Goal: Task Accomplishment & Management: Complete application form

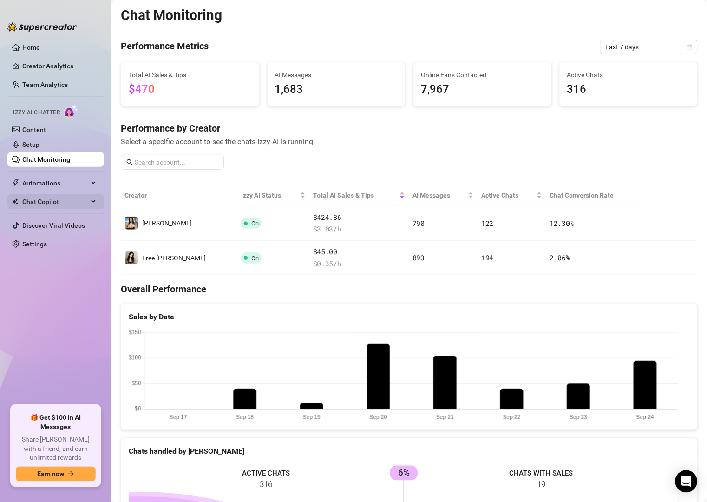
click at [57, 200] on span "Chat Copilot" at bounding box center [55, 201] width 66 height 15
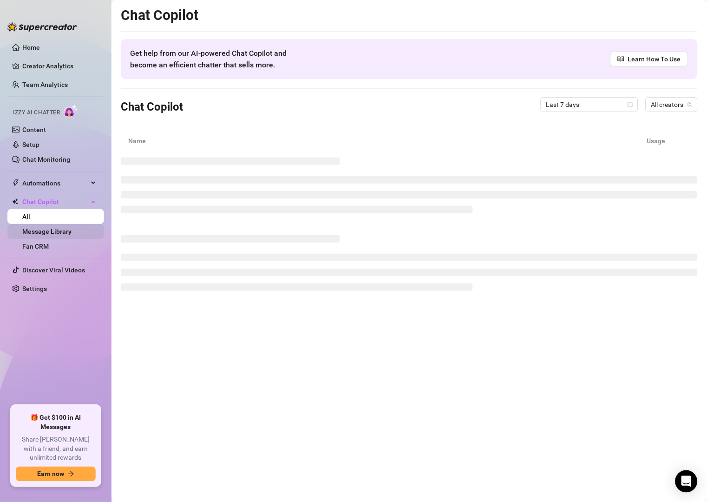
click at [61, 231] on link "Message Library" at bounding box center [46, 231] width 49 height 7
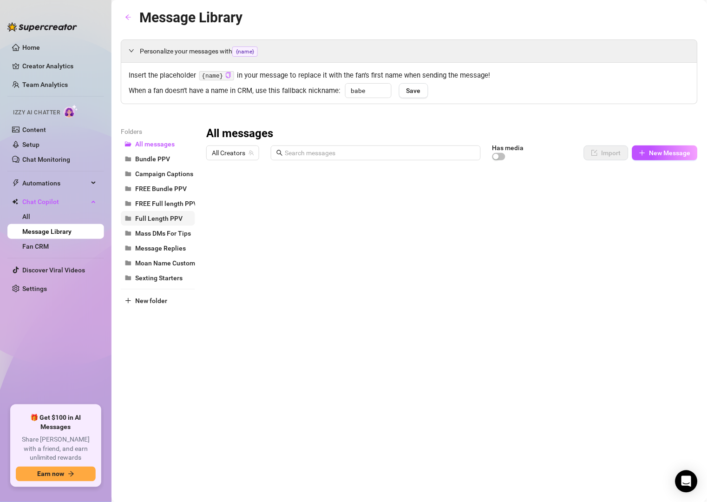
click at [156, 221] on span "Full Length PPV" at bounding box center [158, 218] width 47 height 7
click at [52, 156] on link "Chat Monitoring" at bounding box center [46, 159] width 48 height 7
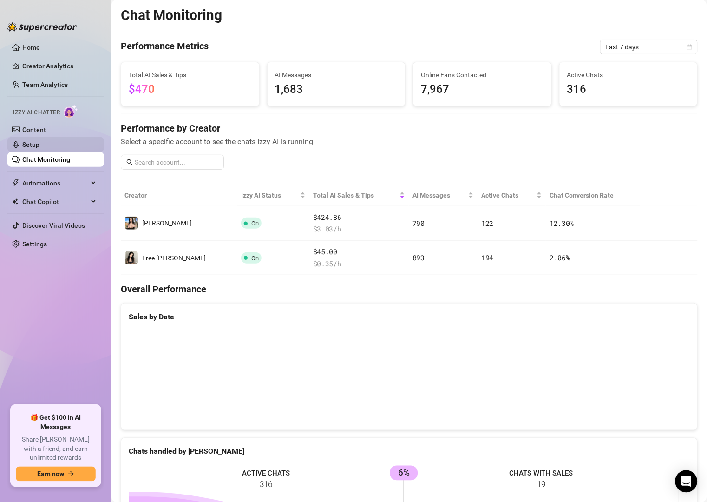
click at [39, 147] on link "Setup" at bounding box center [30, 144] width 17 height 7
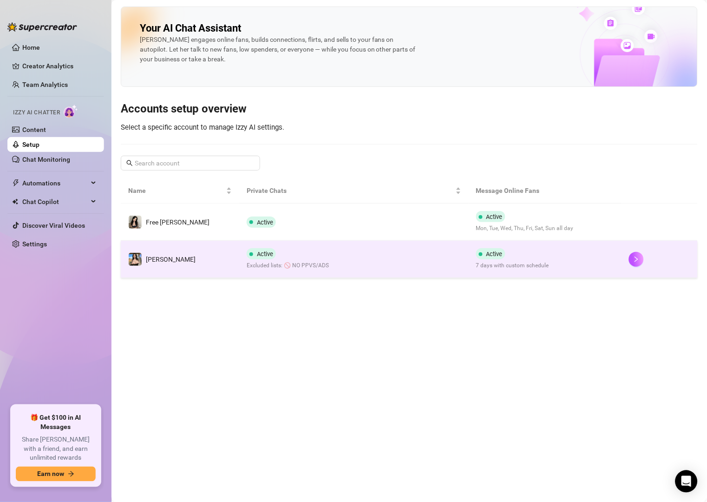
click at [352, 265] on td "Active Excluded lists: 🚫 NO PPVS/ADS" at bounding box center [353, 259] width 229 height 37
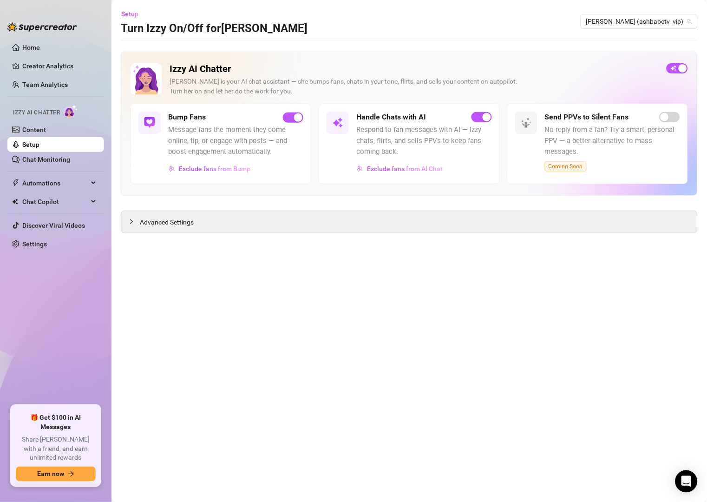
click at [239, 153] on span "Message fans the moment they come online, tip, or engage with posts — and boost…" at bounding box center [235, 141] width 135 height 33
click at [237, 173] on button "Exclude fans from Bump" at bounding box center [209, 168] width 83 height 15
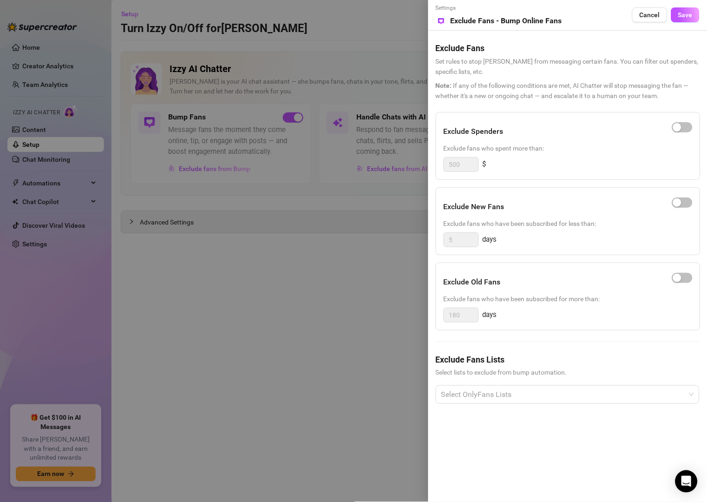
click at [241, 158] on div at bounding box center [353, 251] width 707 height 502
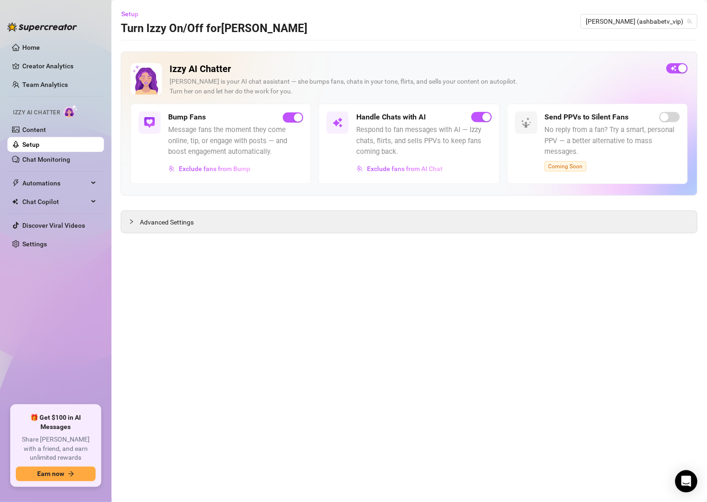
click at [195, 112] on h5 "Bump Fans" at bounding box center [187, 117] width 38 height 11
click at [46, 133] on link "Content" at bounding box center [34, 129] width 24 height 7
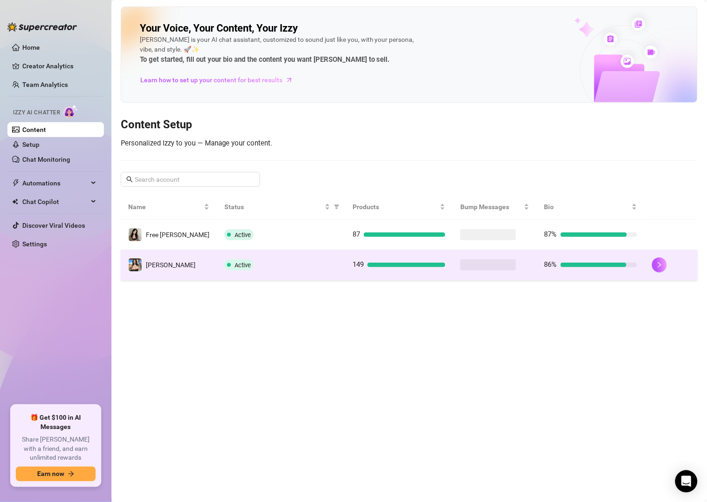
click at [290, 262] on div "Active" at bounding box center [280, 264] width 113 height 11
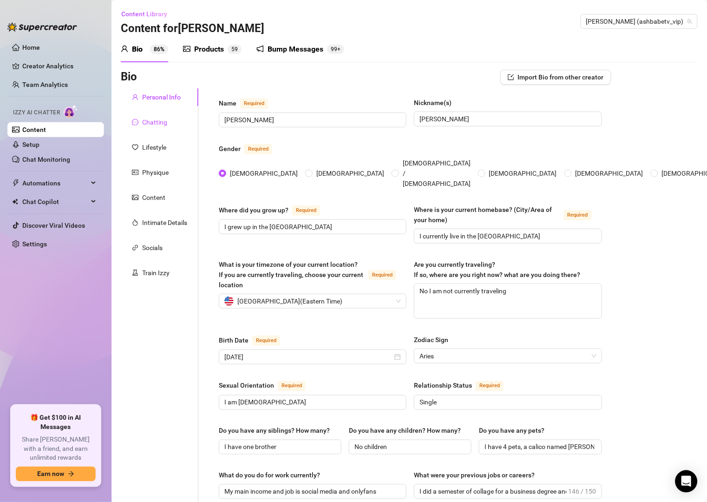
click at [153, 125] on div "Chatting" at bounding box center [154, 122] width 25 height 10
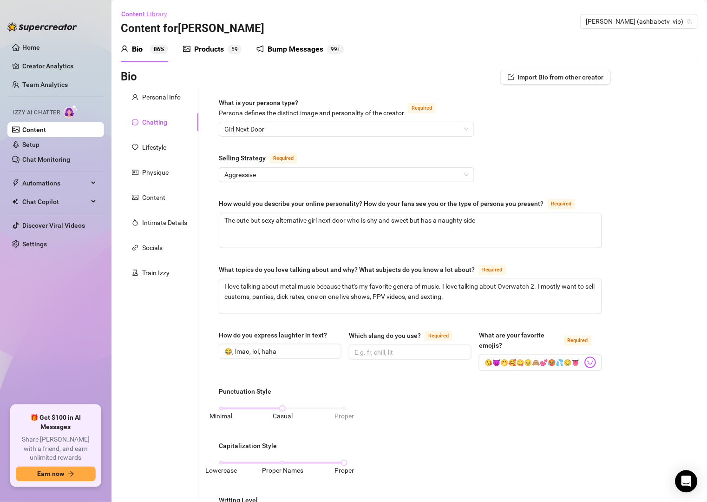
click at [297, 52] on div "Bump Messages" at bounding box center [296, 49] width 56 height 11
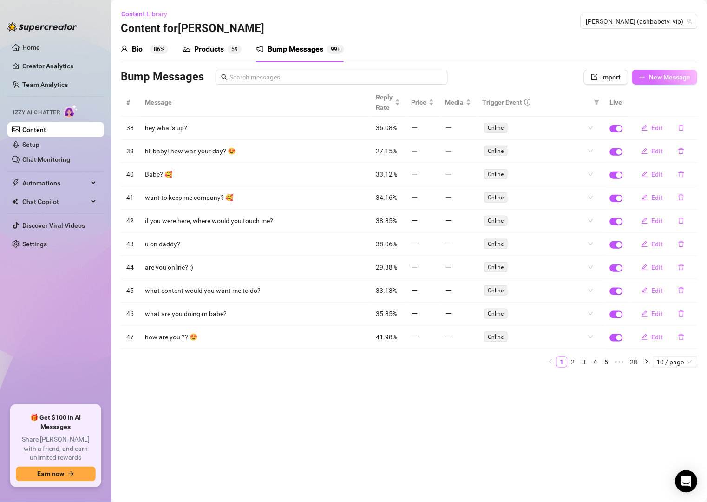
click at [640, 74] on icon "plus" at bounding box center [642, 77] width 7 height 7
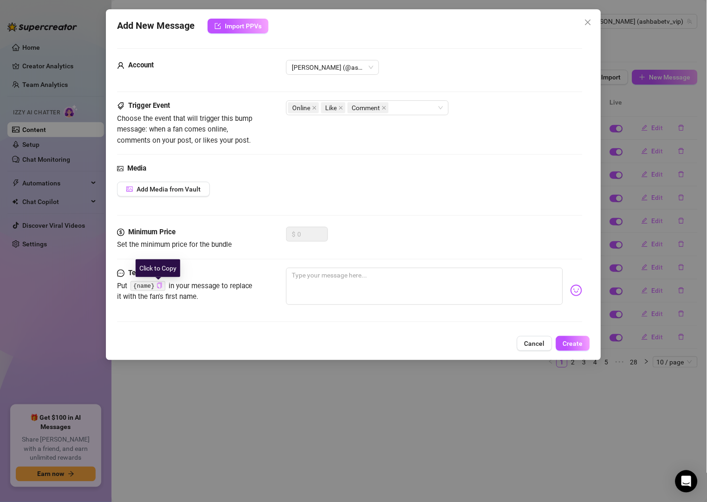
click at [158, 286] on icon "copy" at bounding box center [160, 286] width 6 height 6
click at [302, 284] on textarea at bounding box center [424, 286] width 276 height 37
paste textarea "{name}"
type textarea "{name}"
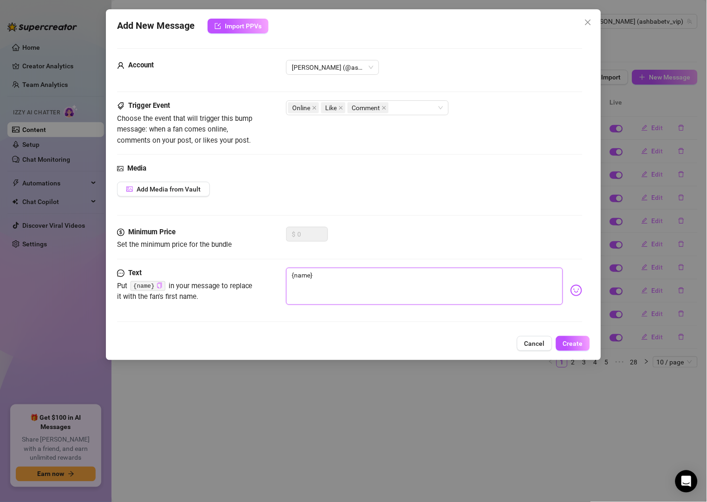
type textarea "{name}?"
click at [584, 343] on button "Create" at bounding box center [573, 343] width 34 height 15
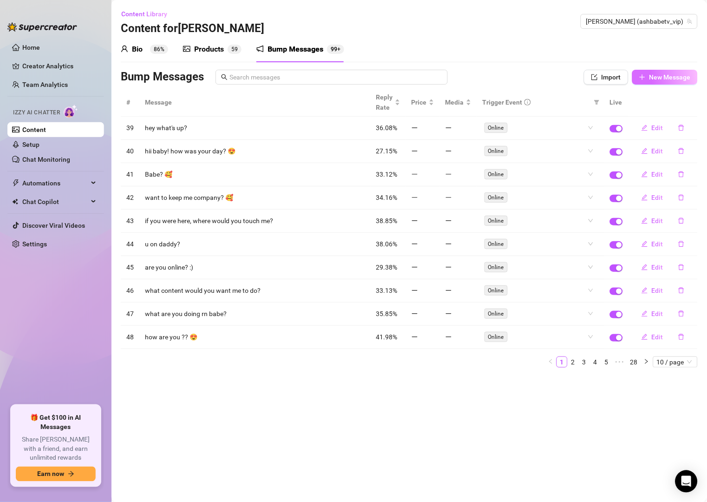
click at [668, 77] on span "New Message" at bounding box center [670, 76] width 41 height 7
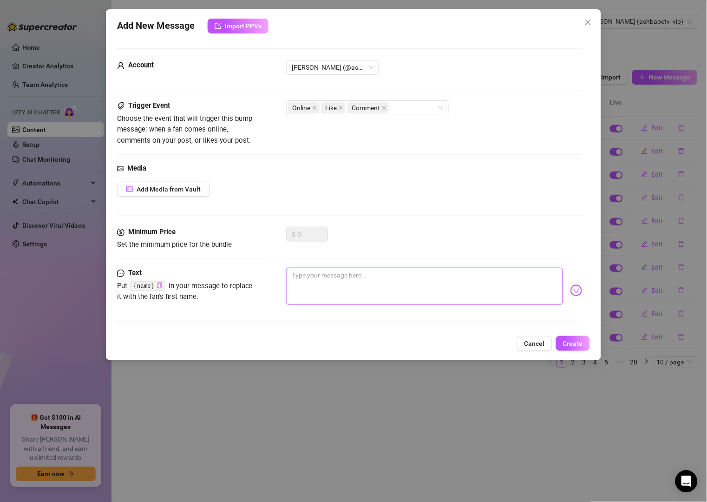
click at [342, 283] on textarea at bounding box center [424, 286] width 276 height 37
click at [157, 286] on icon "copy" at bounding box center [160, 286] width 6 height 6
click at [308, 279] on textarea at bounding box center [424, 286] width 276 height 37
paste textarea "{name}"
type textarea "{name}"
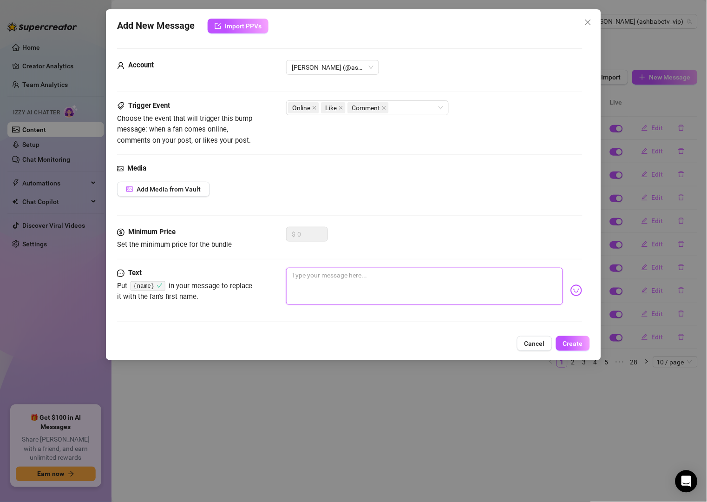
type textarea "{name}"
type textarea "{name} I"
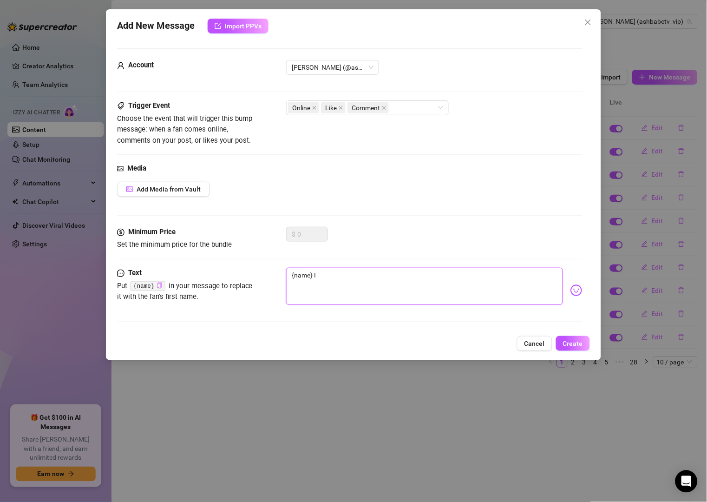
type textarea "{name} I"
type textarea "{name} I f"
type textarea "{name} I fe"
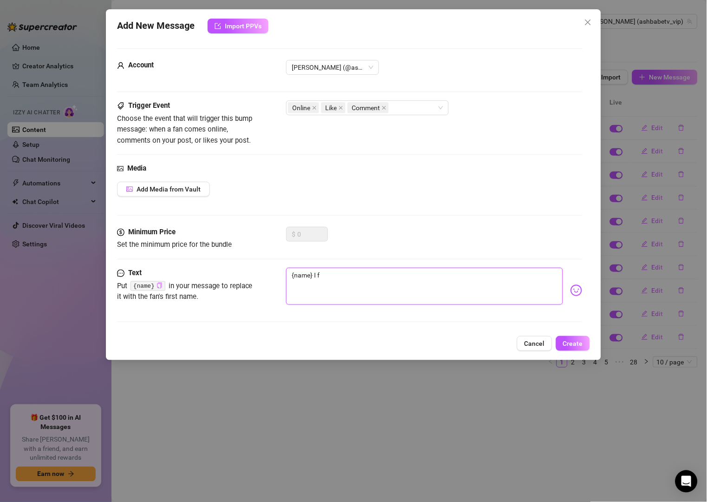
type textarea "{name} I fe"
type textarea "{name} I fee"
type textarea "{name} I feel"
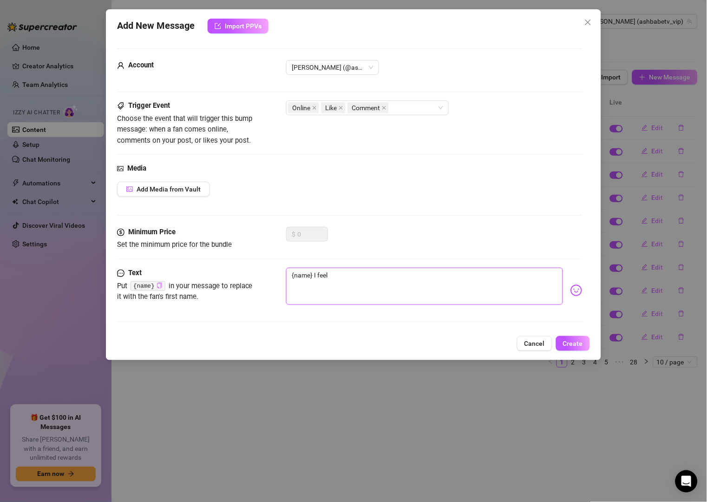
type textarea "{name} I feel"
type textarea "{name} I feel l"
type textarea "{name} I feel li"
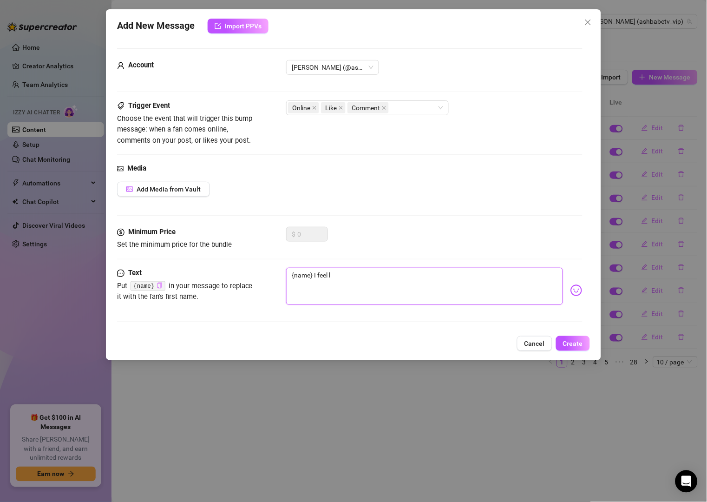
type textarea "{name} I feel li"
type textarea "{name} I feel lik"
type textarea "{name} I feel like"
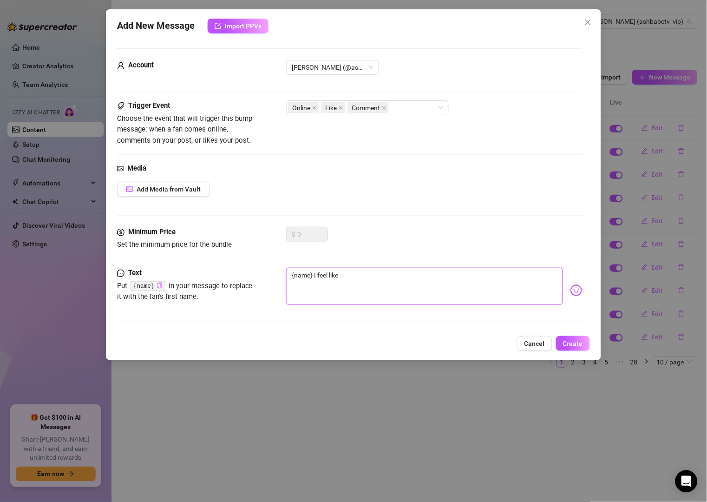
type textarea "{name} I feel like"
type textarea "{name} I feel like y"
type textarea "{name} I feel like yo"
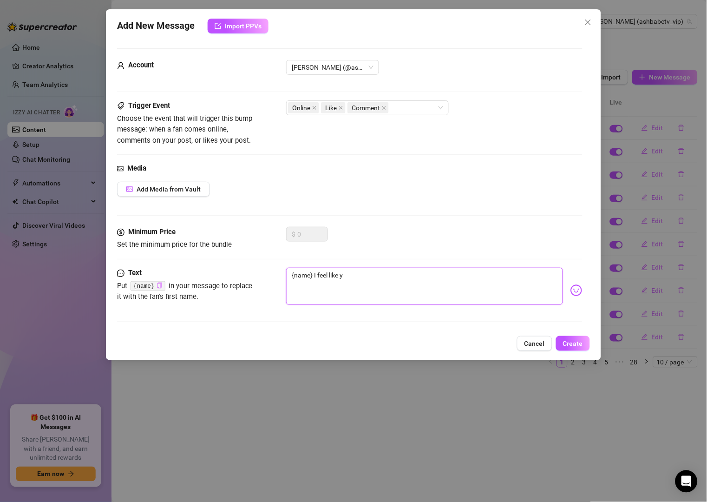
type textarea "{name} I feel like yo"
type textarea "{name} I feel like you"
type textarea "{name} I feel like you'"
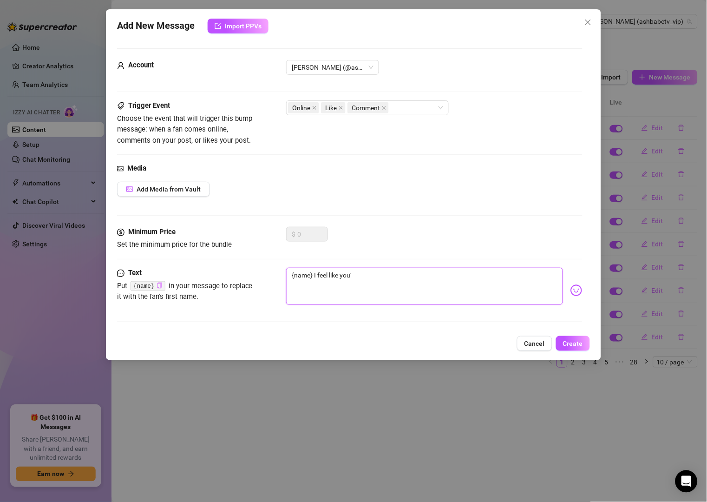
type textarea "{name} I feel like you'v"
type textarea "{name} I feel like you've"
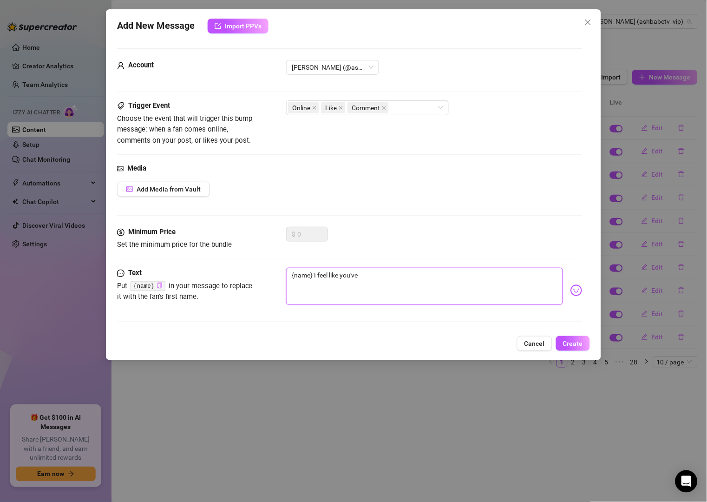
type textarea "{name} I feel like you've"
type textarea "{name} I feel like you've b"
type textarea "{name} I feel like you've be"
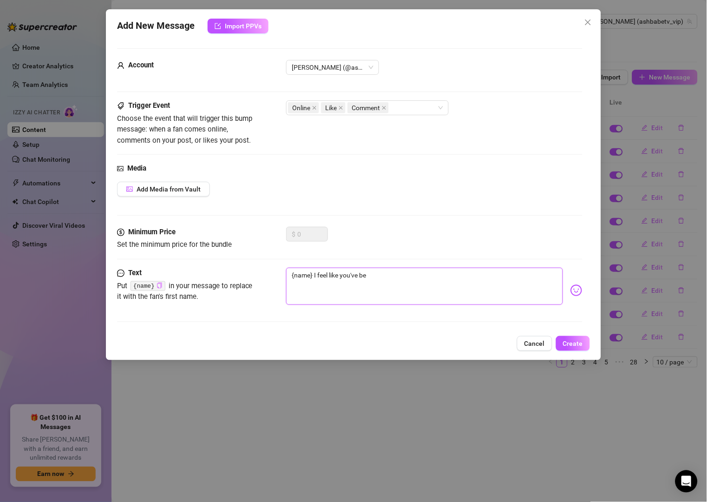
type textarea "{name} I feel like you've bee"
type textarea "{name} I feel like you've been"
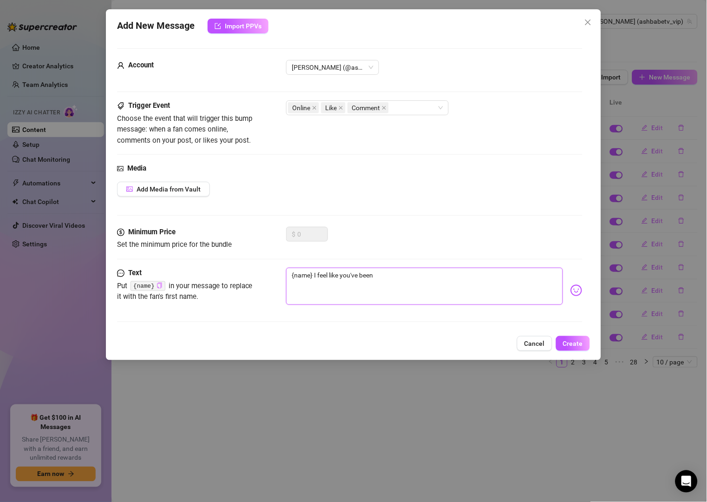
type textarea "{name} I feel like you've been"
type textarea "{name} I feel like you've been i"
type textarea "{name} I feel like you've been ig"
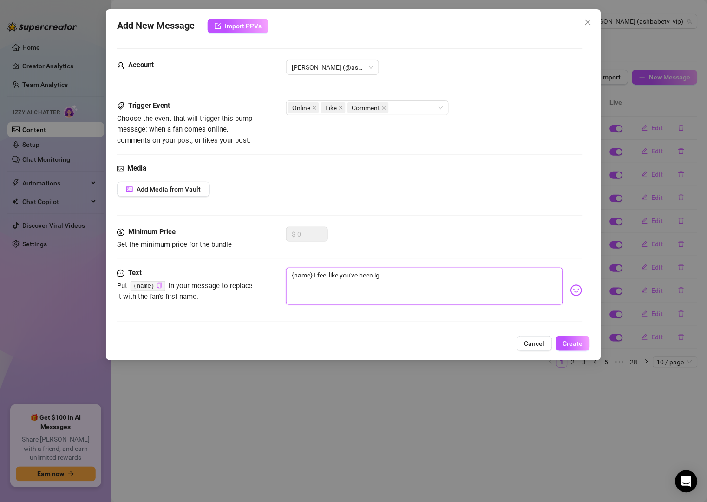
type textarea "{name} I feel like you've been ign"
type textarea "{name} I feel like you've been igno"
type textarea "{name} I feel like you've been ignor"
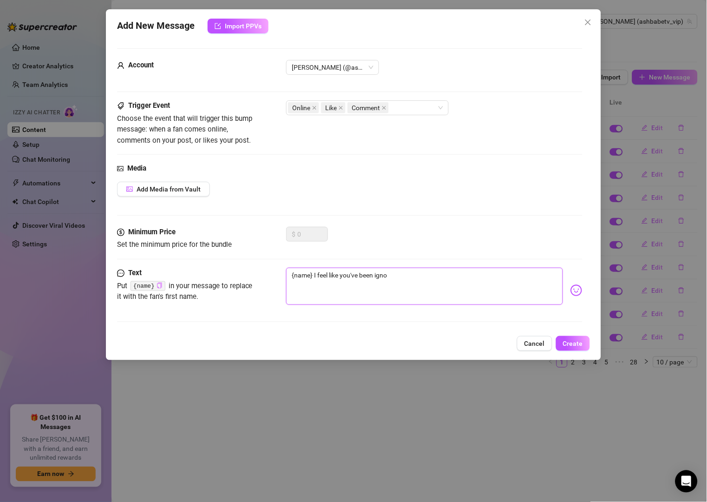
type textarea "{name} I feel like you've been ignor"
type textarea "{name} I feel like you've been ignori"
type textarea "{name} I feel like you've been ignorin"
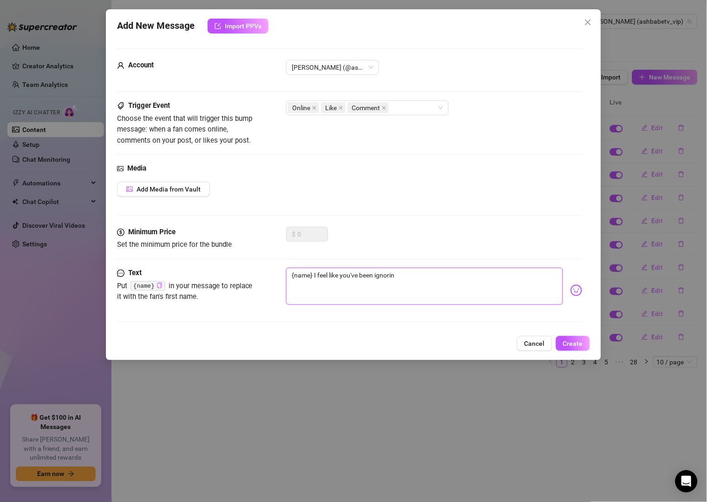
type textarea "{name} I feel like you've been ignoring"
type textarea "{name} I feel like you've been ignoring m"
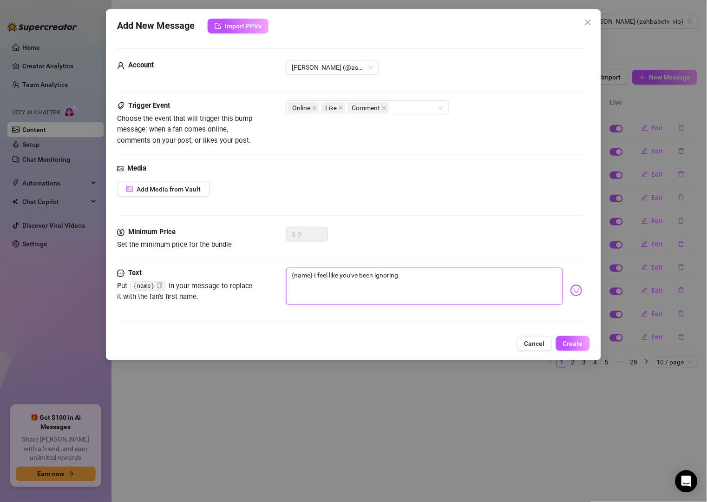
type textarea "{name} I feel like you've been ignoring m"
type textarea "{name} I feel like you've been ignoring me"
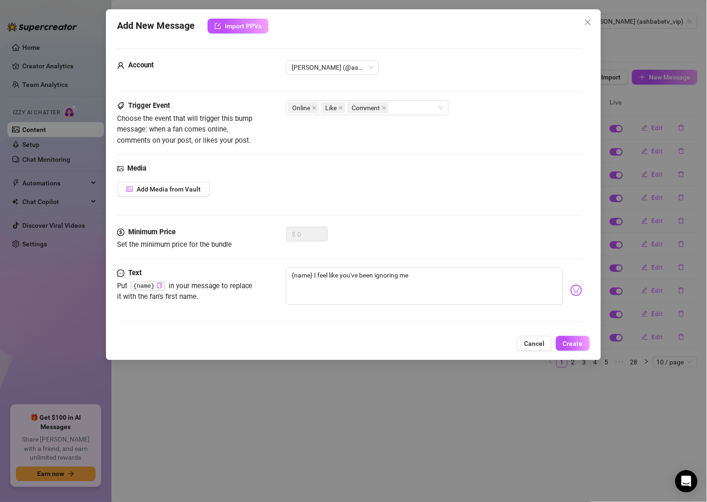
click at [571, 288] on img at bounding box center [577, 290] width 12 height 12
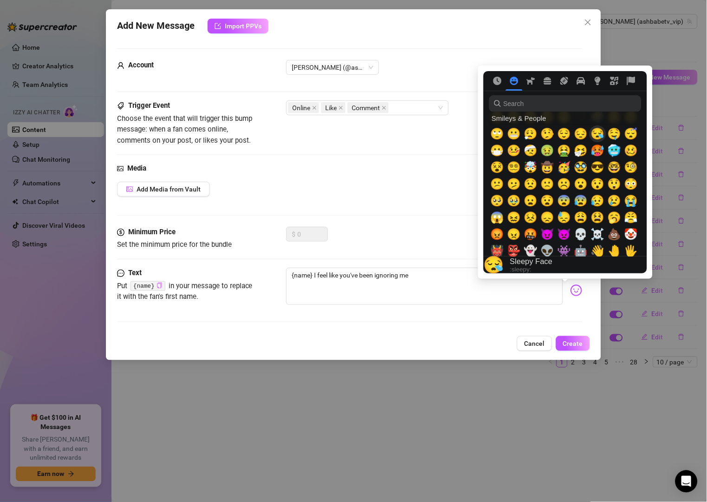
scroll to position [134, 0]
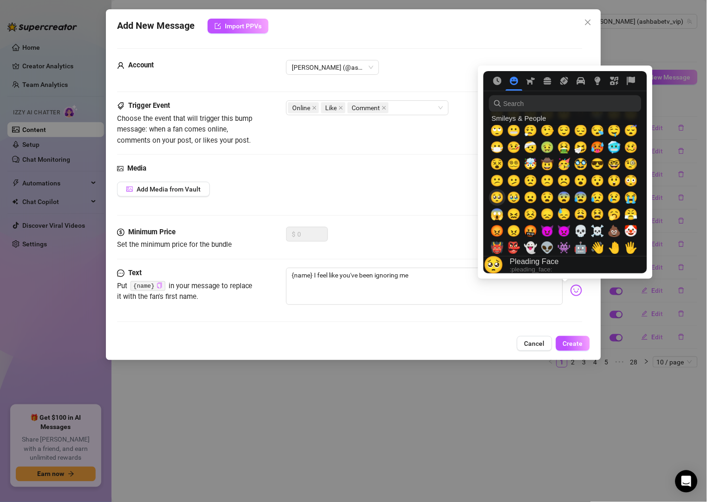
click at [494, 198] on span "🥺" at bounding box center [498, 197] width 14 height 13
type textarea "{name} I feel like you've been ignoring me 🥺"
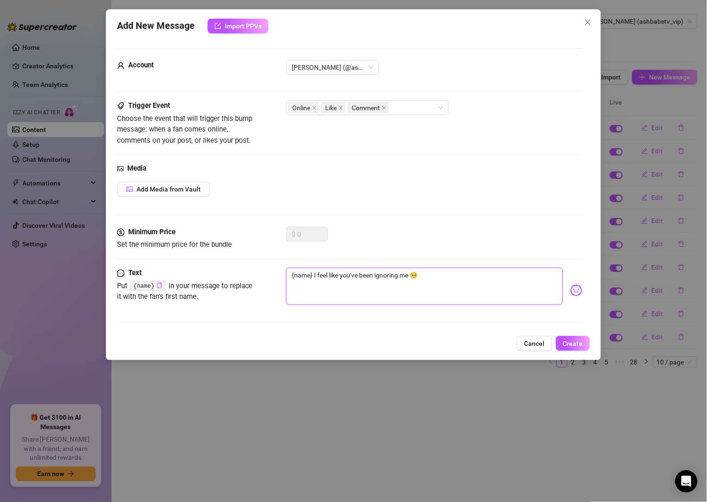
click at [448, 278] on textarea "{name} I feel like you've been ignoring me 🥺" at bounding box center [424, 286] width 276 height 37
type textarea "{name} I feel like you've been ignoring me 🥺"
type textarea "{name} I feel like you've been ignoring me 🥺 w"
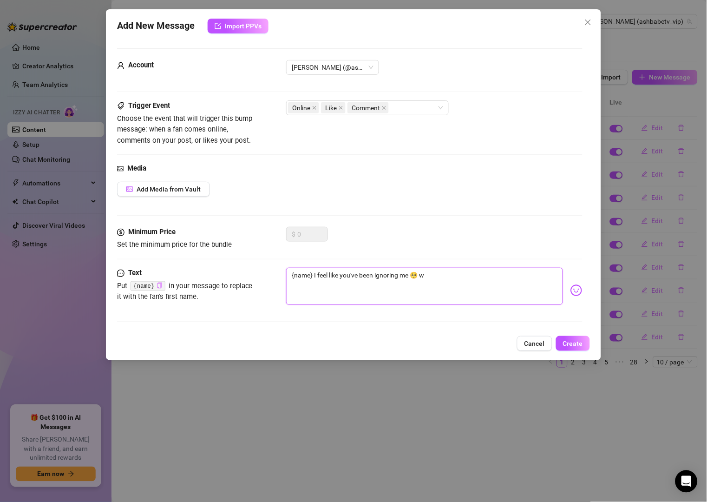
type textarea "{name} I feel like you've been ignoring me 🥺 wh"
type textarea "{name} I feel like you've been ignoring me 🥺 whe"
type textarea "{name} I feel like you've been ignoring me 🥺 wher"
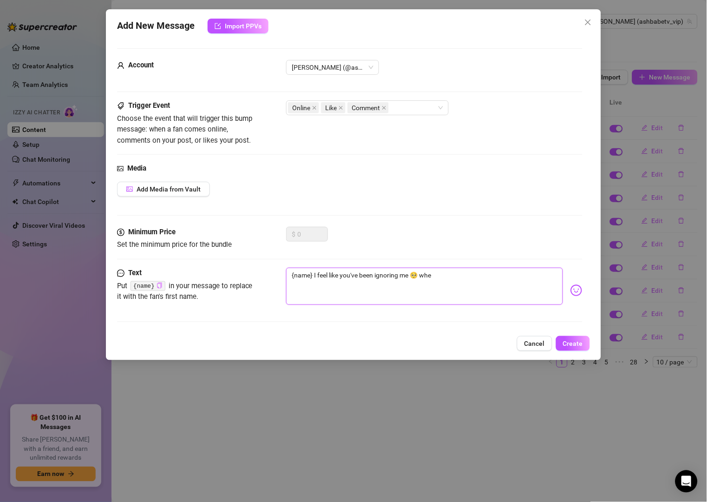
type textarea "{name} I feel like you've been ignoring me 🥺 wher"
type textarea "{name} I feel like you've been ignoring me 🥺 where"
type textarea "{name} I feel like you've been ignoring me 🥺 where'"
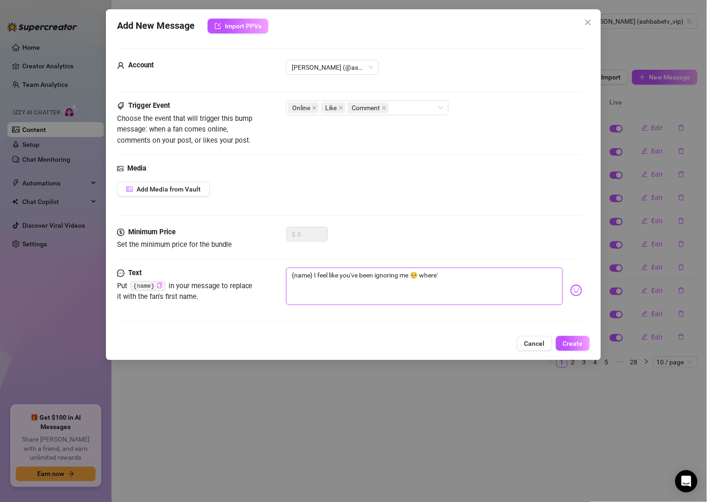
type textarea "{name} I feel like you've been ignoring me 🥺 where'd"
type textarea "{name} I feel like you've been ignoring me 🥺 where'd y"
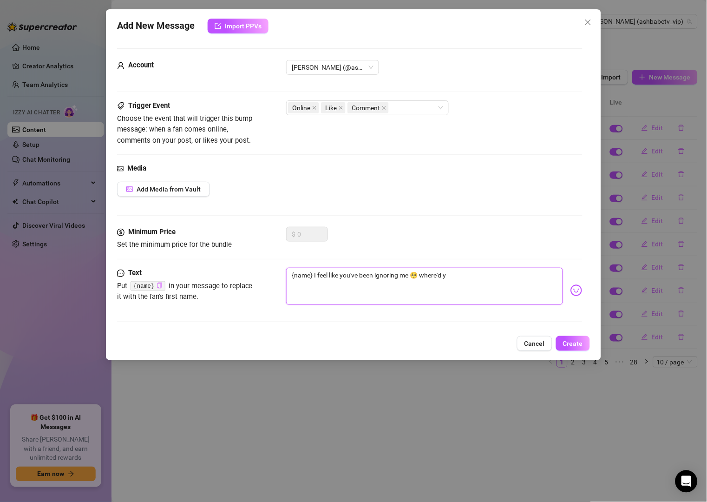
type textarea "{name} I feel like you've been ignoring me 🥺 where'd yo"
type textarea "{name} I feel like you've been ignoring me 🥺 where'd you"
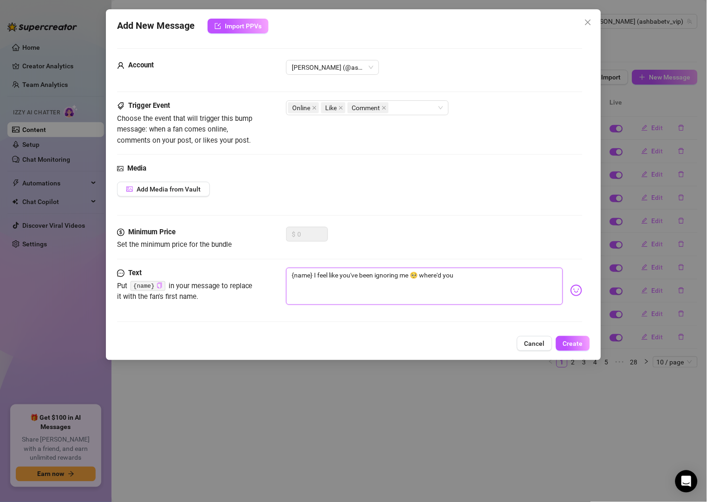
type textarea "{name} I feel like you've been ignoring me 🥺 where'd you g"
type textarea "{name} I feel like you've been ignoring me 🥺 where'd you go"
type textarea "{name} I feel like you've been ignoring me 🥺 where'd you go?"
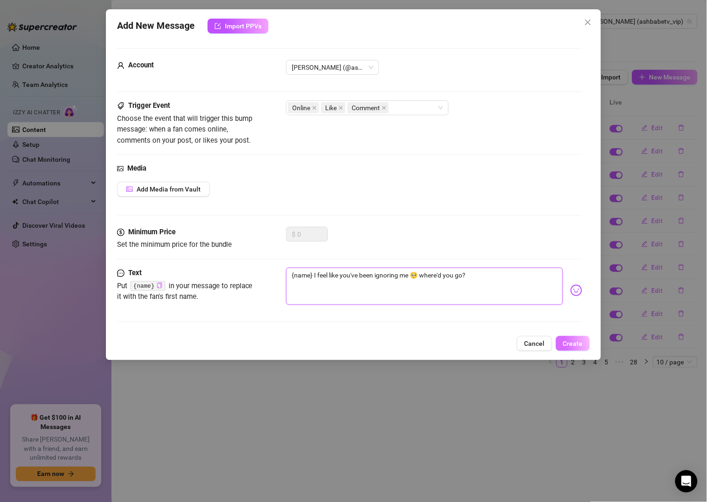
type textarea "{name} I feel like you've been ignoring me 🥺 where'd you go?"
click at [584, 348] on button "Create" at bounding box center [573, 343] width 34 height 15
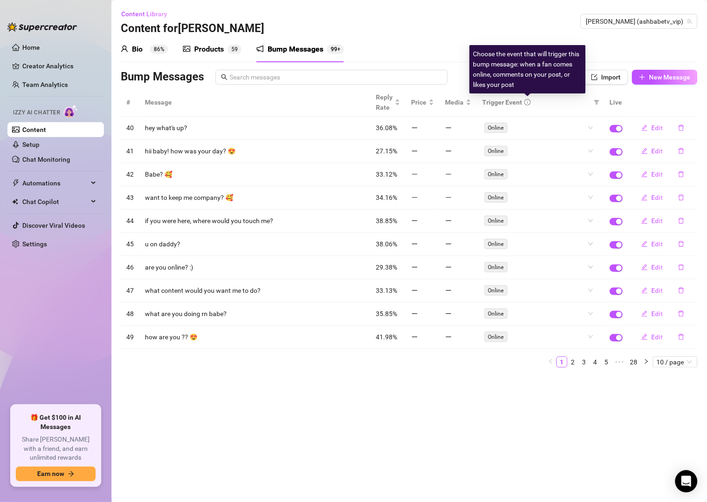
click at [525, 101] on icon "info-circle" at bounding box center [528, 102] width 7 height 7
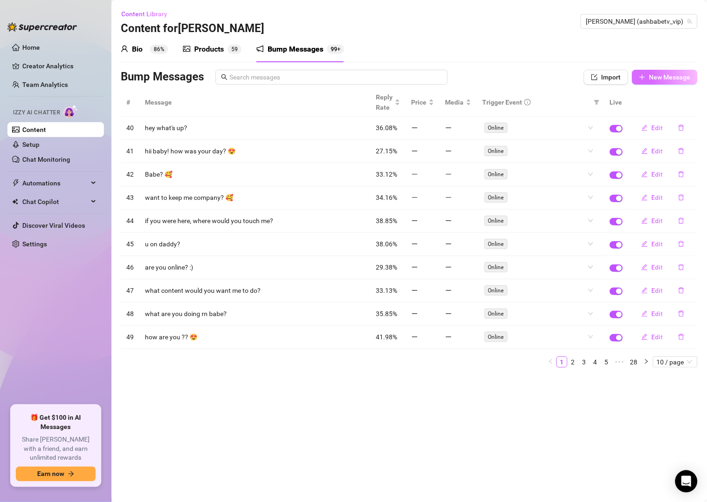
click at [642, 80] on span "button" at bounding box center [642, 76] width 7 height 7
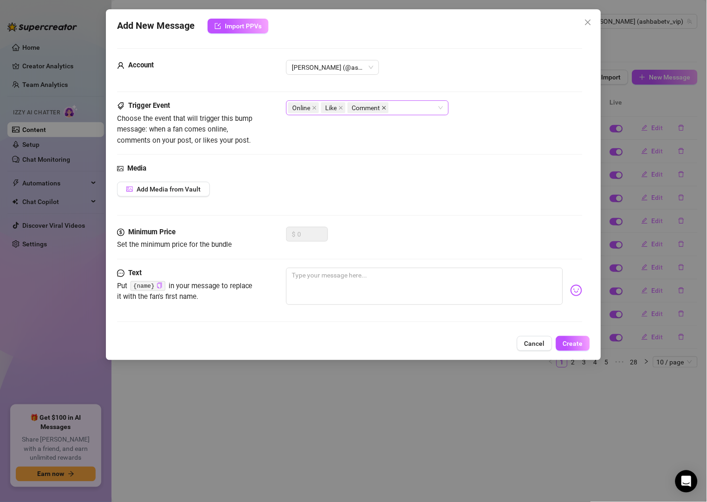
click at [384, 108] on icon "close" at bounding box center [384, 107] width 5 height 5
click at [342, 109] on icon "close" at bounding box center [341, 107] width 5 height 5
click at [315, 108] on icon "close" at bounding box center [314, 107] width 5 height 5
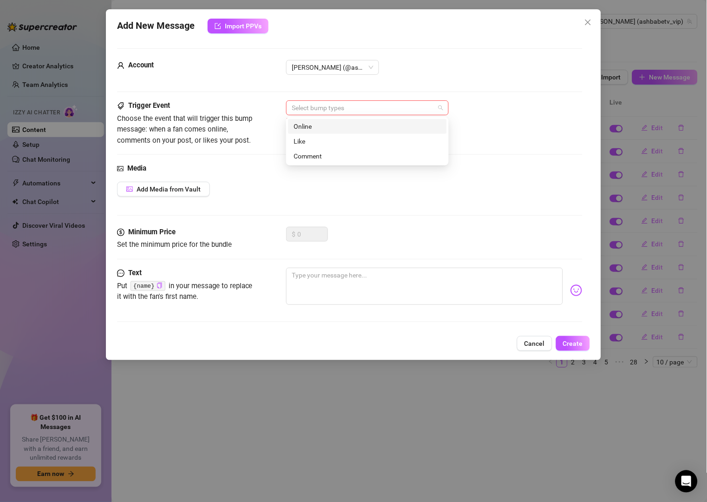
click at [320, 108] on div at bounding box center [362, 107] width 149 height 13
click at [329, 143] on div "Like" at bounding box center [368, 141] width 148 height 10
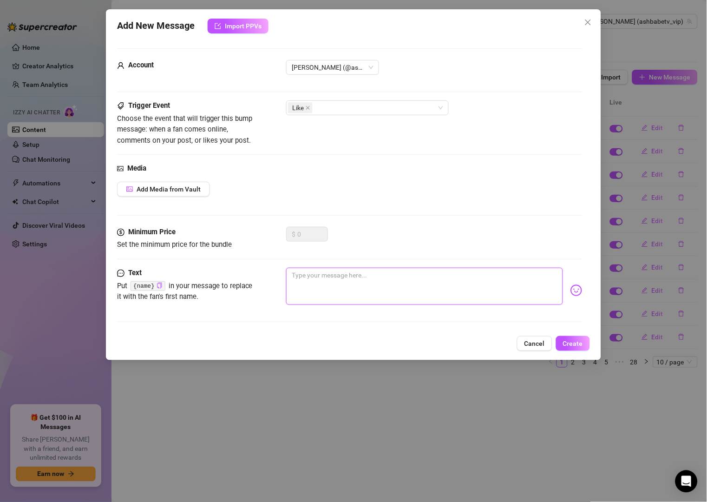
click at [334, 288] on textarea at bounding box center [424, 286] width 276 height 37
paste textarea "[Name]… you liking my post got me all kinds of curious 😏 you thinking about me?"
type textarea "[Name]… you liking my post got me all kinds of curious 😏 you thinking about me?"
click at [311, 276] on textarea "[Name]… you liking my post got me all kinds of curious 😏 you thinking about me?" at bounding box center [424, 286] width 276 height 37
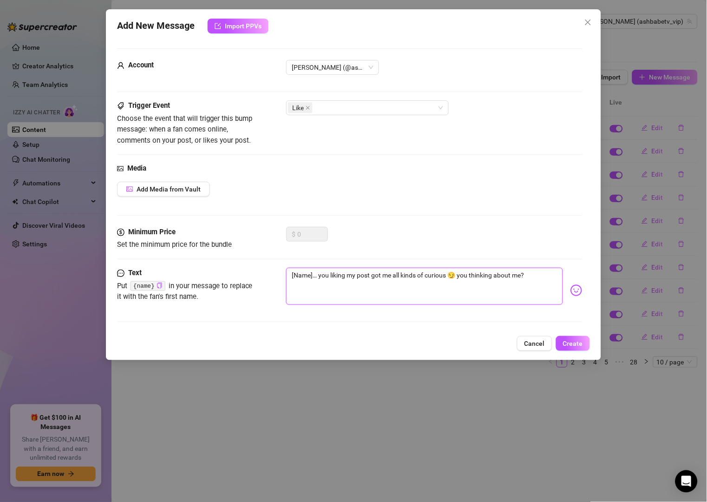
drag, startPoint x: 311, startPoint y: 276, endPoint x: 280, endPoint y: 275, distance: 31.1
click at [280, 275] on div "Text Put {name} in your message to replace it with the fan's first name. [Name]…" at bounding box center [349, 291] width 465 height 46
click at [310, 274] on textarea "[Name]… you liking my post got me all kinds of curious 😏 you thinking about me?" at bounding box center [424, 286] width 276 height 37
drag, startPoint x: 290, startPoint y: 275, endPoint x: 313, endPoint y: 280, distance: 23.2
click at [313, 280] on textarea "[Name]… you liking my post got me all kinds of curious 😏 you thinking about me?" at bounding box center [424, 286] width 276 height 37
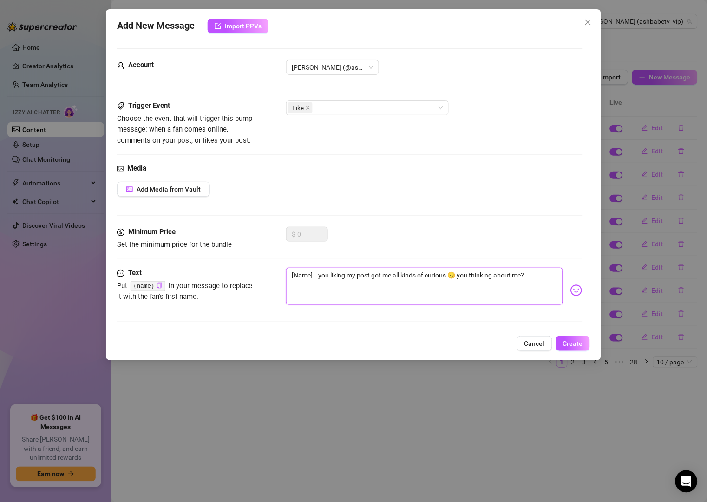
type textarea "… you liking my post got me all kinds of curious 😏 you thinking about me?"
drag, startPoint x: 155, startPoint y: 285, endPoint x: 178, endPoint y: 286, distance: 22.8
click at [158, 285] on icon "copy" at bounding box center [160, 286] width 6 height 6
click at [288, 276] on textarea "… you liking my post got me all kinds of curious 😏 you thinking about me?" at bounding box center [424, 286] width 276 height 37
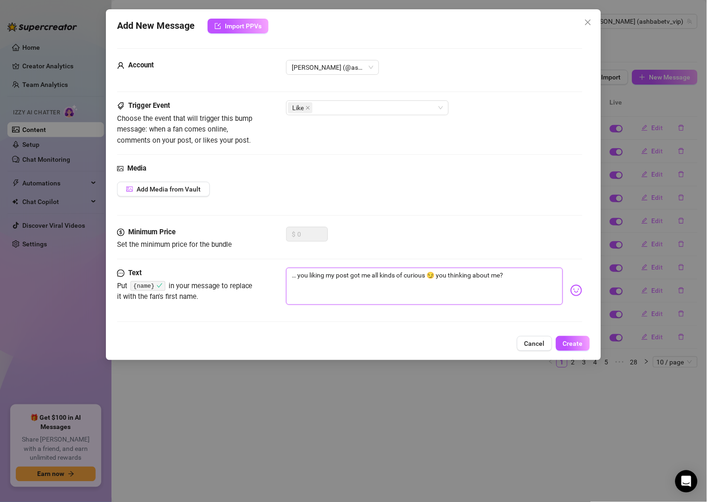
paste textarea "{name}"
type textarea "{name}… you liking my post got me all kinds of curious 😏 you thinking about me?"
click at [319, 280] on textarea "{name}… you liking my post got me all kinds of curious 😏 you thinking about me?" at bounding box center [424, 286] width 276 height 37
click at [317, 279] on textarea "{name}… you liking my post got me all kinds of curious 😏 you thinking about me?" at bounding box center [424, 286] width 276 height 37
type textarea "{name}… you liking my post got me all kinds of curious 😏 you thinking about me?"
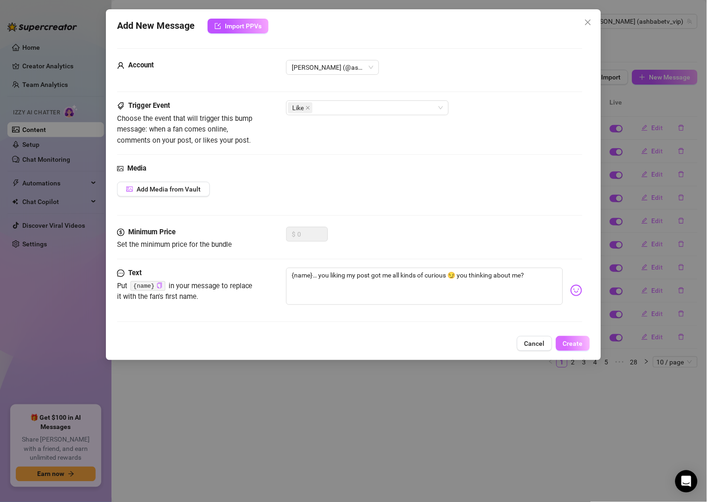
click at [563, 347] on button "Create" at bounding box center [573, 343] width 34 height 15
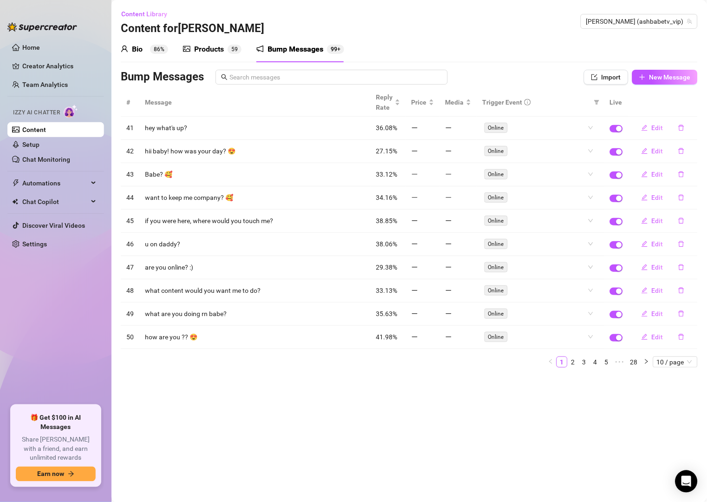
click at [492, 82] on div "Bump Messages" at bounding box center [334, 77] width 426 height 15
click at [657, 71] on button "New Message" at bounding box center [665, 77] width 66 height 15
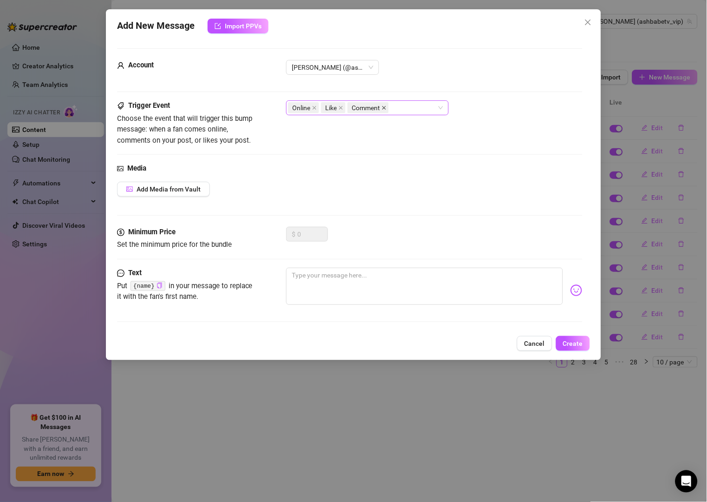
click at [385, 107] on icon "close" at bounding box center [384, 107] width 5 height 5
click at [343, 104] on span at bounding box center [341, 108] width 5 height 10
click at [330, 277] on textarea at bounding box center [424, 286] width 276 height 37
paste textarea "you always sneak in at the perfect time [Name] 😘 come keep me company."
type textarea "you always sneak in at the perfect time [Name] 😘 come keep me company."
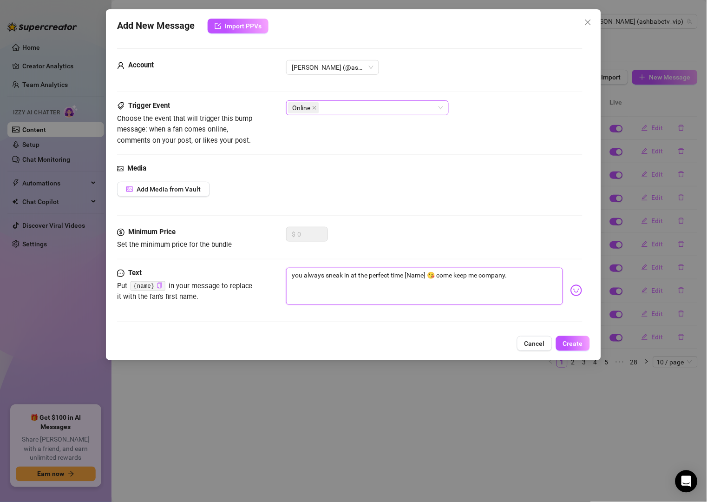
drag, startPoint x: 426, startPoint y: 277, endPoint x: 405, endPoint y: 276, distance: 21.0
click at [405, 276] on textarea "you always sneak in at the perfect time [Name] 😘 come keep me company." at bounding box center [424, 286] width 276 height 37
type textarea "you always sneak in at the perfect time [Name] 😘 come keep me company."
click at [161, 287] on icon "copy" at bounding box center [160, 286] width 6 height 6
drag, startPoint x: 426, startPoint y: 276, endPoint x: 407, endPoint y: 276, distance: 19.1
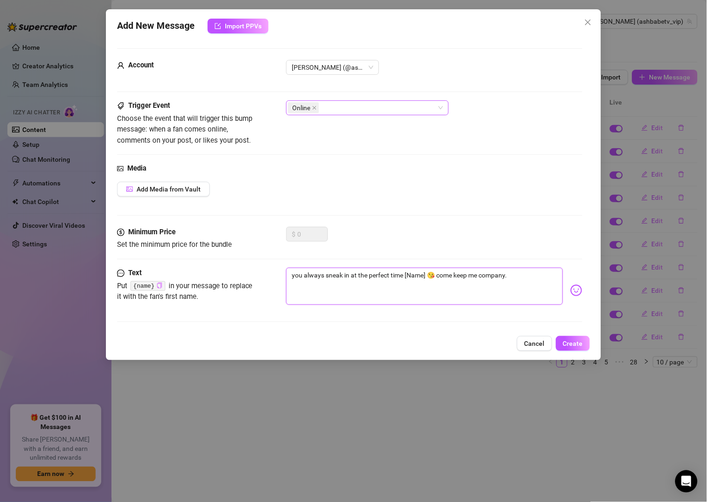
click at [407, 276] on textarea "you always sneak in at the perfect time [Name] 😘 come keep me company." at bounding box center [424, 286] width 276 height 37
drag, startPoint x: 405, startPoint y: 276, endPoint x: 431, endPoint y: 276, distance: 26.5
click at [431, 276] on textarea "you always sneak in at the perfect time [Name] 😘 come keep me company." at bounding box center [424, 286] width 276 height 37
drag, startPoint x: 426, startPoint y: 276, endPoint x: 406, endPoint y: 279, distance: 20.2
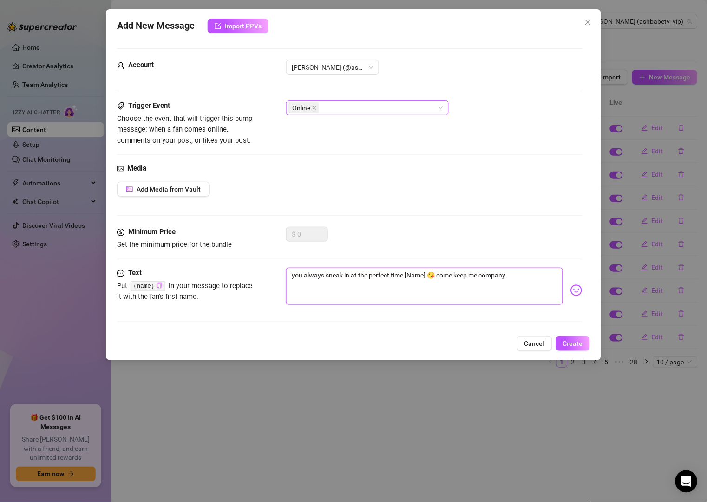
click at [406, 279] on textarea "you always sneak in at the perfect time [Name] 😘 come keep me company." at bounding box center [424, 286] width 276 height 37
paste textarea "{name}"
type textarea "you always sneak in at the perfect time {name} 😘 come keep me company."
click at [570, 346] on span "Create" at bounding box center [573, 343] width 20 height 7
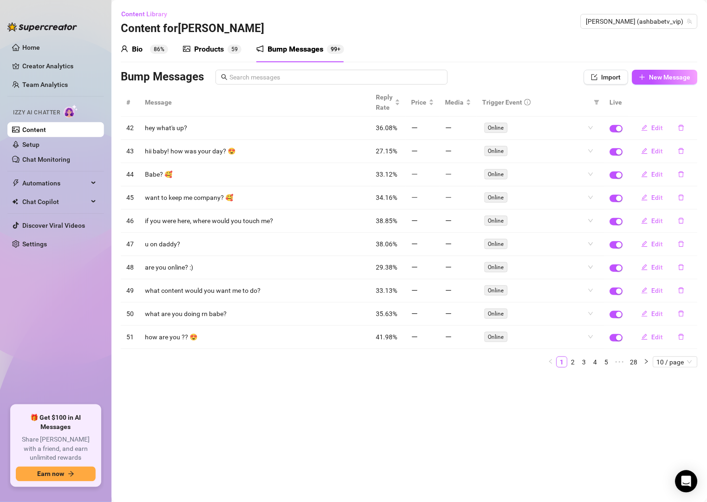
click at [461, 386] on main "Content Library Content for Vip [PERSON_NAME] Vip [PERSON_NAME] (ashbabetv_vip)…" at bounding box center [410, 251] width 596 height 502
click at [690, 73] on span "New Message" at bounding box center [670, 76] width 41 height 7
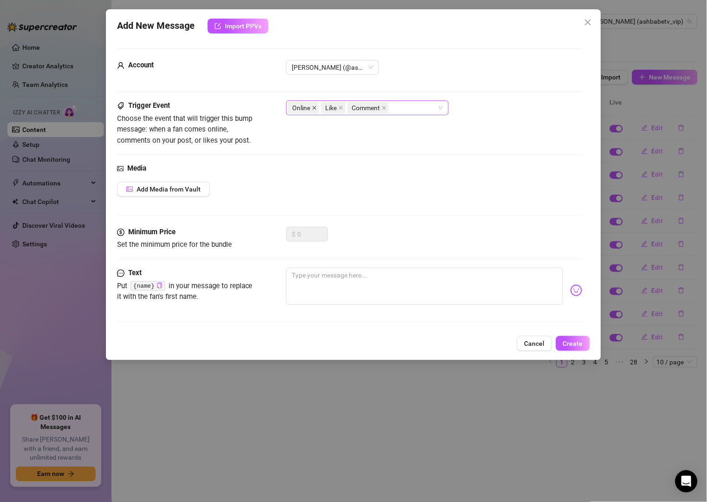
click at [314, 107] on icon "close" at bounding box center [315, 108] width 4 height 4
click at [311, 284] on textarea at bounding box center [424, 286] width 276 height 37
paste textarea "ohhh [Name] I saw your like 😈 are you ready to get into trouble with me?"
type textarea "ohhh [Name] I saw your like 😈 are you ready to get into trouble with me?"
click at [351, 108] on icon "close" at bounding box center [351, 107] width 5 height 5
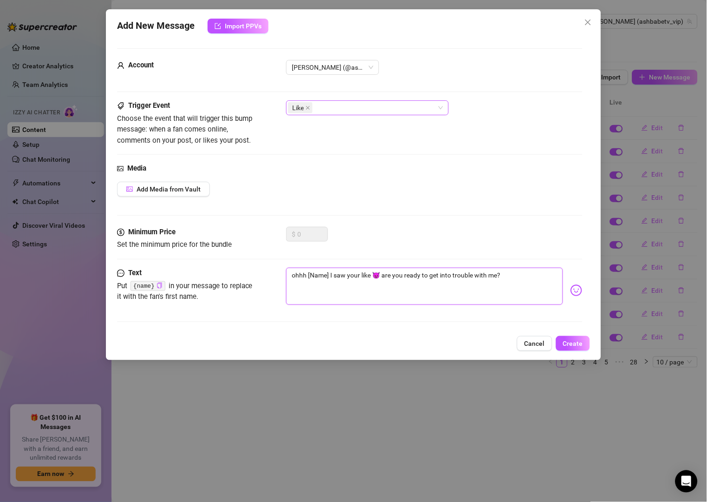
drag, startPoint x: 329, startPoint y: 276, endPoint x: 308, endPoint y: 276, distance: 20.5
click at [308, 276] on textarea "ohhh [Name] I saw your like 😈 are you ready to get into trouble with me?" at bounding box center [424, 286] width 276 height 37
type textarea "ohhh [Name] I saw your like 😈 are you ready to get into trouble with me?"
click at [158, 287] on icon "copy" at bounding box center [160, 286] width 6 height 6
drag, startPoint x: 329, startPoint y: 276, endPoint x: 309, endPoint y: 281, distance: 20.9
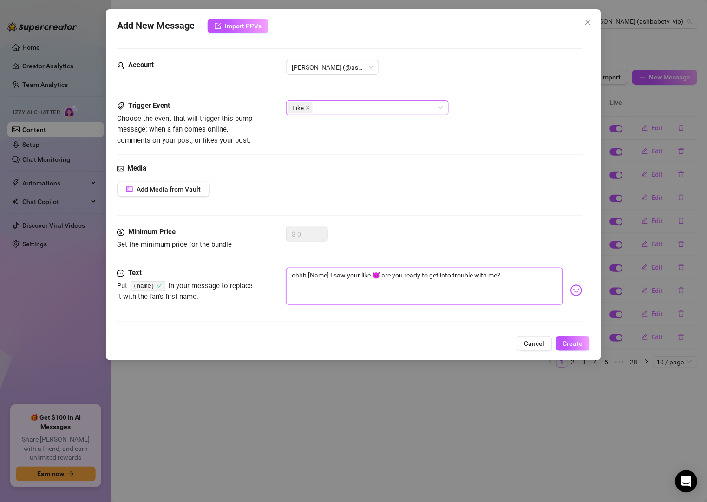
click at [309, 281] on textarea "ohhh [Name] I saw your like 😈 are you ready to get into trouble with me?" at bounding box center [424, 286] width 276 height 37
paste textarea "{name}"
type textarea "ohhh {name} I saw your like 😈 are you ready to get into trouble with me?"
click at [583, 346] on span "Create" at bounding box center [573, 343] width 20 height 7
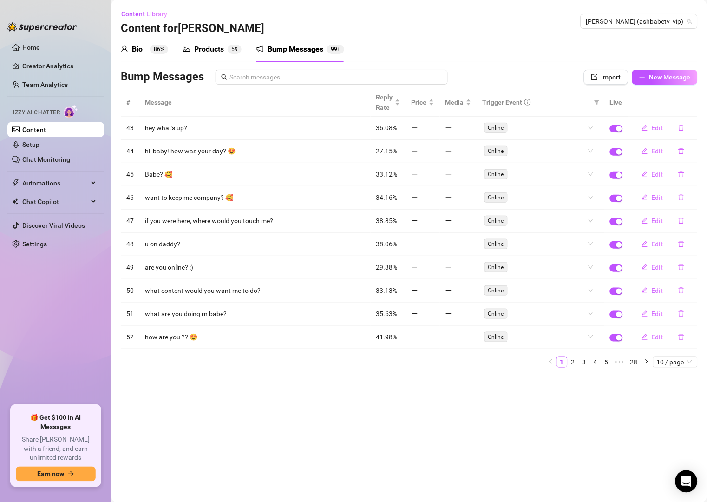
drag, startPoint x: 499, startPoint y: 413, endPoint x: 502, endPoint y: 404, distance: 9.0
click at [499, 413] on main "Content Library Content for Vip [PERSON_NAME] Vip [PERSON_NAME] (ashbabetv_vip)…" at bounding box center [410, 251] width 596 height 502
click at [692, 71] on button "New Message" at bounding box center [665, 77] width 66 height 15
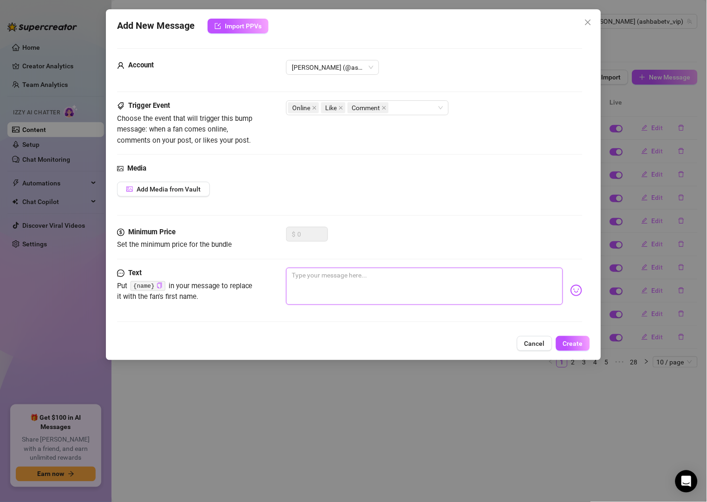
click at [366, 272] on textarea at bounding box center [424, 286] width 276 height 37
paste textarea "so [Name]… are you just gonna like my posts or actually come spoil me? 😏"
type textarea "so [Name]… are you just gonna like my posts or actually come spoil me? 😏"
click at [315, 105] on icon "close" at bounding box center [314, 107] width 5 height 5
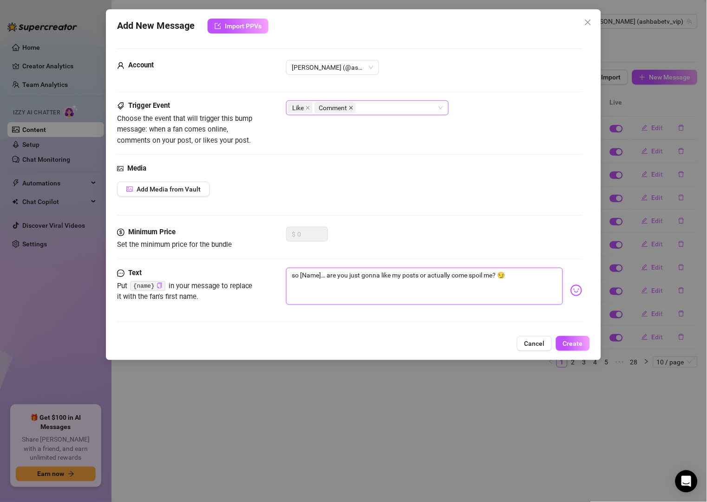
click at [351, 108] on icon "close" at bounding box center [351, 107] width 5 height 5
drag, startPoint x: 486, startPoint y: 277, endPoint x: 472, endPoint y: 277, distance: 13.9
click at [472, 277] on textarea "so [Name]… are you just gonna like my posts or actually come spoil me? 😏" at bounding box center [424, 286] width 276 height 37
type textarea "so [Name]… are you just gonna like my posts or actually come hme? 😏"
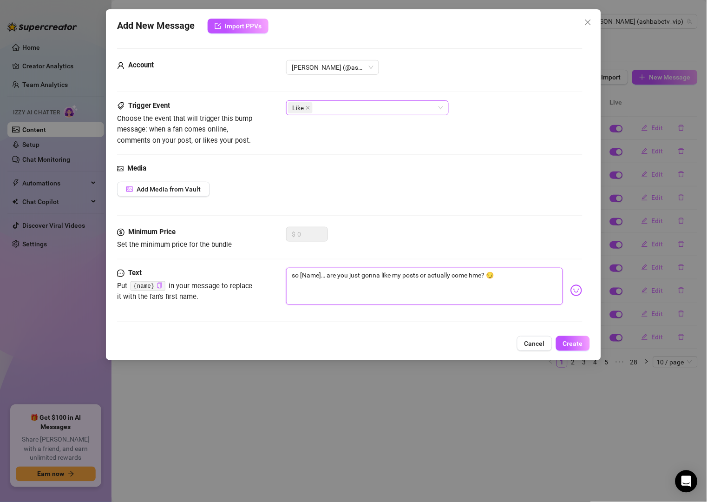
type textarea "so [Name]… are you just gonna like my posts or actually come hame? 😏"
type textarea "so [Name]… are you just gonna like my posts or actually come havme? 😏"
type textarea "so [Name]… are you just gonna like my posts or actually come haveme? 😏"
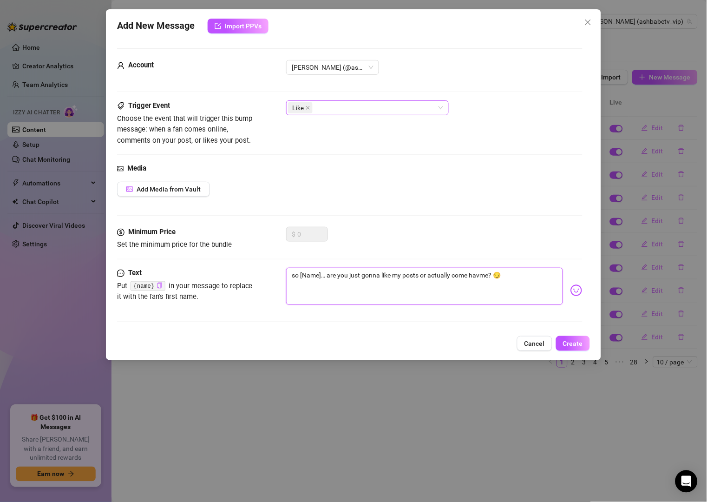
type textarea "so [Name]… are you just gonna like my posts or actually come haveme? 😏"
type textarea "so [Name]… are you just gonna like my posts or actually come have me? 😏"
type textarea "so [Name]… are you just gonna like my posts or actually come have sme? 😏"
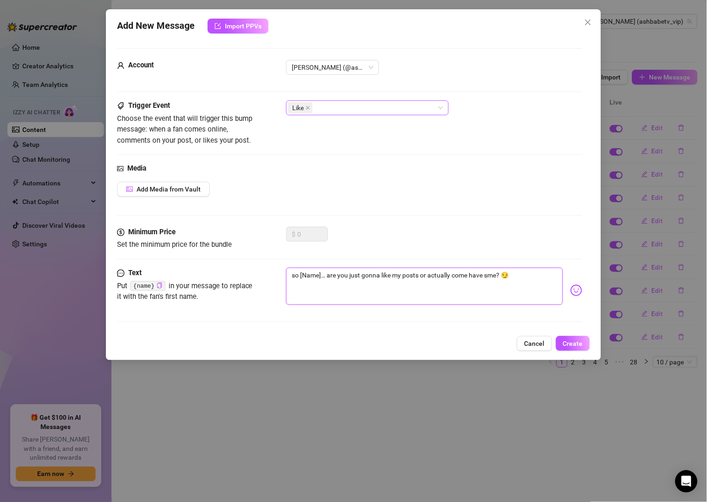
type textarea "so [Name]… are you just gonna like my posts or actually come have some? 😏"
type textarea "so [Name]… are you just gonna like my posts or actually come have somme? 😏"
type textarea "so [Name]… are you just gonna like my posts or actually come have someme? 😏"
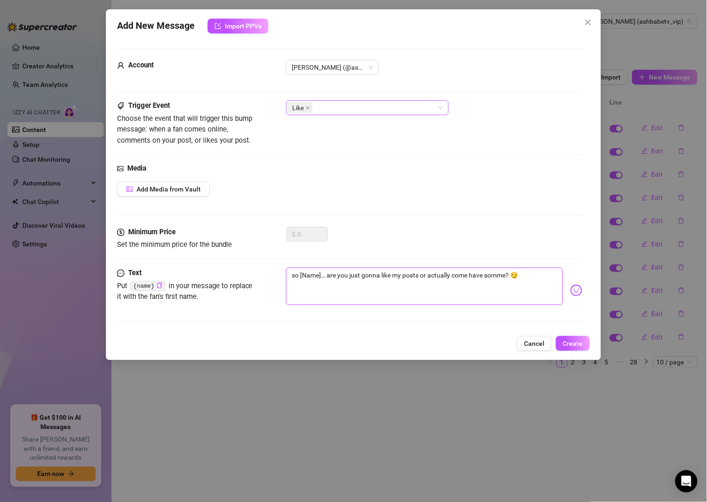
type textarea "so [Name]… are you just gonna like my posts or actually come have someme? 😏"
type textarea "so [Name]… are you just gonna like my posts or actually come have some me? 😏"
type textarea "so [Name]… are you just gonna like my posts or actually come have some fme? 😏"
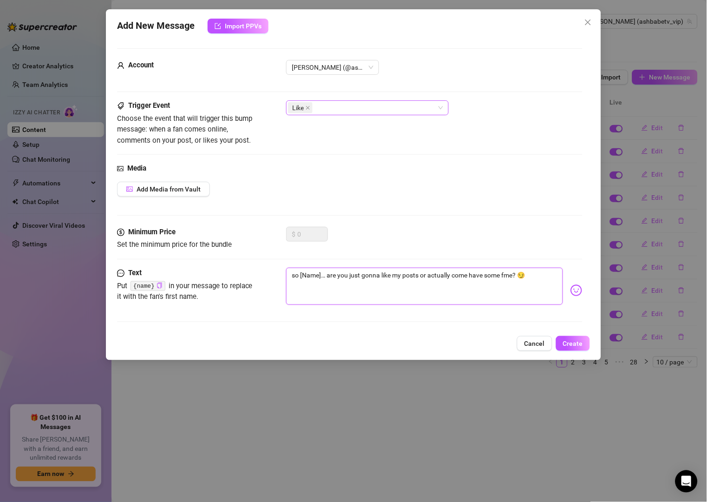
type textarea "so [Name]… are you just gonna like my posts or actually come have some fume? 😏"
type textarea "so [Name]… are you just gonna like my posts or actually come have some funme? 😏"
type textarea "so [Name]… are you just gonna like my posts or actually come have some fun me? 😏"
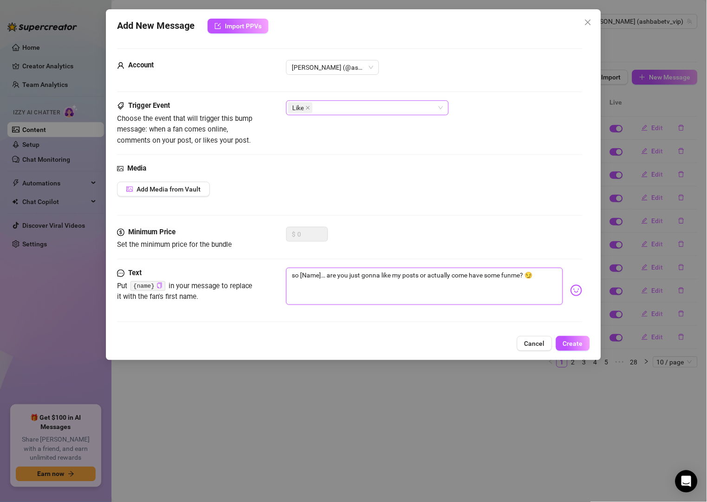
type textarea "so [Name]… are you just gonna like my posts or actually come have some fun me? 😏"
type textarea "so [Name]… are you just gonna like my posts or actually come have some fun wme?…"
type textarea "so [Name]… are you just gonna like my posts or actually come have some fun wime…"
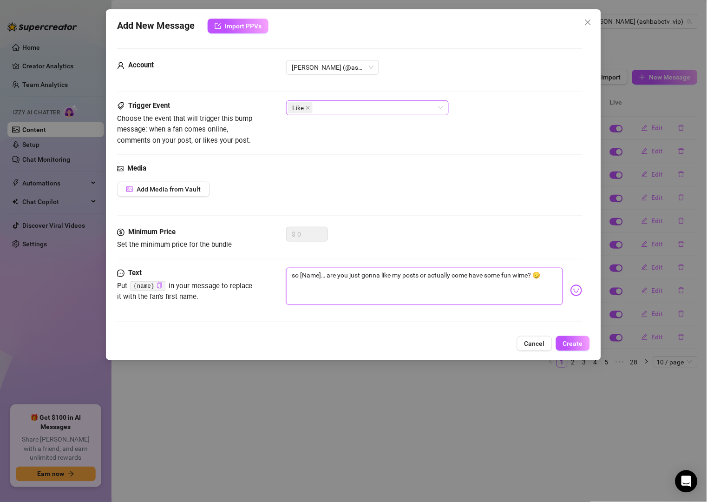
type textarea "so [Name]… are you just gonna like my posts or actually come have some fun witm…"
type textarea "so [Name]… are you just gonna like my posts or actually come have some fun with…"
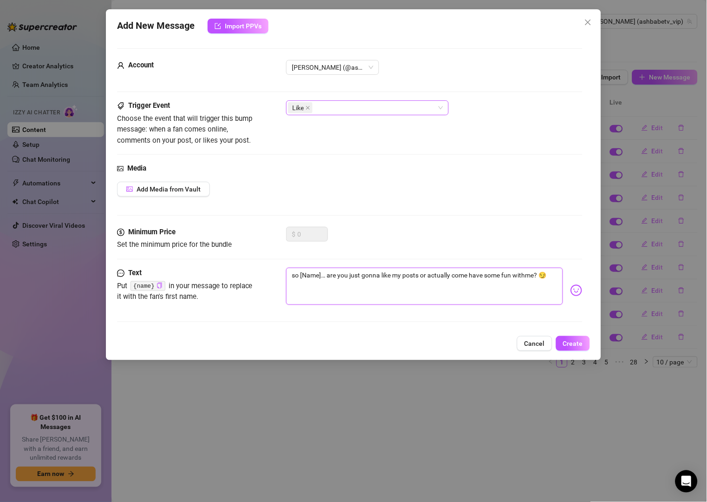
type textarea "so [Name]… are you just gonna like my posts or actually come have some fun with…"
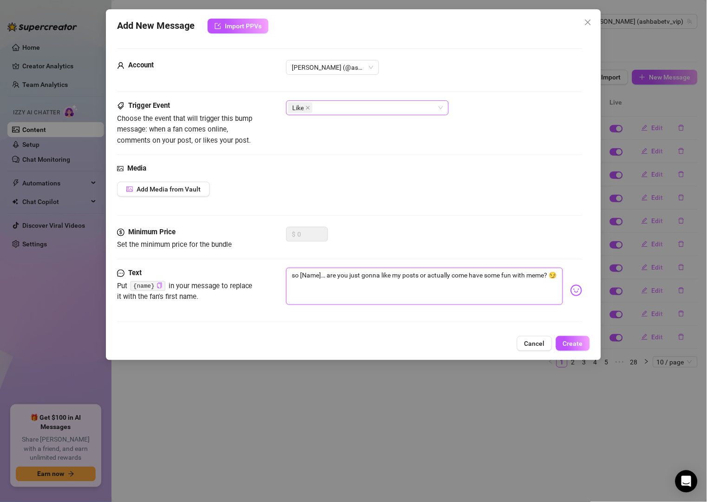
type textarea "so [Name]… are you just gonna like my posts or actually come have some fun with…"
click at [153, 287] on code "{name}" at bounding box center [148, 286] width 35 height 10
click at [157, 284] on icon "copy" at bounding box center [160, 286] width 6 height 6
drag, startPoint x: 320, startPoint y: 274, endPoint x: 311, endPoint y: 274, distance: 8.8
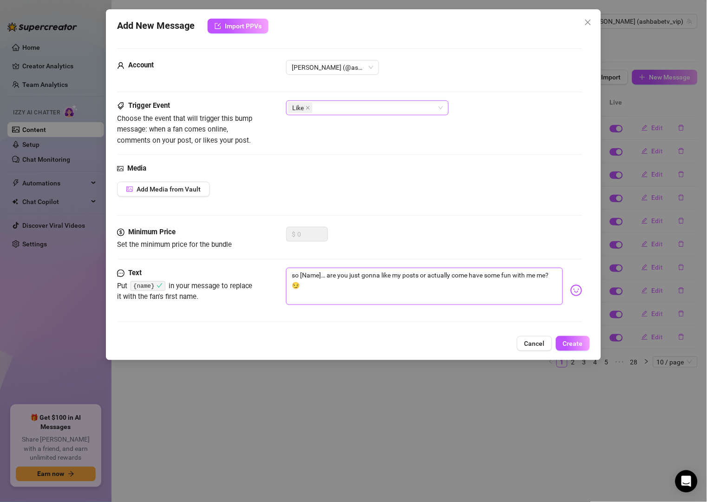
click at [311, 274] on textarea "so [Name]… are you just gonna like my posts or actually come have some fun with…" at bounding box center [424, 286] width 276 height 37
click at [299, 274] on textarea "so [Name]… are you just gonna like my posts or actually come have some fun with…" at bounding box center [424, 286] width 276 height 37
drag, startPoint x: 301, startPoint y: 276, endPoint x: 314, endPoint y: 276, distance: 13.0
click at [314, 276] on textarea "so [Name]… are you just gonna like my posts or actually come have some fun with…" at bounding box center [424, 286] width 276 height 37
click at [322, 276] on textarea "so [Name]… are you just gonna like my posts or actually come have some fun with…" at bounding box center [424, 286] width 276 height 37
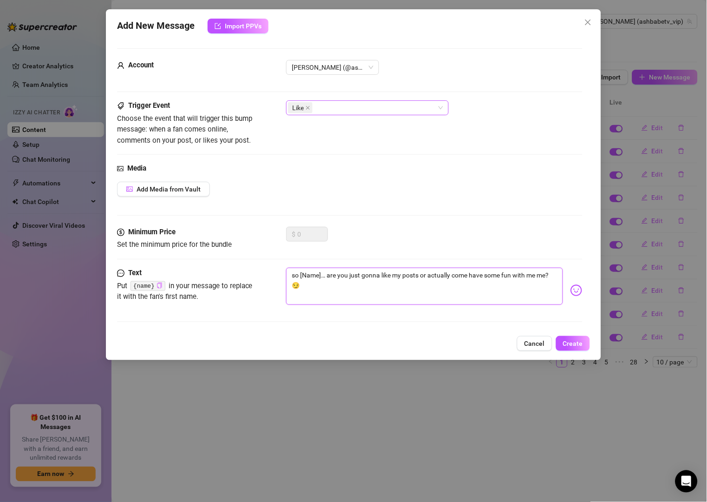
drag, startPoint x: 322, startPoint y: 276, endPoint x: 312, endPoint y: 276, distance: 9.8
click at [312, 276] on textarea "so [Name]… are you just gonna like my posts or actually come have some fun with…" at bounding box center [424, 286] width 276 height 37
click at [308, 279] on textarea "so [Name]… are you just gonna like my posts or actually come have some fun with…" at bounding box center [424, 286] width 276 height 37
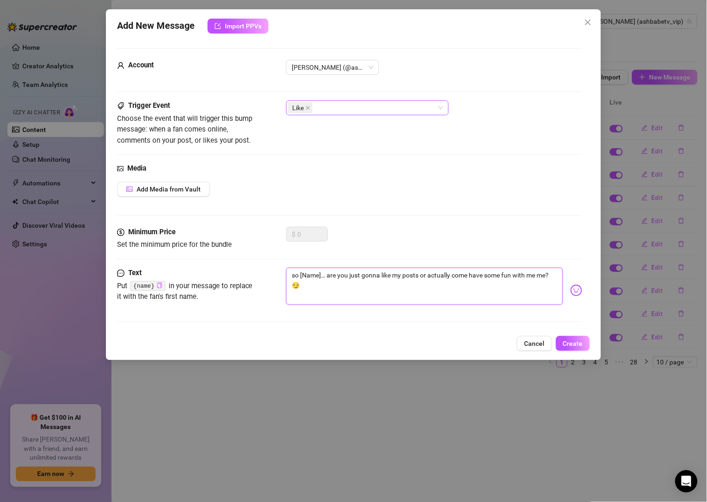
click at [296, 274] on textarea "so [Name]… are you just gonna like my posts or actually come have some fun with…" at bounding box center [424, 286] width 276 height 37
drag, startPoint x: 299, startPoint y: 276, endPoint x: 323, endPoint y: 276, distance: 23.7
click at [323, 276] on textarea "so [Name]… are you just gonna like my posts or actually come have some fun with…" at bounding box center [424, 286] width 276 height 37
paste textarea "{name}"
type textarea "so{name}… are you just gonna like my posts or actually come have some fun with …"
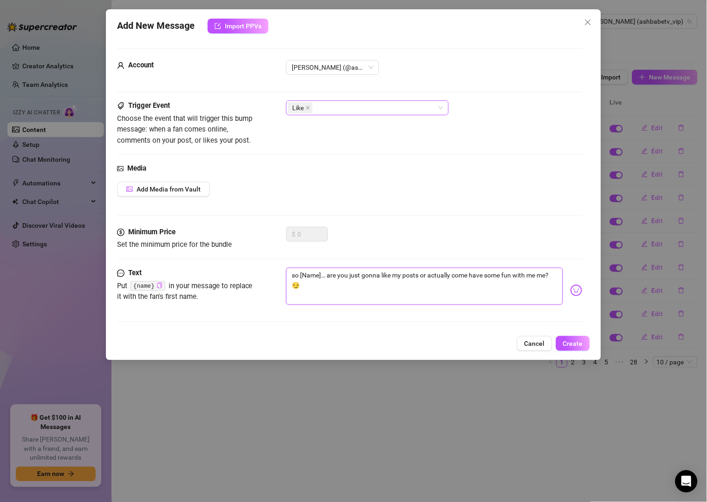
type textarea "so{name}… are you just gonna like my posts or actually come have some fun with …"
click at [297, 276] on textarea "so{name}… are you just gonna like my posts or actually come have some fun with …" at bounding box center [424, 286] width 276 height 37
type textarea "so {name}… are you just gonna like my posts or actually come have some fun with…"
click at [333, 289] on textarea "so {name}… are you just gonna like my posts or actually come have some fun with…" at bounding box center [424, 286] width 276 height 37
type textarea "so {name}… are you just gonna like my posts or actually come have some fun with…"
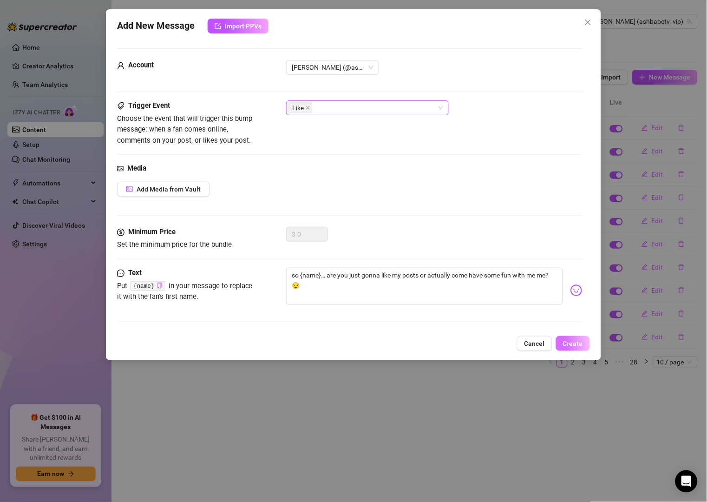
click at [577, 342] on span "Create" at bounding box center [573, 343] width 20 height 7
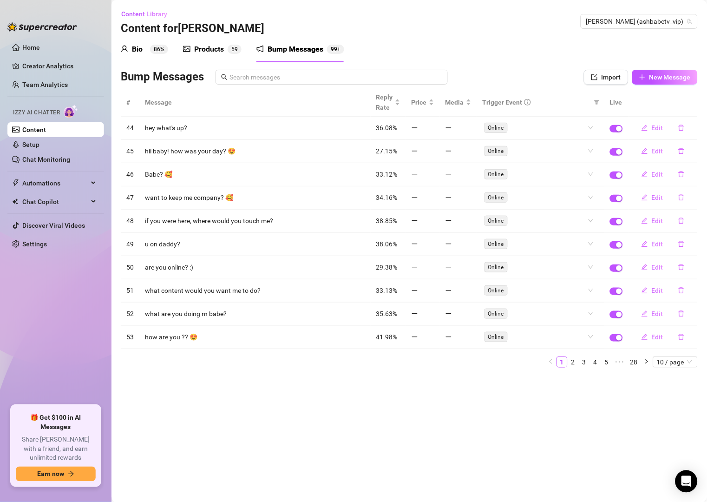
drag, startPoint x: 459, startPoint y: 422, endPoint x: 472, endPoint y: 397, distance: 28.3
click at [460, 421] on main "Content Library Content for Vip [PERSON_NAME] Vip [PERSON_NAME] (ashbabetv_vip)…" at bounding box center [410, 251] width 596 height 502
click at [679, 76] on span "New Message" at bounding box center [670, 76] width 41 height 7
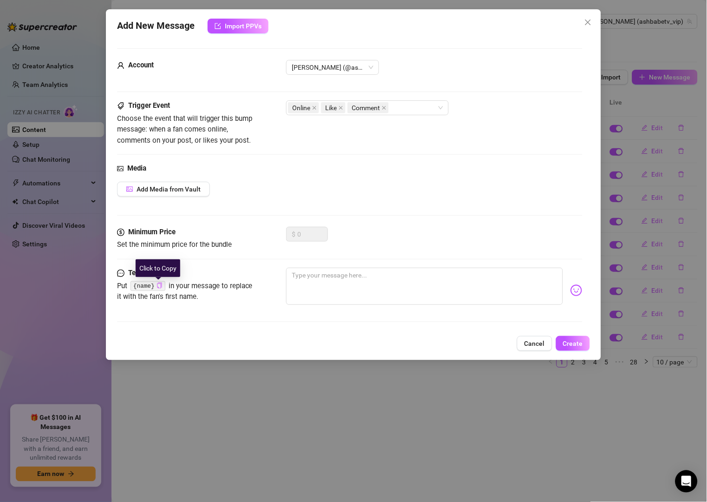
drag, startPoint x: 160, startPoint y: 284, endPoint x: 210, endPoint y: 310, distance: 55.7
click at [161, 284] on icon "copy" at bounding box center [160, 286] width 6 height 6
click at [331, 273] on textarea at bounding box center [424, 286] width 276 height 37
paste textarea "{name}… you’re trouble, and I love it 😈 wanna prove it?"
type textarea "{name}… you’re trouble, and I love it 😈 wanna prove it?"
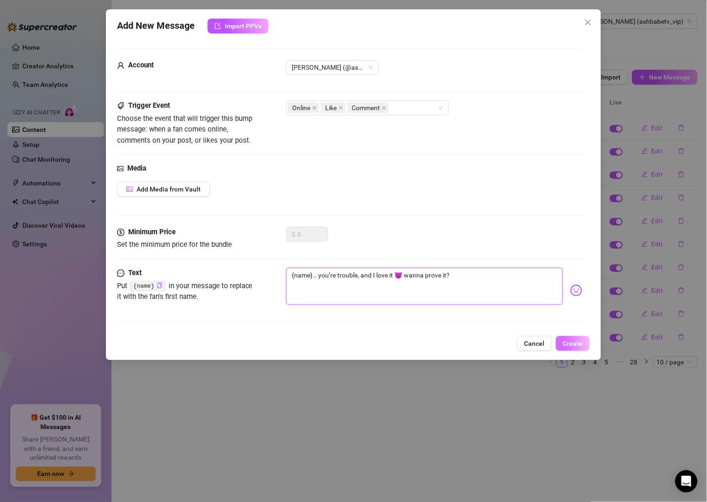
type textarea "{name}… you’re trouble, and I love it 😈 wanna prove it?"
click at [576, 346] on span "Create" at bounding box center [573, 343] width 20 height 7
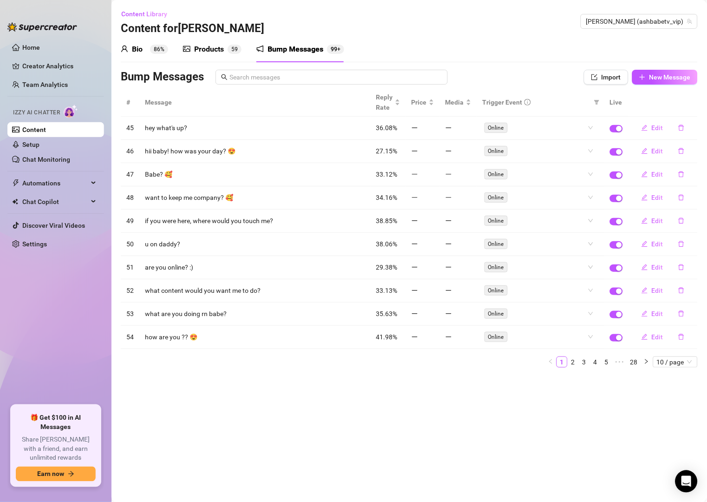
drag, startPoint x: 490, startPoint y: 79, endPoint x: 514, endPoint y: 78, distance: 24.6
click at [490, 79] on div "Bump Messages" at bounding box center [334, 77] width 426 height 15
click at [658, 78] on span "New Message" at bounding box center [670, 76] width 41 height 7
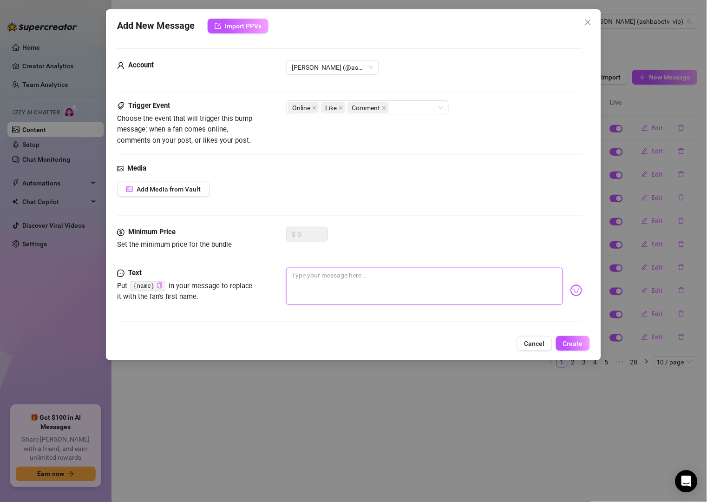
click at [354, 277] on textarea at bounding box center [424, 286] width 276 height 37
paste textarea "ughhh {name}… you always know how to distract me at the worst times 😈"
type textarea "ughhh {name}… you always know how to distract me at the worst times 😈"
click at [582, 347] on span "Create" at bounding box center [573, 343] width 20 height 7
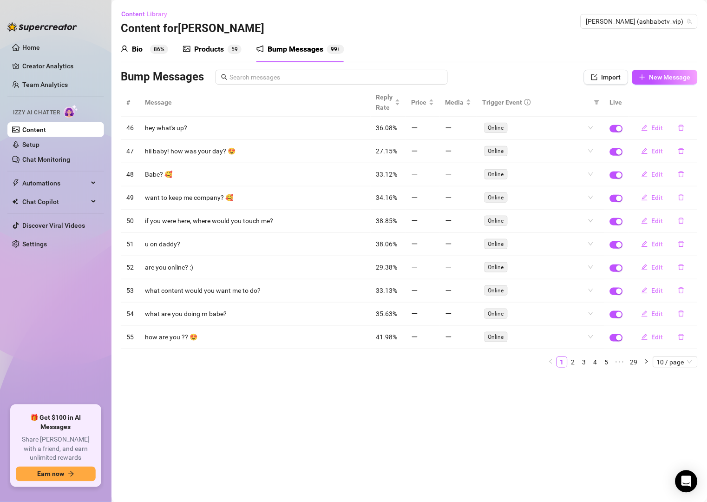
drag, startPoint x: 519, startPoint y: 61, endPoint x: 527, endPoint y: 71, distance: 12.2
click at [519, 62] on div "Bio 86% Products 5 9 Bump Messages 99+" at bounding box center [409, 49] width 577 height 26
click at [647, 79] on button "New Message" at bounding box center [665, 77] width 66 height 15
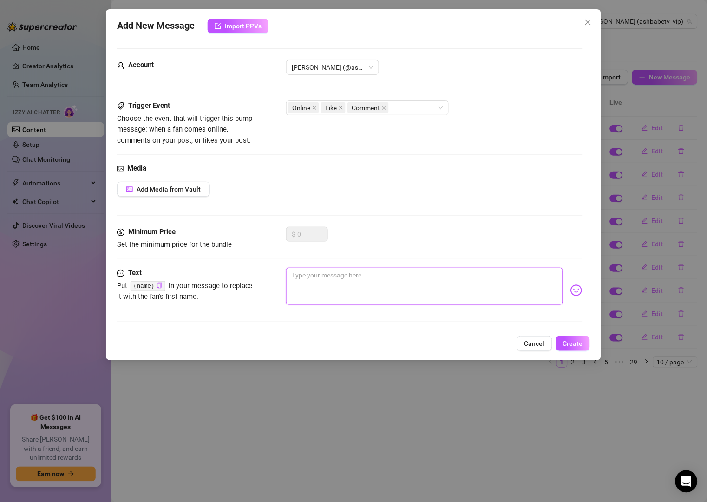
click at [336, 275] on textarea at bounding box center [424, 286] width 276 height 37
paste textarea "{name}… you keep showing up and making me wanna misbehave 😏"
type textarea "{name}… you keep showing up and making me wanna misbehave 😏"
click at [579, 343] on span "Create" at bounding box center [573, 343] width 20 height 7
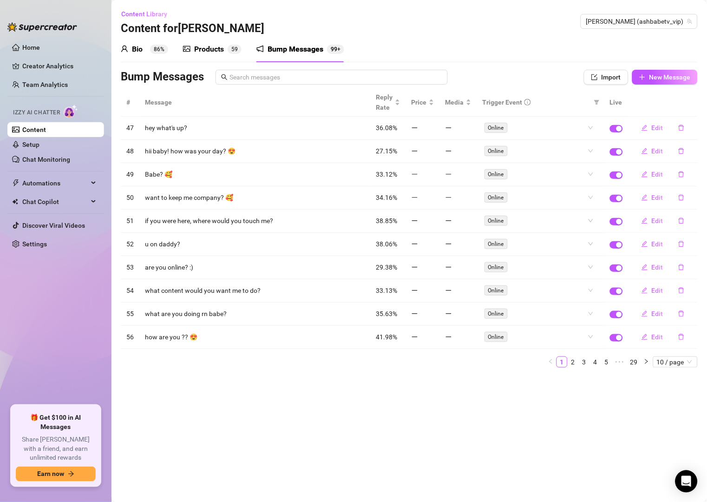
drag, startPoint x: 470, startPoint y: 73, endPoint x: 519, endPoint y: 82, distance: 50.0
click at [470, 73] on div "Bump Messages" at bounding box center [334, 77] width 426 height 15
click at [676, 79] on span "New Message" at bounding box center [670, 76] width 41 height 7
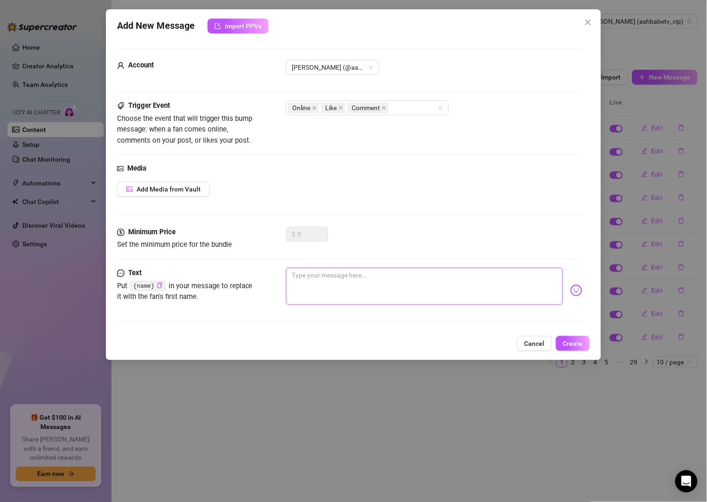
click at [450, 284] on textarea at bounding box center [424, 286] width 276 height 37
paste textarea "you know what your like does to me {name}… now I’m curious what else you’d do 👀"
type textarea "you know what your like does to me {name}… now I’m curious what else you’d do 👀"
click at [316, 106] on icon "close" at bounding box center [315, 108] width 4 height 4
click at [350, 105] on span at bounding box center [351, 108] width 5 height 10
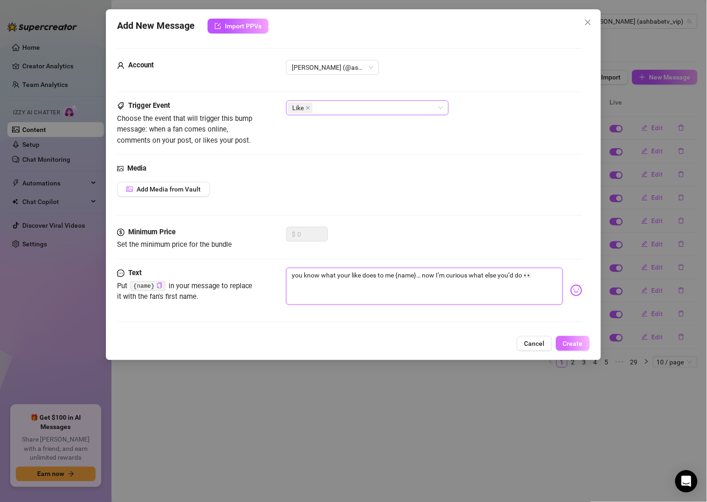
type textarea "you know what your like does to me {name}… now I’m curious what else you’d do 👀"
click at [586, 348] on button "Create" at bounding box center [573, 343] width 34 height 15
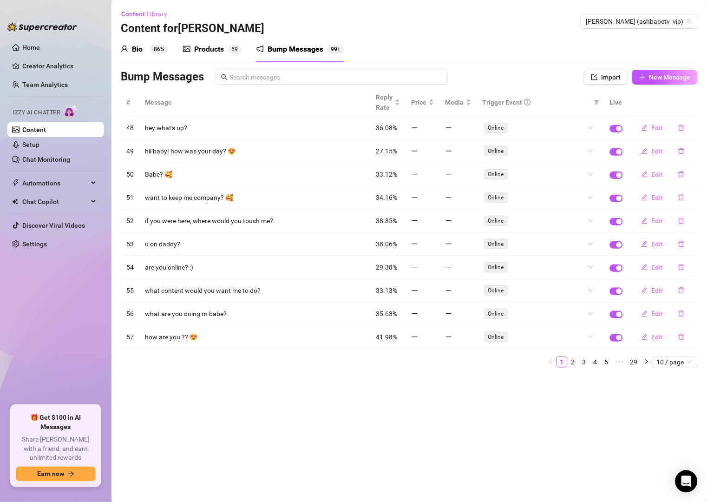
click at [516, 61] on div "Bio 86% Products 5 9 Bump Messages 99+" at bounding box center [409, 49] width 577 height 26
click at [669, 82] on button "New Message" at bounding box center [665, 77] width 66 height 15
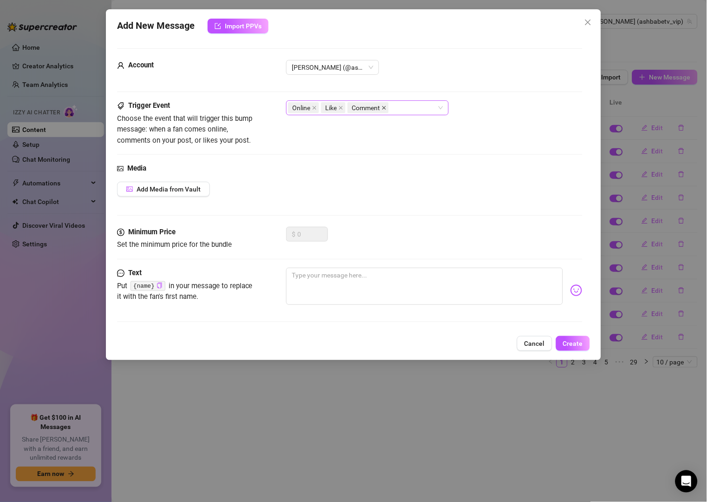
click at [382, 108] on icon "close" at bounding box center [384, 107] width 5 height 5
click at [342, 105] on icon "close" at bounding box center [341, 107] width 5 height 5
click at [329, 276] on textarea at bounding box center [424, 286] width 276 height 37
paste textarea "{name}… you’re too cute to just sit there quietly. talk to me 💕"
type textarea "{name}… you’re too cute to just sit there quietly. talk to me 💕"
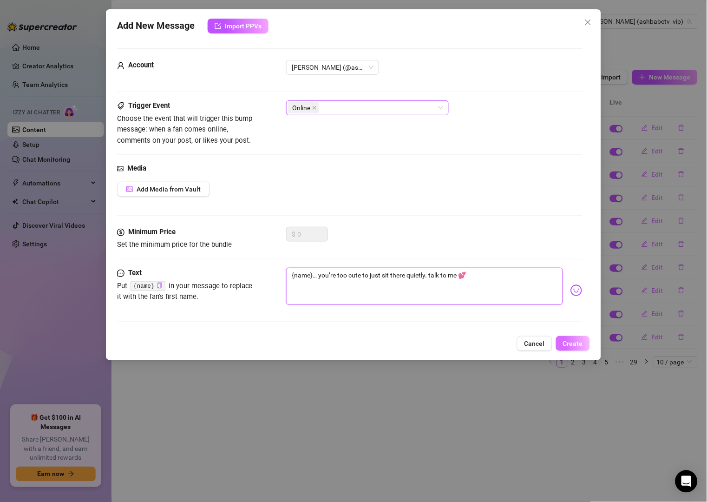
type textarea "{name}… you’re too cute to just sit there quietly. talk to me 💕"
click at [583, 336] on button "Create" at bounding box center [573, 343] width 34 height 15
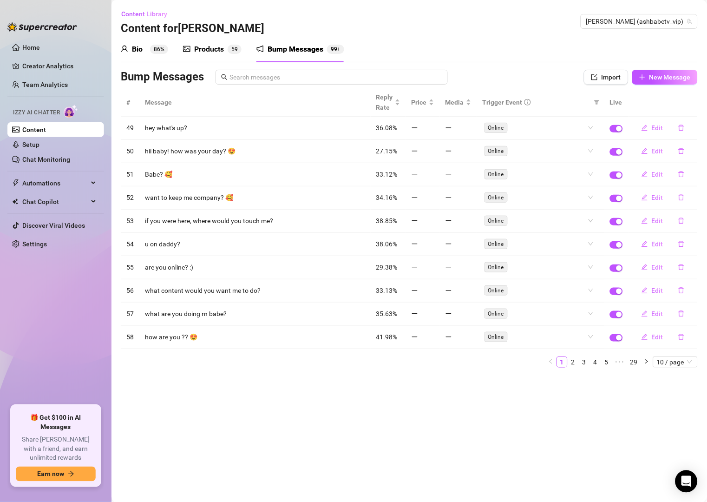
click at [503, 71] on div "Bump Messages" at bounding box center [334, 77] width 426 height 15
click at [649, 71] on button "New Message" at bounding box center [665, 77] width 66 height 15
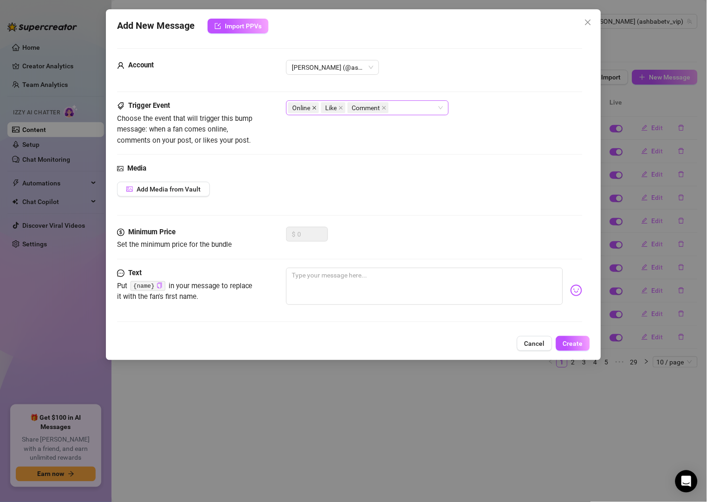
click at [316, 107] on icon "close" at bounding box center [314, 107] width 5 height 5
click at [320, 279] on textarea at bounding box center [424, 286] width 276 height 37
paste textarea "I swear {name}, you’re my fave distraction [DATE] 😘"
type textarea "I swear {name}, you’re my fave distraction [DATE] 😘"
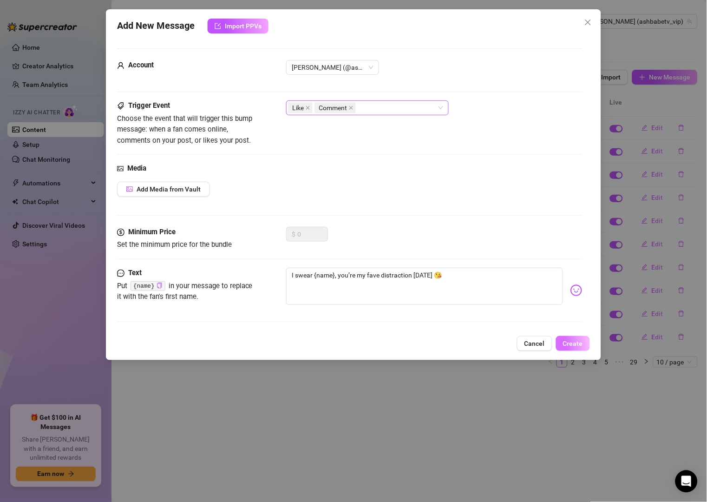
click at [579, 346] on span "Create" at bounding box center [573, 343] width 20 height 7
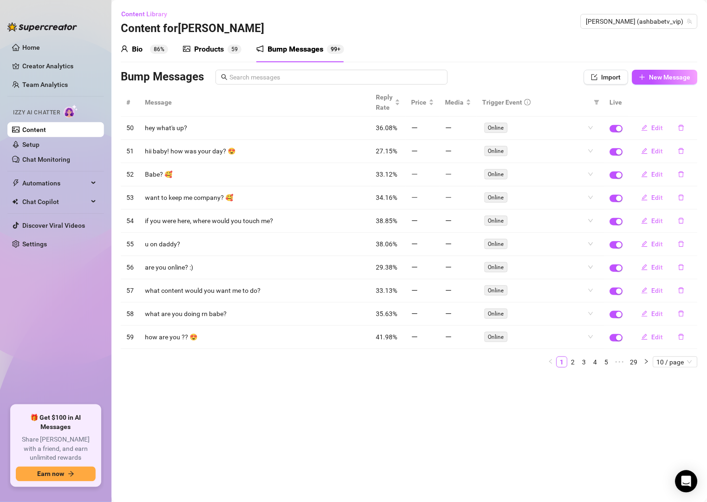
drag, startPoint x: 518, startPoint y: 72, endPoint x: 523, endPoint y: 72, distance: 5.6
click at [518, 72] on div "Bump Messages" at bounding box center [334, 77] width 426 height 15
click at [686, 71] on button "New Message" at bounding box center [665, 77] width 66 height 15
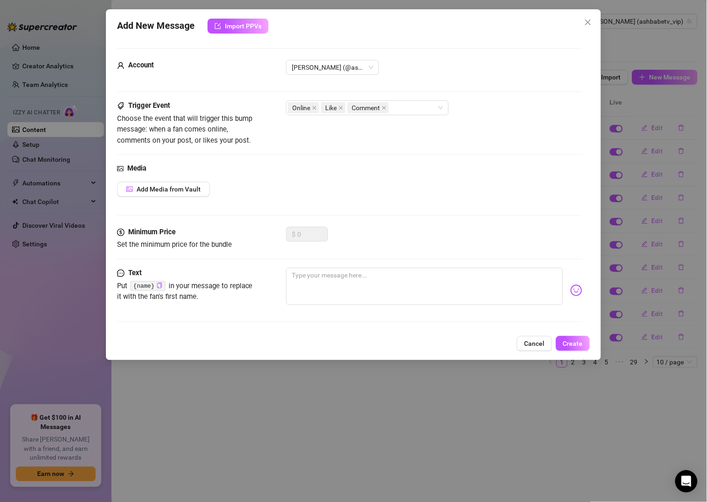
click at [368, 266] on div "Minimum Price Set the minimum price for the bundle $ 0" at bounding box center [349, 247] width 465 height 41
click at [368, 270] on textarea at bounding box center [424, 286] width 276 height 37
paste textarea "{name}… don’t lurk, come say hi to me baby 💕"
type textarea "{name}… don’t lurk, come say hi to me baby 💕"
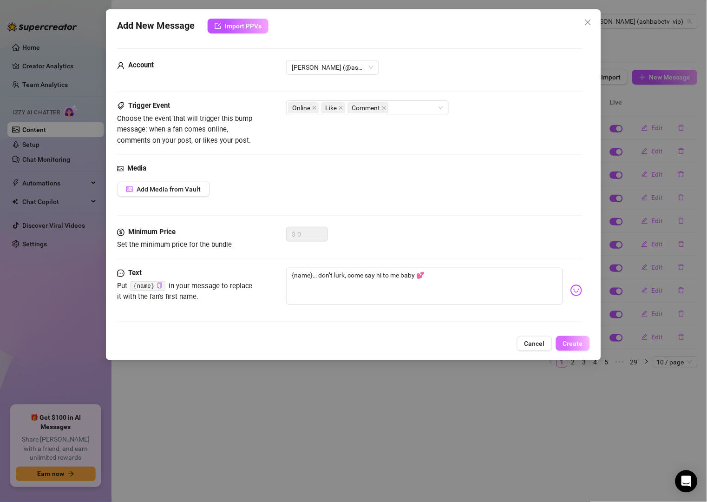
click at [576, 347] on span "Create" at bounding box center [573, 343] width 20 height 7
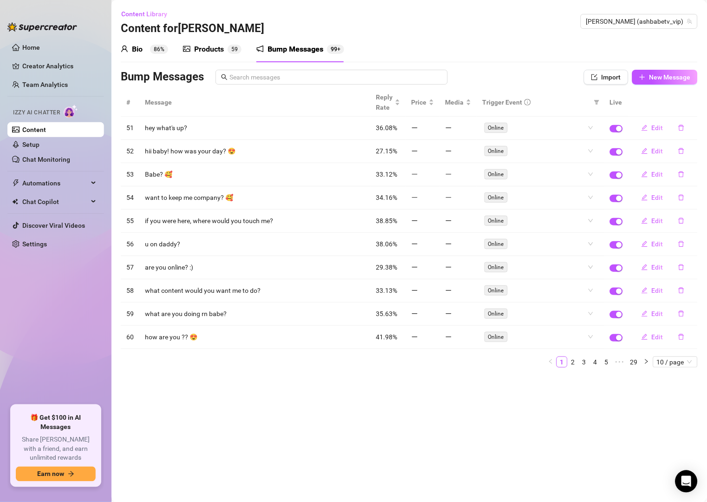
click at [530, 75] on div "Bump Messages" at bounding box center [334, 77] width 426 height 15
click at [647, 72] on button "New Message" at bounding box center [665, 77] width 66 height 15
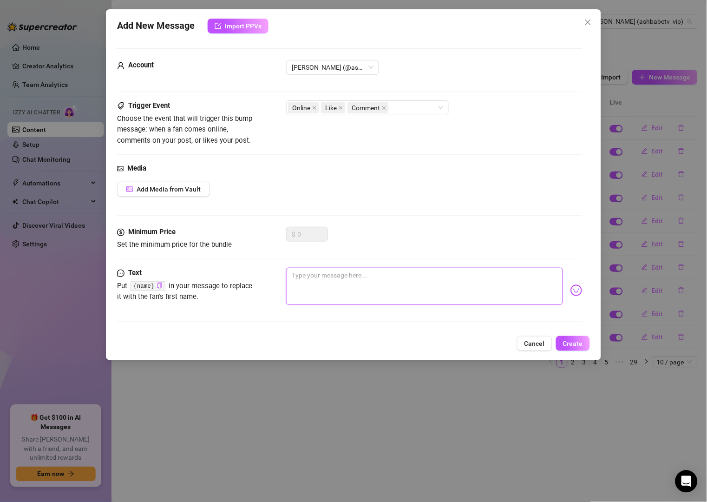
click at [366, 277] on textarea at bounding box center [424, 286] width 276 height 37
paste textarea "aww {name}, you liked my post 🥺 do you just like me or are you secretly obsesse…"
type textarea "aww {name}, you liked my post 🥺 do you just like me or are you secretly obsesse…"
click at [528, 274] on textarea "aww {name}, you liked my post 🥺 do you just like me or are you secretly obsesse…" at bounding box center [424, 286] width 276 height 37
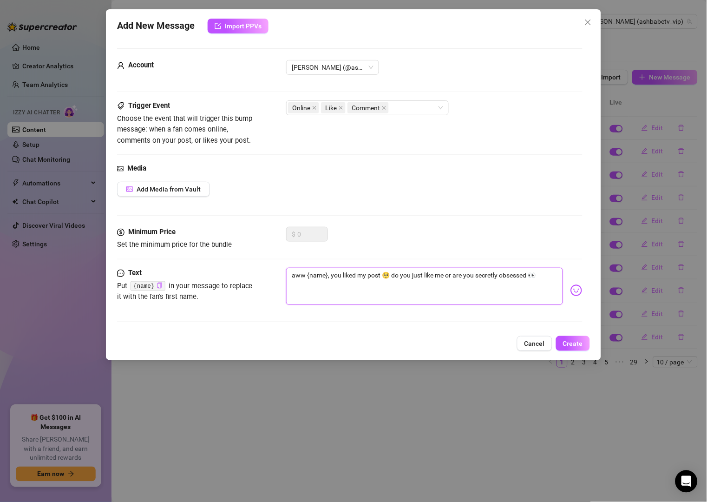
type textarea "aww {name}, you liked my post 🥺 do you just like me or are you secretly obsesse…"
click at [538, 277] on textarea "aww {name}, you liked my post 🥺 do you just like me or are you secretly obsesse…" at bounding box center [424, 286] width 276 height 37
type textarea "aww {name}, you liked my post 🥺 do you just like me or are you secretly obsesse…"
click at [572, 290] on div "Account [PERSON_NAME] (@ashbabetv_vip) Trigger Event Choose the event that will…" at bounding box center [353, 183] width 473 height 293
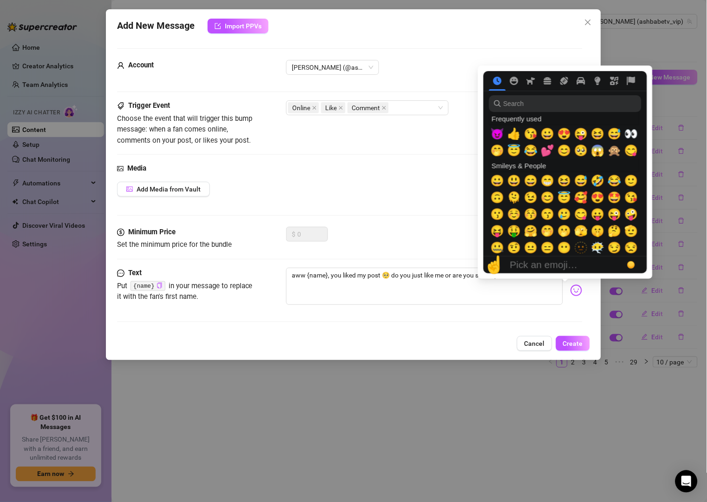
click at [571, 290] on img at bounding box center [577, 290] width 12 height 12
click at [547, 153] on span "💕" at bounding box center [548, 150] width 14 height 13
type textarea "aww {name}, you liked my post 🥺 do you just like me or are you secretly obsesse…"
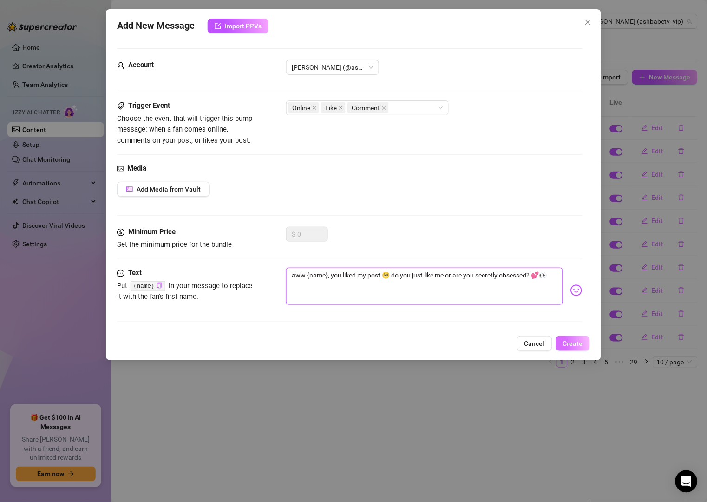
type textarea "aww {name}, you liked my post 🥺 do you just like me or are you secretly obsesse…"
click at [572, 348] on button "Create" at bounding box center [573, 343] width 34 height 15
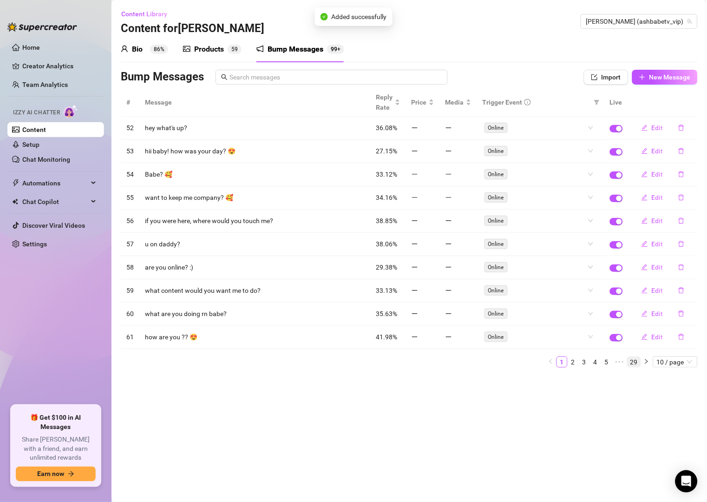
click at [637, 366] on link "29" at bounding box center [634, 362] width 13 height 10
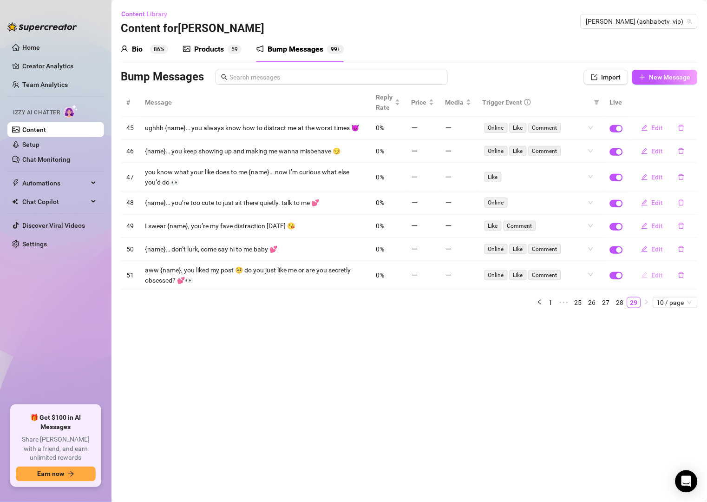
click at [658, 279] on span "Edit" at bounding box center [658, 274] width 12 height 7
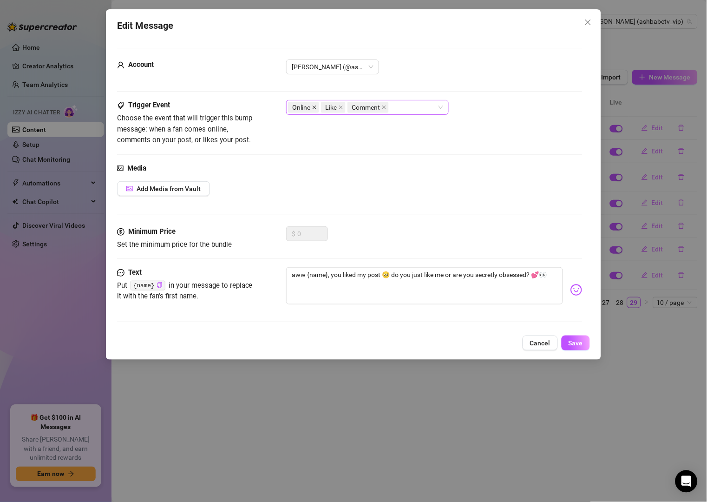
click at [314, 107] on icon "close" at bounding box center [314, 107] width 5 height 5
click at [352, 108] on icon "close" at bounding box center [351, 107] width 5 height 5
click at [572, 346] on span "Save" at bounding box center [576, 342] width 14 height 7
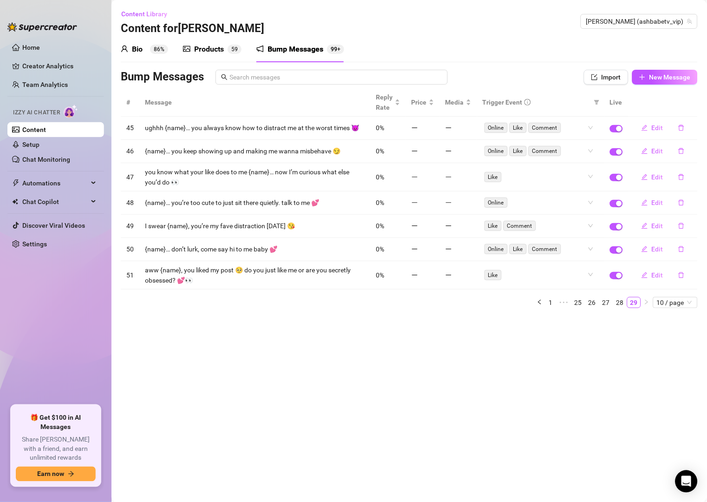
drag, startPoint x: 537, startPoint y: 73, endPoint x: 556, endPoint y: 79, distance: 19.7
click at [537, 73] on div "Bump Messages" at bounding box center [334, 77] width 426 height 15
click at [684, 78] on span "New Message" at bounding box center [670, 76] width 41 height 7
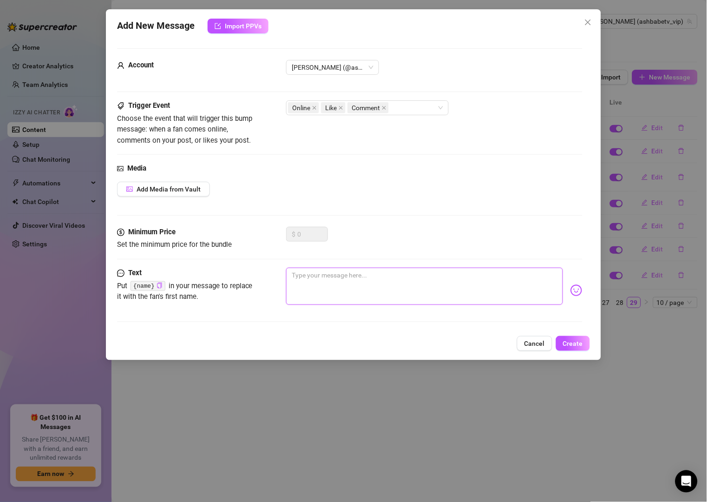
click at [425, 284] on textarea at bounding box center [424, 286] width 276 height 37
paste textarea "{name}… you keep liking my posts, are you trying to be my #1 fan? 🤭"
type textarea "{name}… you keep liking my posts, are you trying to be my #1 fan? 🤭"
click at [384, 107] on icon "close" at bounding box center [384, 108] width 4 height 4
click at [316, 106] on icon "close" at bounding box center [314, 107] width 5 height 5
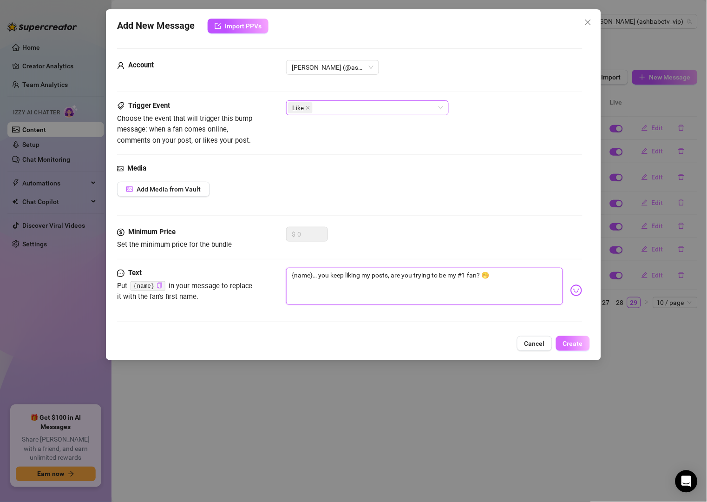
type textarea "{name}… you keep liking my posts, are you trying to be my #1 fan? 🤭"
click at [576, 346] on span "Create" at bounding box center [573, 343] width 20 height 7
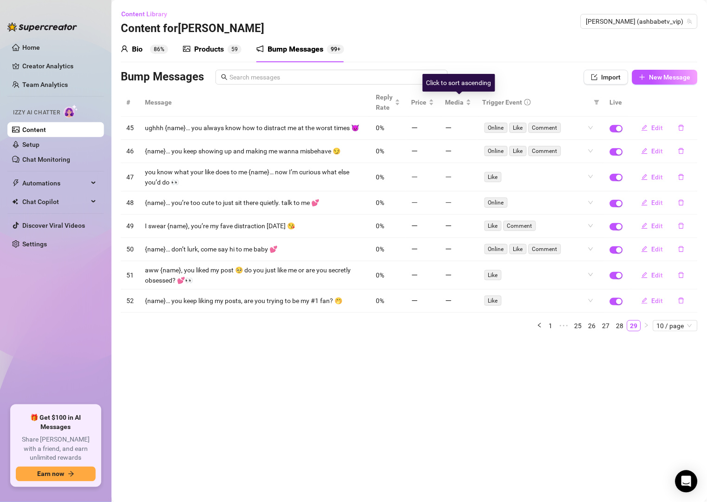
click at [494, 70] on div "Bump Messages" at bounding box center [334, 77] width 426 height 15
click at [661, 79] on span "New Message" at bounding box center [670, 76] width 41 height 7
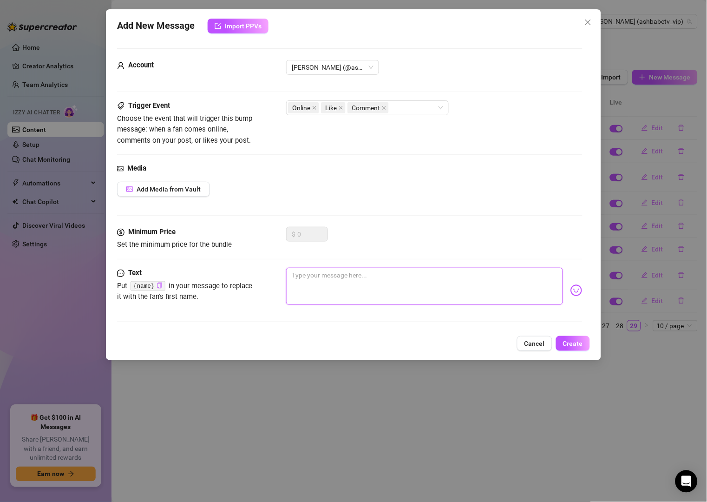
click at [386, 277] on textarea at bounding box center [424, 286] width 276 height 37
paste textarea "{name}, you liked my post… does that mean you’re ready for me to tease you more…"
type textarea "{name}, you liked my post… does that mean you’re ready for me to tease you more…"
click at [568, 347] on span "Create" at bounding box center [573, 343] width 20 height 7
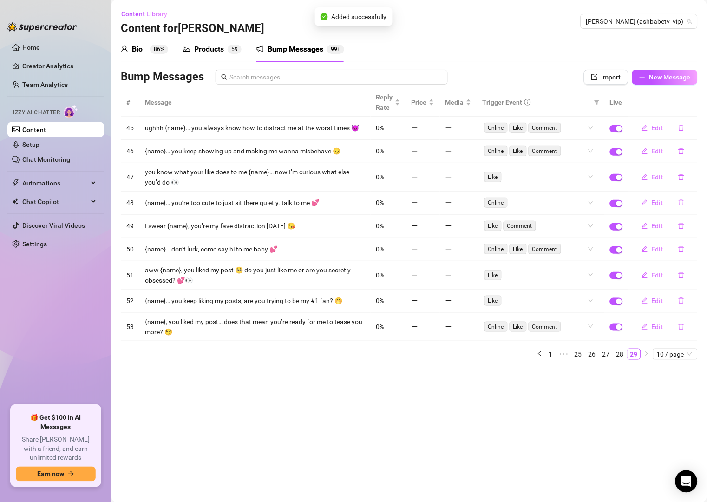
click at [512, 85] on div "Bump Messages Import New Message" at bounding box center [409, 79] width 577 height 19
click at [653, 330] on span "Edit" at bounding box center [658, 326] width 12 height 7
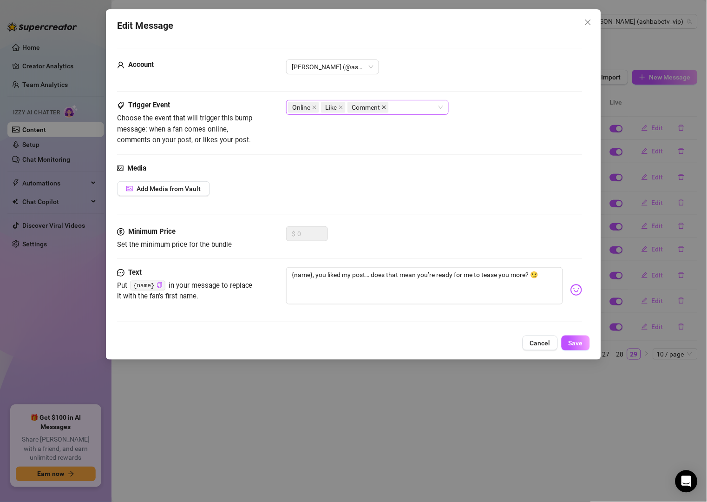
click at [385, 108] on icon "close" at bounding box center [384, 107] width 5 height 5
click at [315, 106] on icon "close" at bounding box center [314, 107] width 5 height 5
click at [581, 342] on span "Save" at bounding box center [576, 342] width 14 height 7
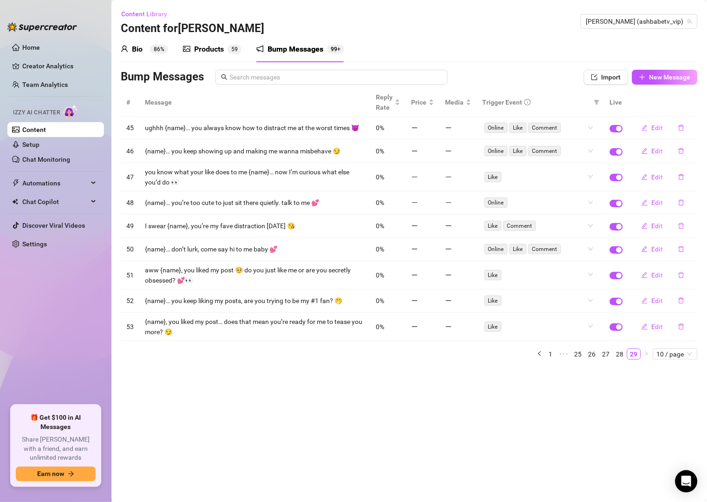
click at [530, 80] on div "Bump Messages" at bounding box center [334, 77] width 426 height 15
click at [654, 76] on span "New Message" at bounding box center [670, 76] width 41 height 7
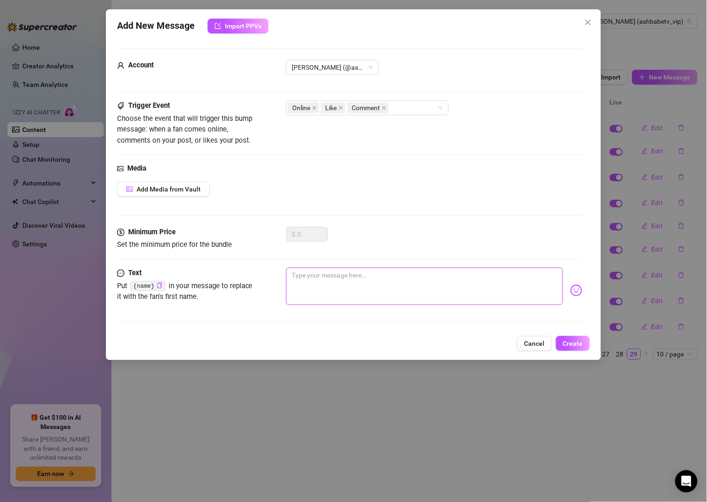
click at [391, 274] on textarea at bounding box center [424, 286] width 276 height 37
paste textarea "every time you hit like {name}, I wonder if you’re picturing me naked 👀 are you?"
click at [385, 106] on icon "close" at bounding box center [384, 107] width 5 height 5
click at [315, 106] on icon "close" at bounding box center [314, 107] width 5 height 5
click at [559, 290] on div "every time you hit like {name}, I wonder if you’re picturing me naked 👀 are you?" at bounding box center [434, 291] width 296 height 46
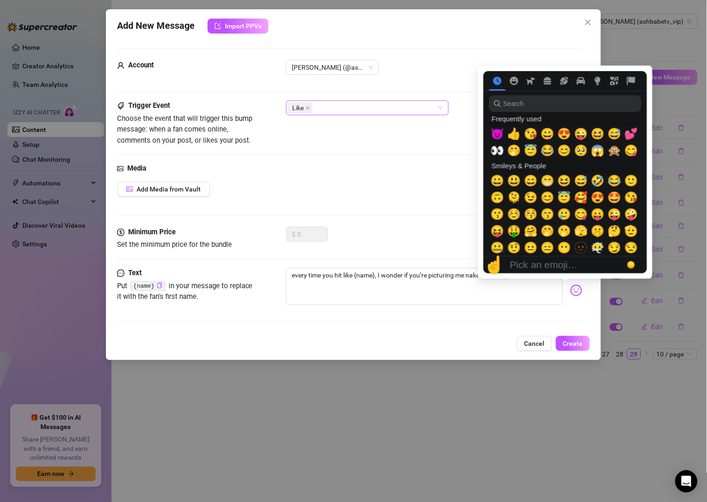
click at [571, 291] on img at bounding box center [577, 290] width 12 height 12
click at [530, 134] on span "😘" at bounding box center [531, 133] width 14 height 13
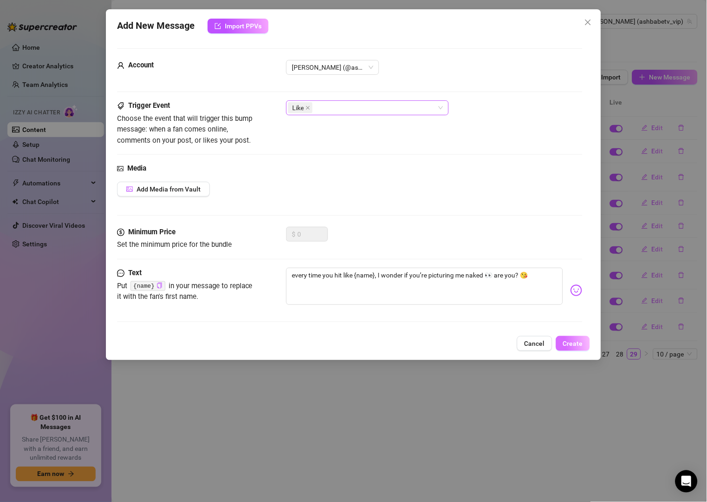
click at [567, 343] on span "Create" at bounding box center [573, 343] width 20 height 7
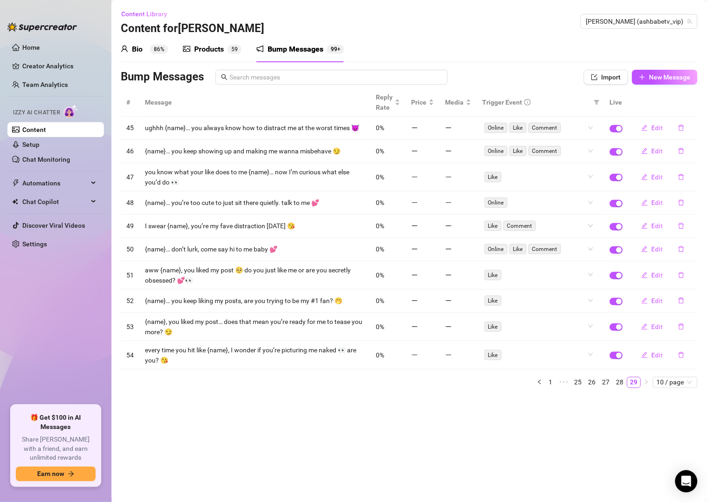
click at [530, 49] on div "Bio 86% Products 5 9 Bump Messages 99+" at bounding box center [409, 49] width 577 height 26
click at [648, 78] on button "New Message" at bounding box center [665, 77] width 66 height 15
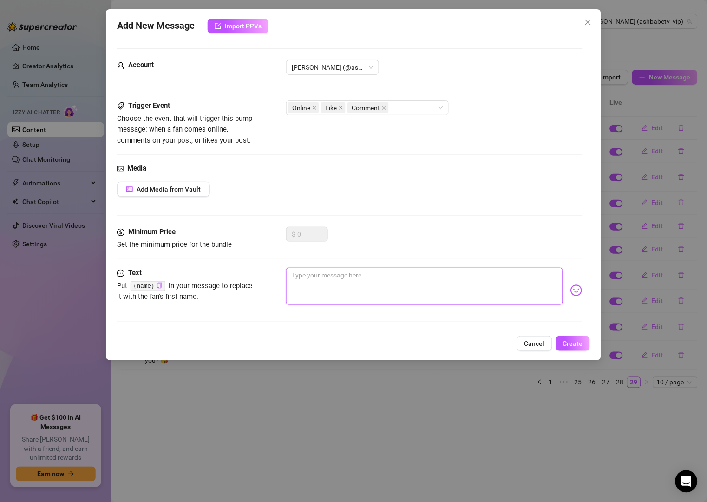
click at [364, 270] on textarea at bounding box center [424, 286] width 276 height 37
paste textarea "{name}… don’t think you can just like my post and run away 😈"
click at [385, 106] on icon "close" at bounding box center [384, 107] width 5 height 5
click at [315, 108] on icon "close" at bounding box center [315, 108] width 4 height 4
click at [578, 344] on span "Create" at bounding box center [573, 343] width 20 height 7
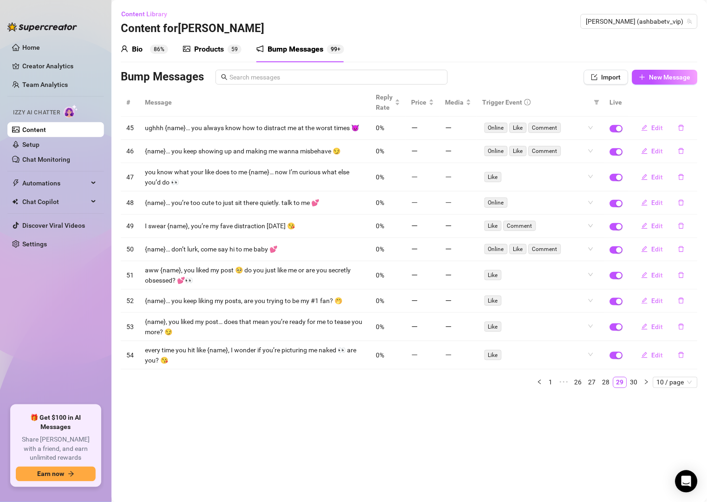
click at [528, 54] on div "Bio 86% Products 5 9 Bump Messages 99+" at bounding box center [409, 49] width 577 height 26
click at [644, 71] on button "New Message" at bounding box center [665, 77] width 66 height 15
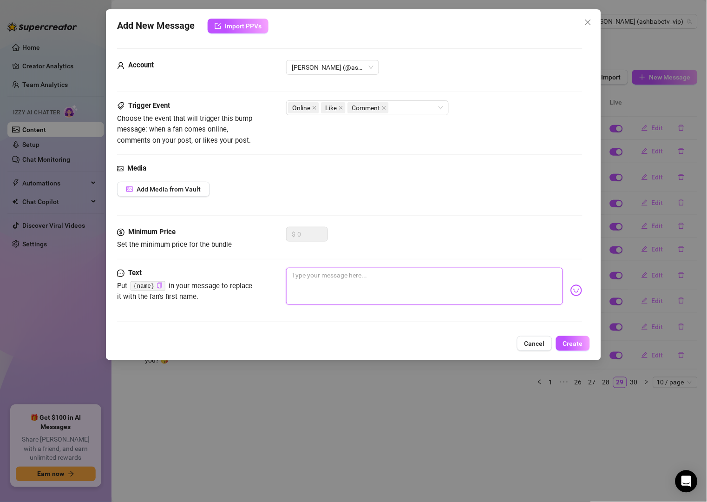
click at [375, 270] on textarea at bounding box center [424, 286] width 276 height 37
paste textarea "{name}, I feel like your likes are lowkey dirty thoughts you’re too shy to say.…"
click at [383, 107] on icon "close" at bounding box center [384, 107] width 5 height 5
click at [311, 107] on span "Online" at bounding box center [303, 107] width 31 height 11
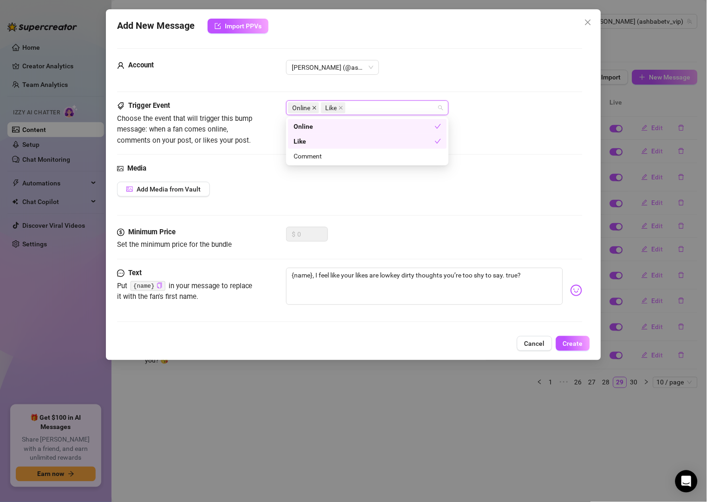
click at [316, 109] on icon "close" at bounding box center [315, 108] width 4 height 4
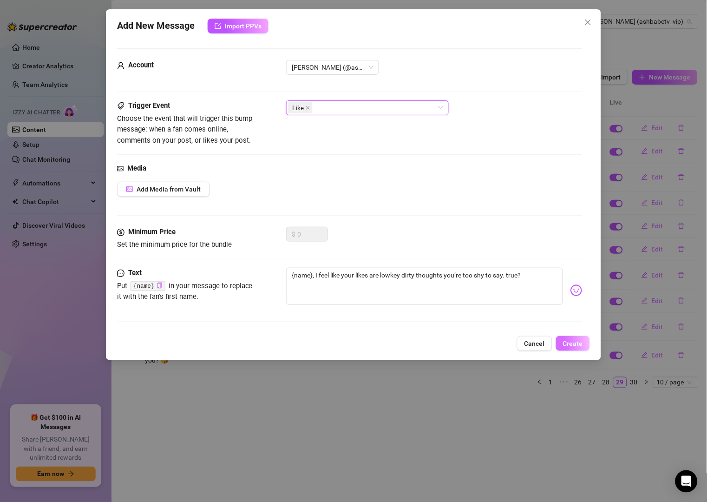
click at [581, 344] on span "Create" at bounding box center [573, 343] width 20 height 7
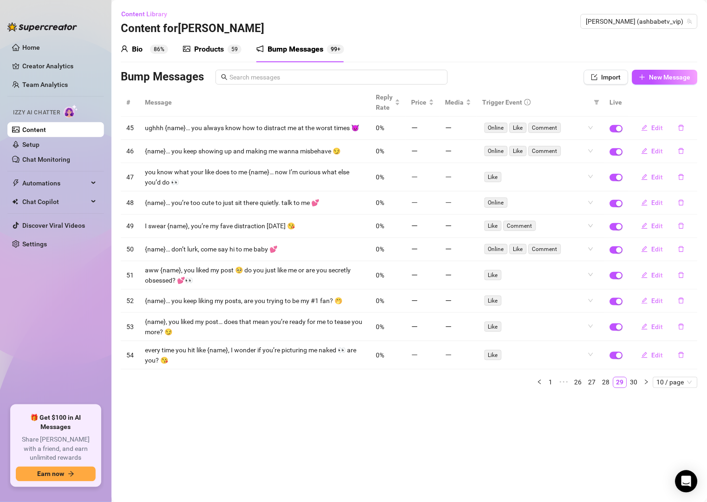
click at [519, 70] on div "Bump Messages" at bounding box center [334, 77] width 426 height 15
click at [649, 75] on button "New Message" at bounding box center [665, 77] width 66 height 15
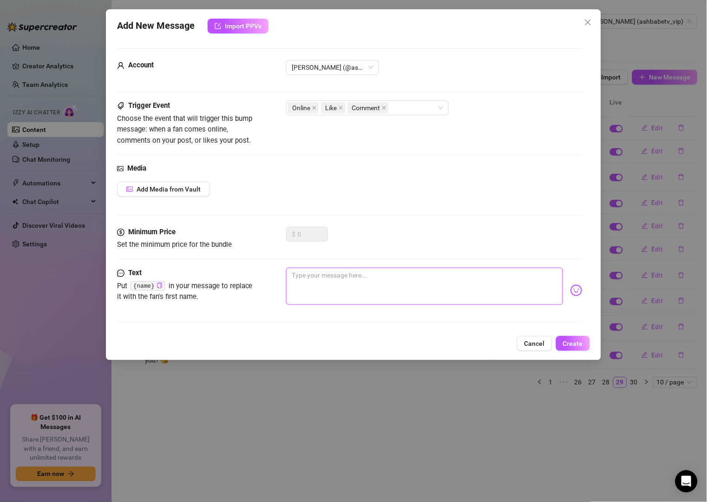
click at [414, 274] on textarea at bounding box center [424, 286] width 276 height 37
paste textarea "mmm {name}, that like felt kinda flirty 👀 you trying to seduce me?"
click at [386, 110] on icon "close" at bounding box center [384, 107] width 5 height 5
click at [315, 112] on span "Online" at bounding box center [303, 107] width 31 height 11
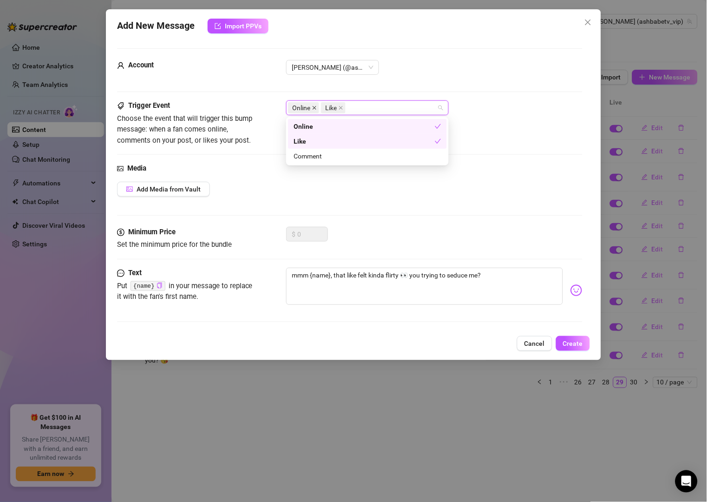
click at [315, 108] on icon "close" at bounding box center [315, 108] width 4 height 4
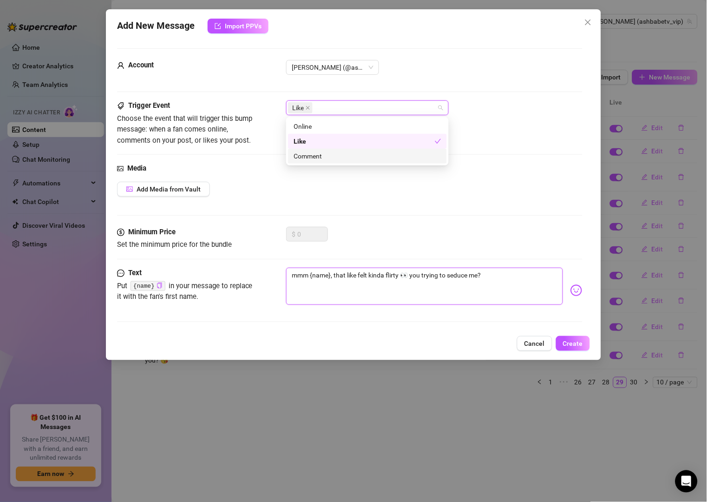
click at [485, 293] on textarea "mmm {name}, that like felt kinda flirty 👀 you trying to seduce me?" at bounding box center [424, 286] width 276 height 37
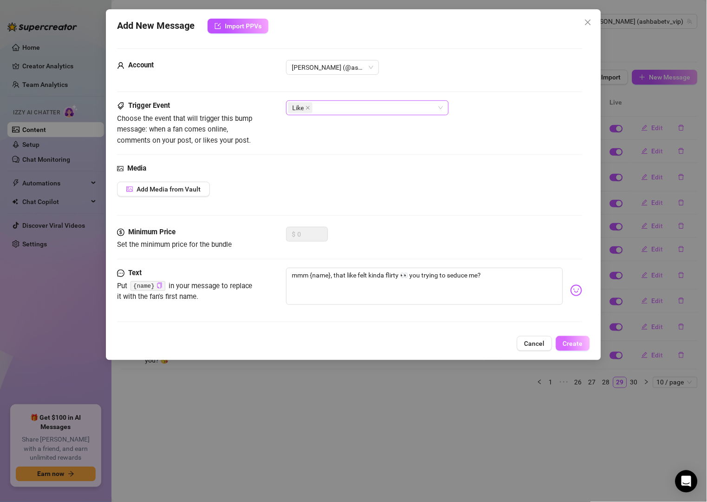
click at [562, 343] on button "Create" at bounding box center [573, 343] width 34 height 15
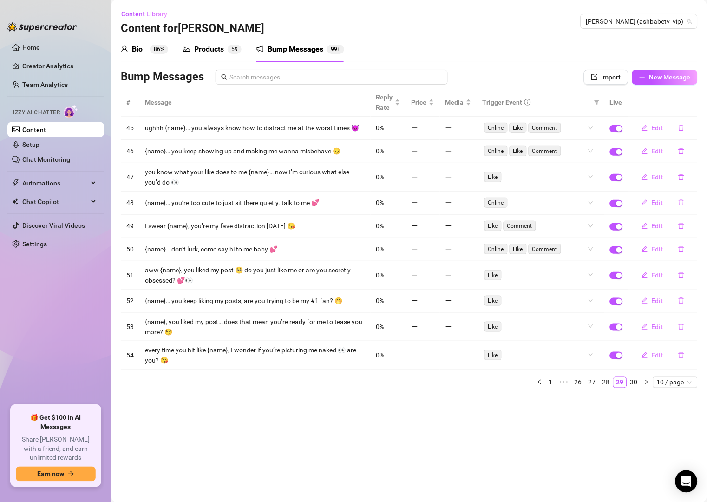
click at [545, 81] on div "Bump Messages" at bounding box center [334, 77] width 426 height 15
click at [643, 74] on icon "plus" at bounding box center [642, 77] width 7 height 7
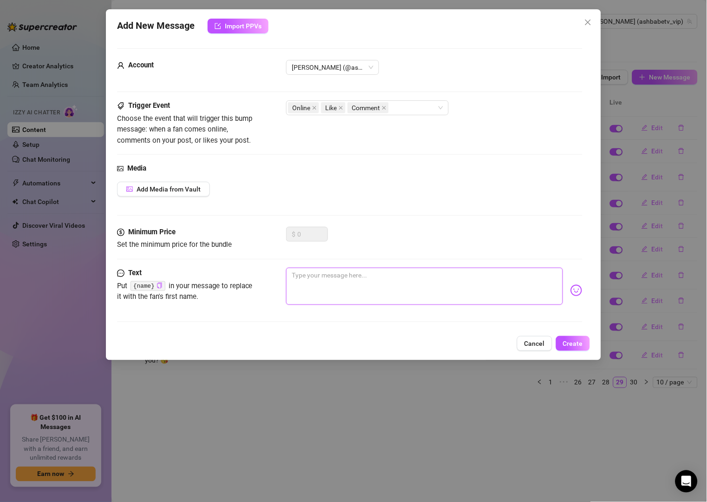
click at [453, 279] on textarea at bounding box center [424, 286] width 276 height 37
paste textarea "{name}… you always tease me with likes, but when are you gonna spoil me? 💕"
drag, startPoint x: 449, startPoint y: 276, endPoint x: 506, endPoint y: 276, distance: 57.6
click at [506, 276] on textarea "{name}… you always tease me with likes, but when are you gonna spoil me? 💕" at bounding box center [424, 286] width 276 height 37
click at [562, 346] on button "Create" at bounding box center [573, 343] width 34 height 15
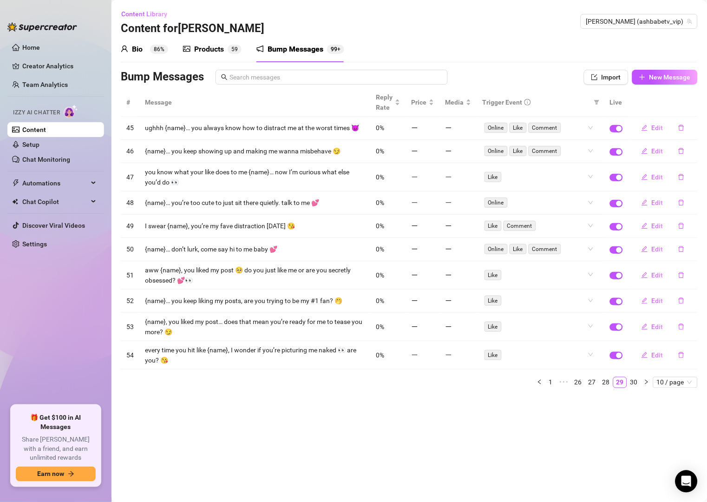
click at [517, 60] on div "Bio 86% Products 5 9 Bump Messages 99+" at bounding box center [409, 49] width 577 height 26
click at [650, 78] on span "New Message" at bounding box center [670, 76] width 41 height 7
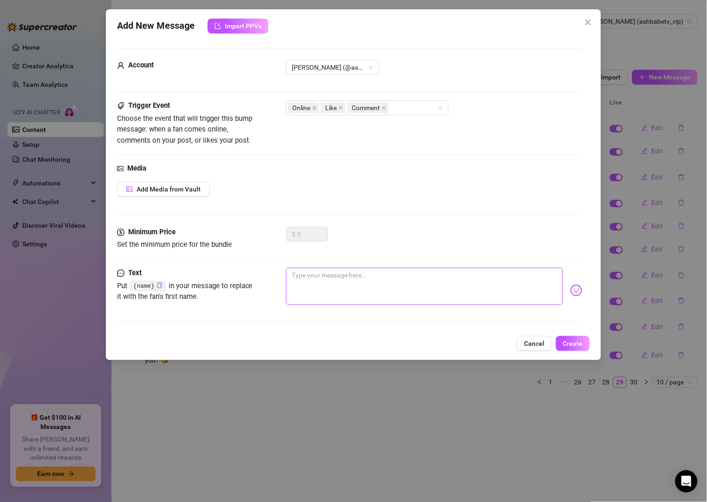
click at [410, 284] on textarea at bounding box center [424, 286] width 276 height 37
paste textarea "{name}, you liked my post… was your other hand busy? 😈"
click at [315, 277] on textarea "{name}, you liked my post… was your other hand busy? 😈" at bounding box center [424, 286] width 276 height 37
click at [386, 107] on icon "close" at bounding box center [384, 108] width 4 height 4
click at [315, 104] on span at bounding box center [314, 108] width 5 height 10
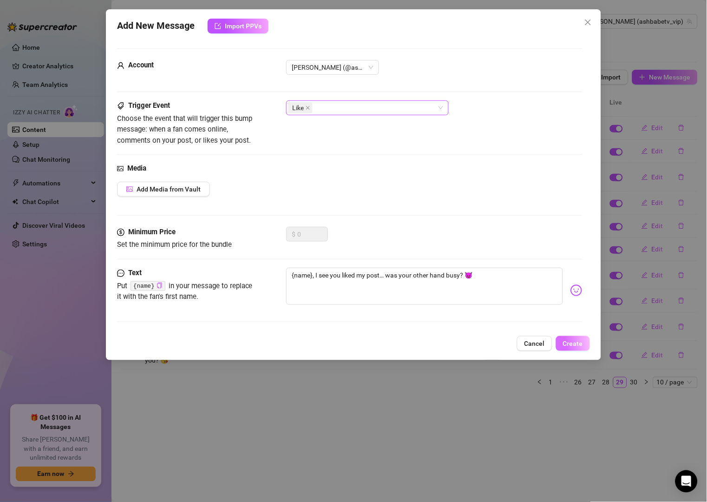
click at [575, 344] on span "Create" at bounding box center [573, 343] width 20 height 7
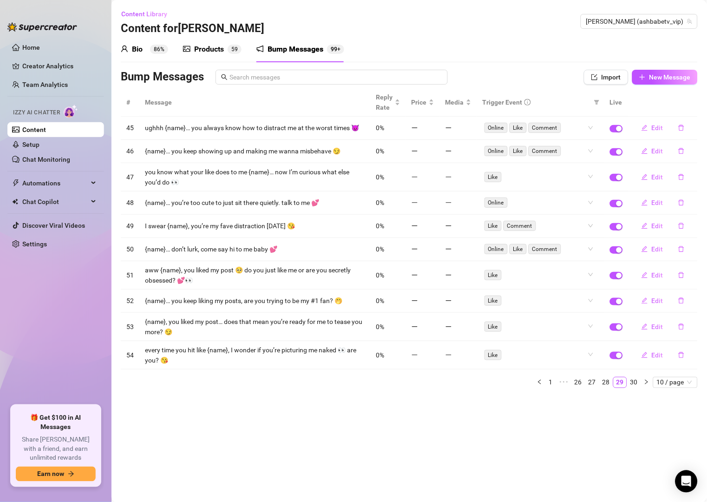
drag, startPoint x: 524, startPoint y: 75, endPoint x: 546, endPoint y: 82, distance: 22.8
click at [524, 75] on div "Bump Messages" at bounding box center [334, 77] width 426 height 15
click at [688, 81] on button "New Message" at bounding box center [665, 77] width 66 height 15
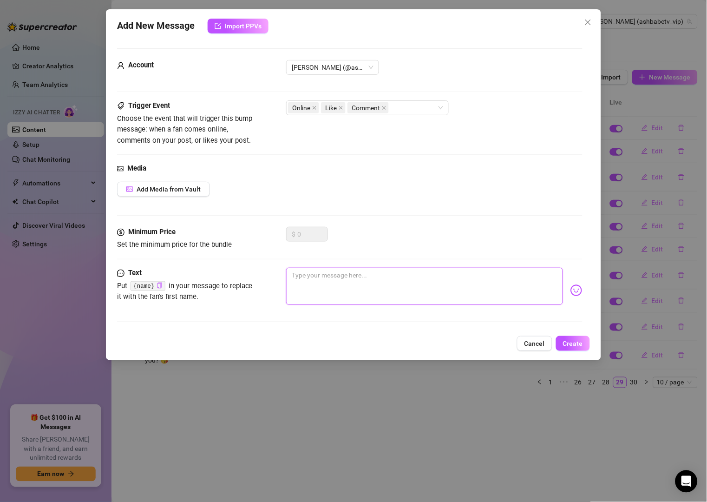
click at [350, 282] on textarea at bounding box center [424, 286] width 276 height 37
paste textarea "be honest {name}… were you hard when you hit that like? 👀"
click at [384, 107] on icon "close" at bounding box center [384, 107] width 5 height 5
click at [314, 105] on span at bounding box center [314, 108] width 5 height 10
click at [581, 341] on span "Create" at bounding box center [573, 343] width 20 height 7
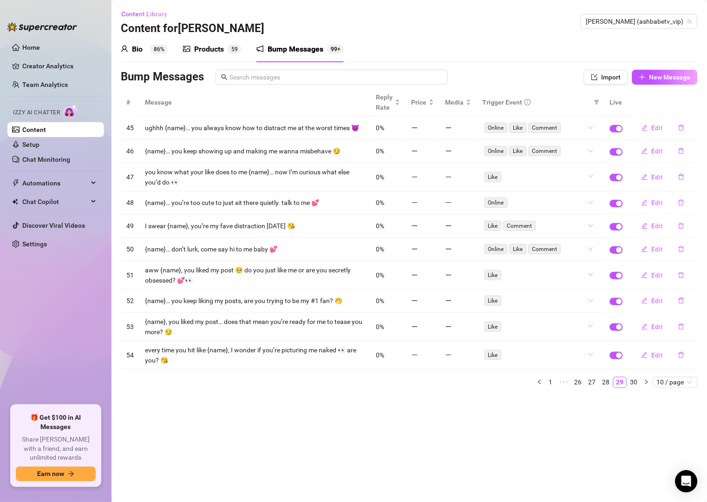
click at [530, 80] on div "Bump Messages" at bounding box center [334, 77] width 426 height 15
click at [640, 81] on button "New Message" at bounding box center [665, 77] width 66 height 15
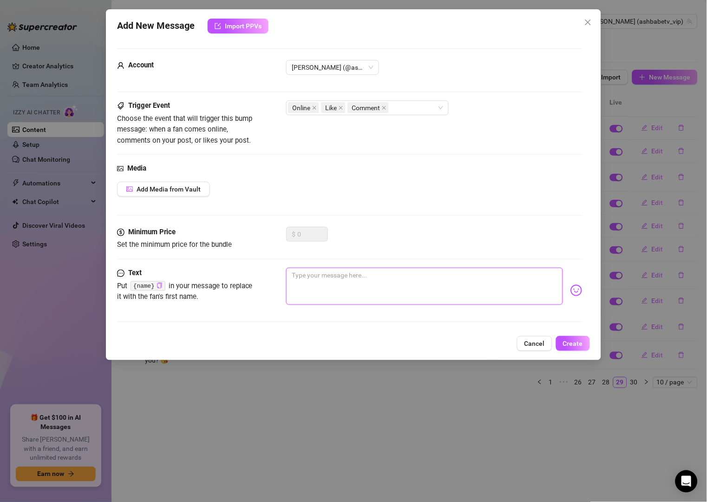
click at [451, 279] on textarea at bounding box center [424, 286] width 276 height 37
paste textarea "that like was cute {name}… but you know what’s cuter? you making me moan 💦"
drag, startPoint x: 342, startPoint y: 276, endPoint x: 330, endPoint y: 276, distance: 11.6
click at [330, 276] on textarea "that like was cute {name}… but you know what’s cuter? you making me moan 💦" at bounding box center [424, 286] width 276 height 37
drag, startPoint x: 446, startPoint y: 277, endPoint x: 432, endPoint y: 277, distance: 13.5
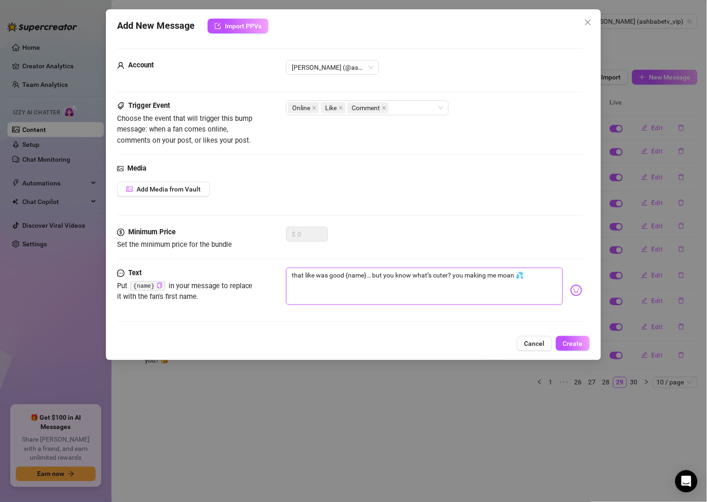
click at [432, 277] on textarea "that like was good {name}… but you know what’s cuter? you making me moan 💦" at bounding box center [424, 286] width 276 height 37
click at [533, 276] on textarea "that like was good {name}… but you know what’s better? you making me moan 💦" at bounding box center [424, 286] width 276 height 37
click at [574, 349] on button "Create" at bounding box center [573, 343] width 34 height 15
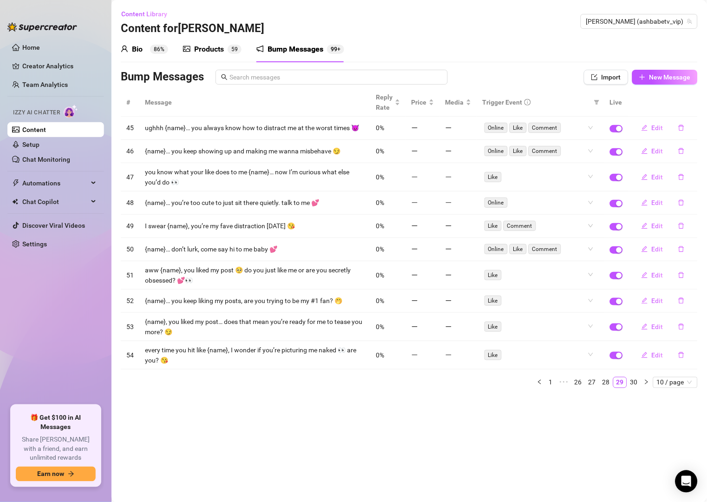
click at [493, 82] on div "Bump Messages" at bounding box center [334, 77] width 426 height 15
click at [639, 74] on icon "plus" at bounding box center [642, 77] width 7 height 7
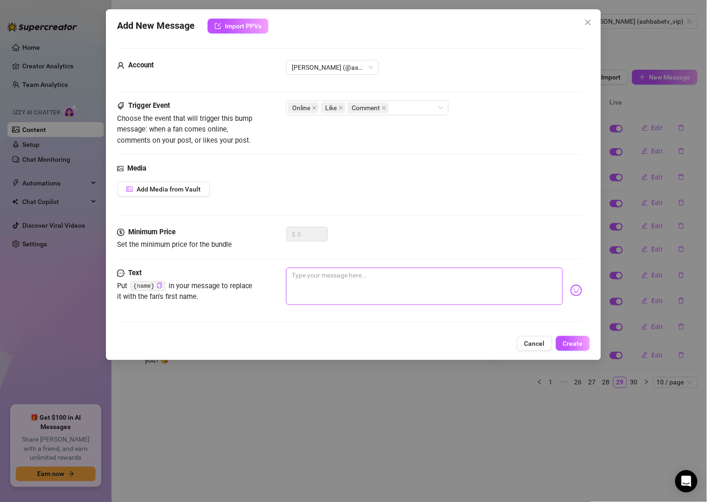
click at [431, 290] on textarea at bounding box center [424, 286] width 276 height 37
paste textarea "mmm {name}, I feel like your likes are foreplay 👀 you ready for round 2?"
drag, startPoint x: 497, startPoint y: 276, endPoint x: 476, endPoint y: 276, distance: 20.9
click at [476, 276] on textarea "mmm {name}, I feel like your likes are foreplay 👀 you ready for round 2?" at bounding box center [424, 286] width 276 height 37
click at [539, 276] on textarea "mmm {name}, I feel like your likes are foreplay 👀 you ready for the full experi…" at bounding box center [424, 286] width 276 height 37
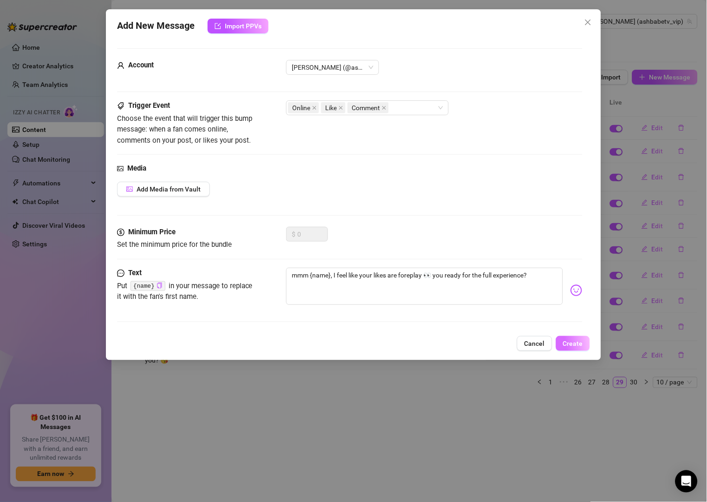
click at [576, 346] on span "Create" at bounding box center [573, 343] width 20 height 7
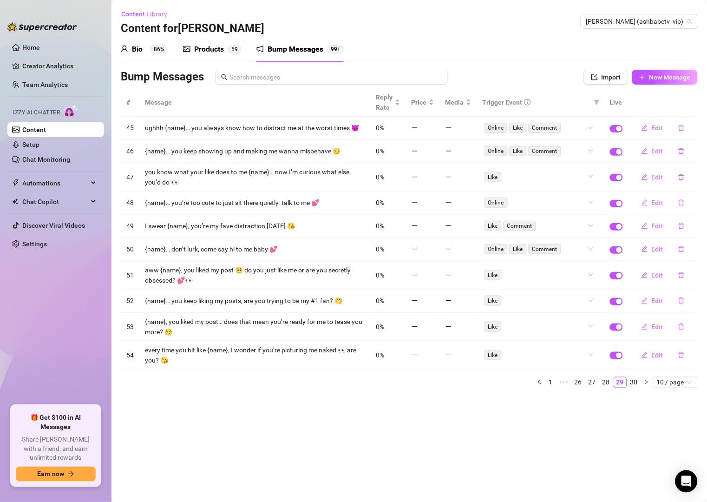
drag, startPoint x: 492, startPoint y: 79, endPoint x: 514, endPoint y: 79, distance: 22.8
click at [493, 79] on div "Bump Messages" at bounding box center [334, 77] width 426 height 15
click at [661, 73] on span "New Message" at bounding box center [670, 76] width 41 height 7
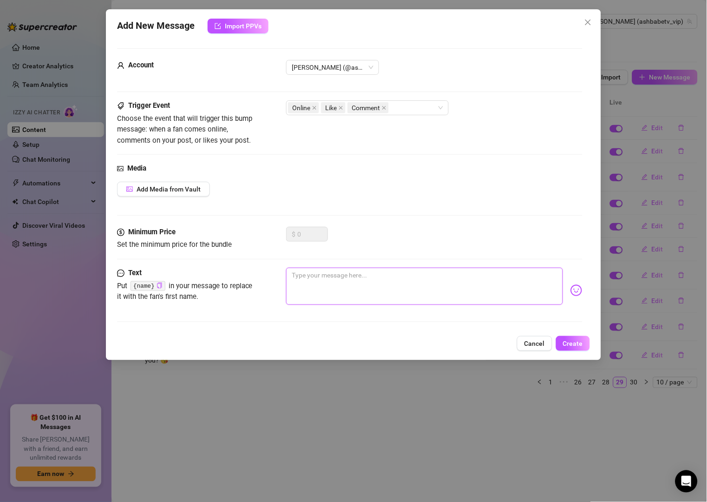
click at [354, 287] on textarea at bounding box center [424, 286] width 276 height 37
paste textarea "{name}, don’t tease me with just likes… come make me squirm instead 💦"
click at [384, 106] on icon "close" at bounding box center [384, 107] width 5 height 5
click at [316, 110] on icon "close" at bounding box center [314, 107] width 5 height 5
click at [574, 342] on span "Create" at bounding box center [573, 343] width 20 height 7
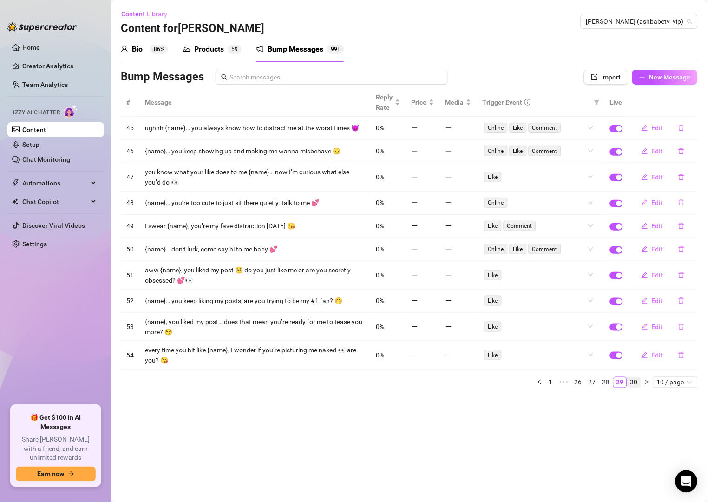
click at [637, 384] on link "30" at bounding box center [634, 382] width 13 height 10
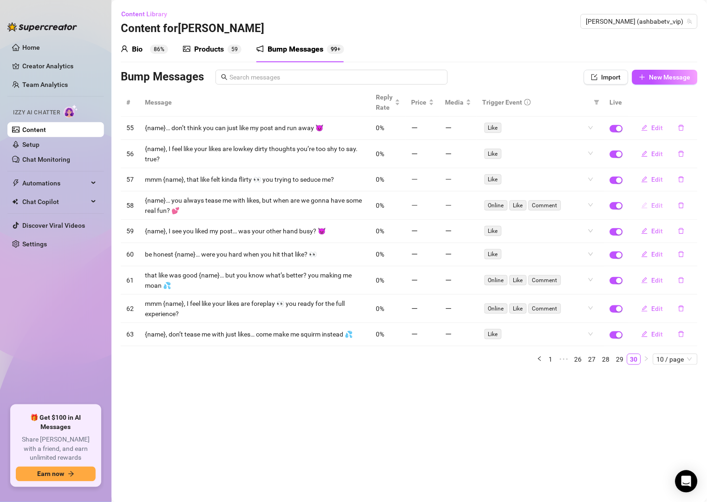
click at [658, 204] on span "Edit" at bounding box center [658, 205] width 12 height 7
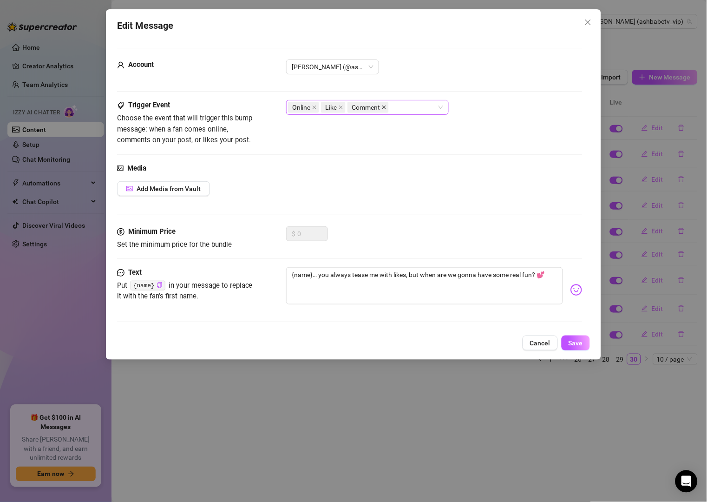
click at [386, 108] on icon "close" at bounding box center [384, 108] width 4 height 4
click at [315, 107] on icon "close" at bounding box center [314, 107] width 5 height 5
click at [573, 343] on span "Save" at bounding box center [576, 342] width 14 height 7
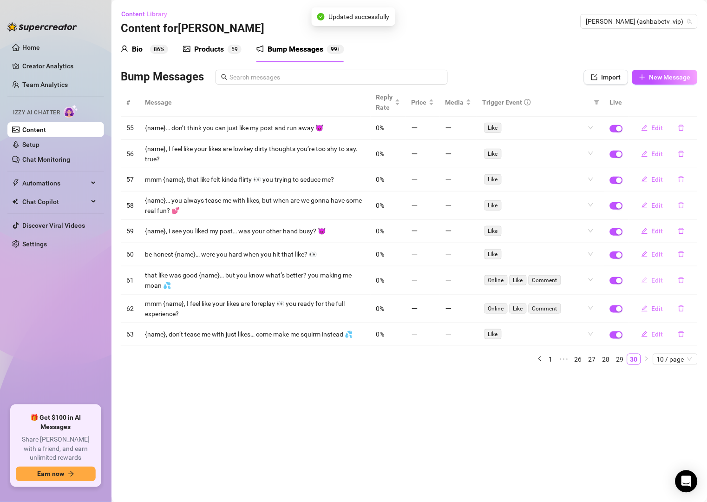
click at [655, 279] on span "Edit" at bounding box center [658, 279] width 12 height 7
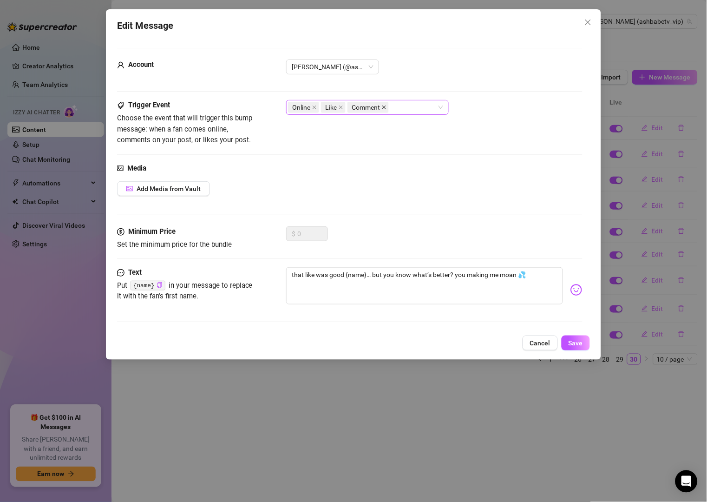
click at [385, 106] on icon "close" at bounding box center [384, 107] width 5 height 5
click at [315, 106] on icon "close" at bounding box center [314, 107] width 5 height 5
click at [575, 348] on button "Save" at bounding box center [576, 342] width 28 height 15
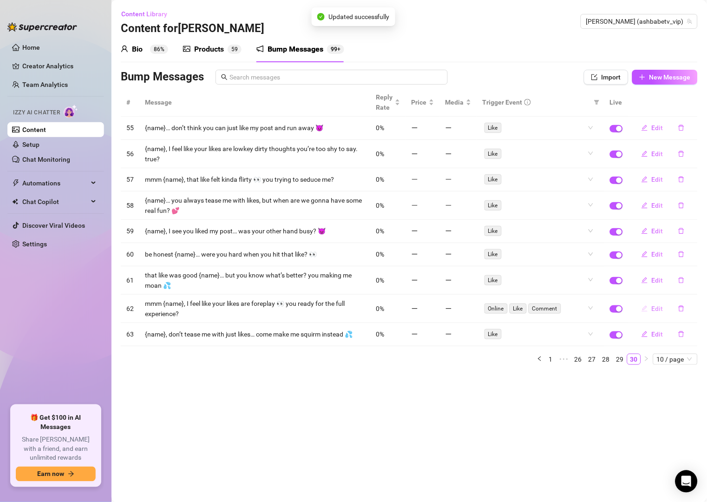
click at [664, 308] on button "Edit" at bounding box center [652, 308] width 37 height 15
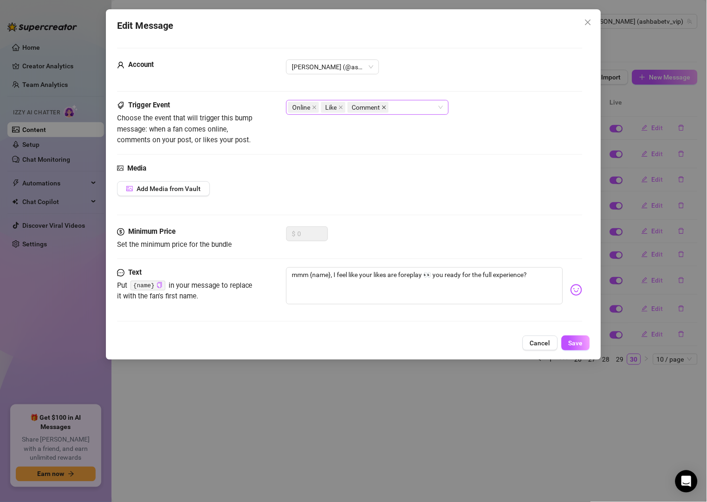
click at [385, 109] on icon "close" at bounding box center [384, 107] width 5 height 5
click at [315, 104] on span at bounding box center [314, 107] width 5 height 10
click at [576, 342] on span "Save" at bounding box center [576, 342] width 14 height 7
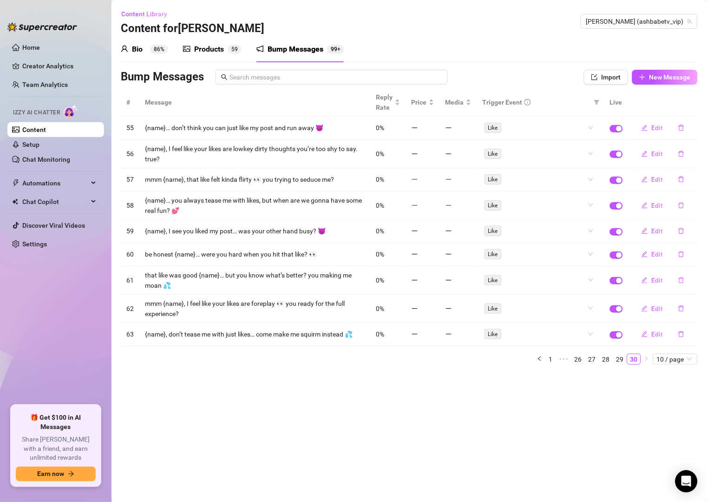
click at [510, 67] on div "Bio 86% Products 5 9 Bump Messages 99+ Bio Import Bio from other creator Person…" at bounding box center [409, 204] width 577 height 336
click at [651, 80] on span "New Message" at bounding box center [670, 76] width 41 height 7
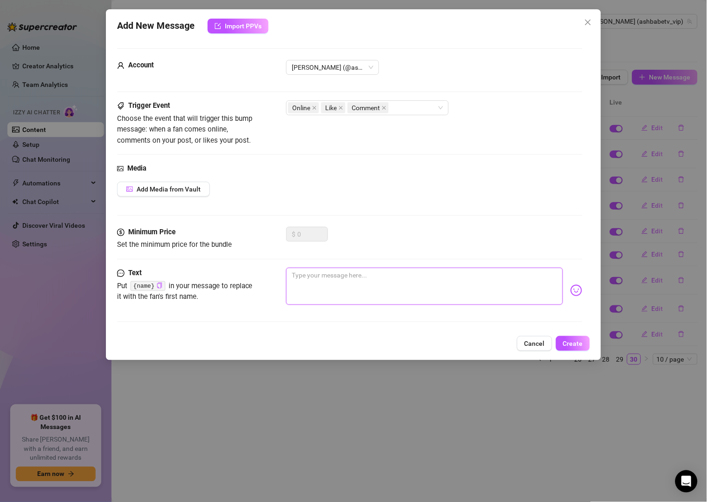
click at [432, 283] on textarea at bounding box center [424, 286] width 276 height 37
paste textarea "I saw that like {name}… was it your thumb or your heart that slipped? 💕"
click at [384, 110] on icon "close" at bounding box center [384, 107] width 5 height 5
click at [313, 107] on icon "close" at bounding box center [314, 107] width 5 height 5
click at [570, 345] on span "Create" at bounding box center [573, 343] width 20 height 7
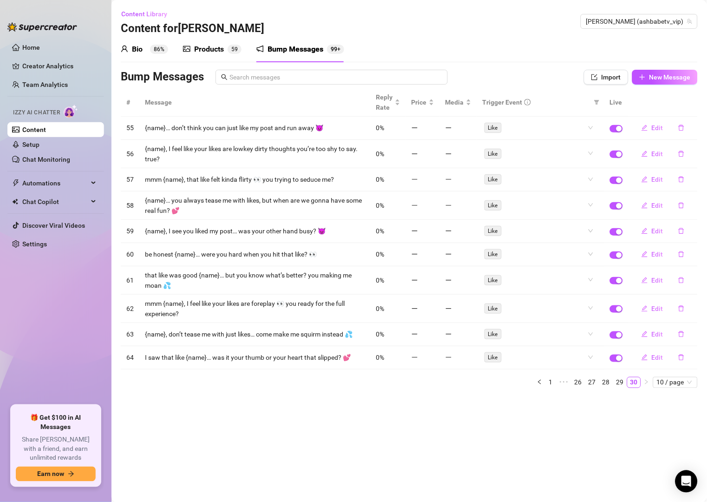
click at [534, 61] on div "Bio 86% Products 5 9 Bump Messages 99+" at bounding box center [409, 49] width 577 height 26
click at [650, 79] on span "New Message" at bounding box center [670, 76] width 41 height 7
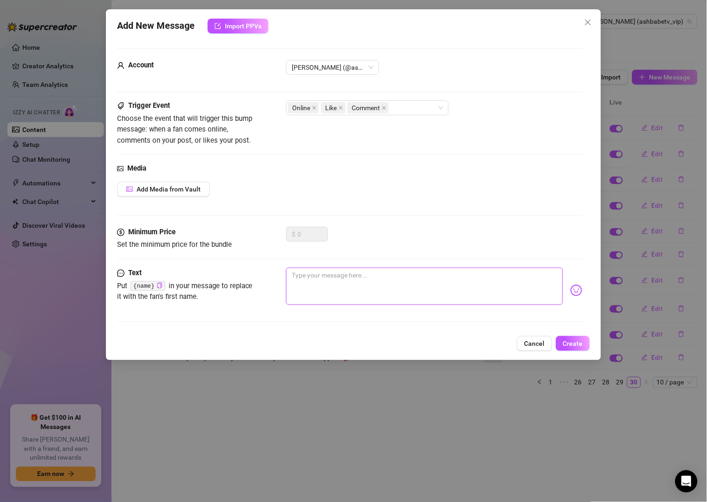
click at [421, 272] on textarea at bounding box center [424, 286] width 276 height 37
paste textarea "{name}, don’t tell me you’re just here to smash that button instead of me 😈"
click at [436, 276] on textarea "{name}, don’t tell me you’re just here to smash that button instead of me 😈" at bounding box center [424, 286] width 276 height 37
click at [576, 342] on span "Create" at bounding box center [573, 343] width 20 height 7
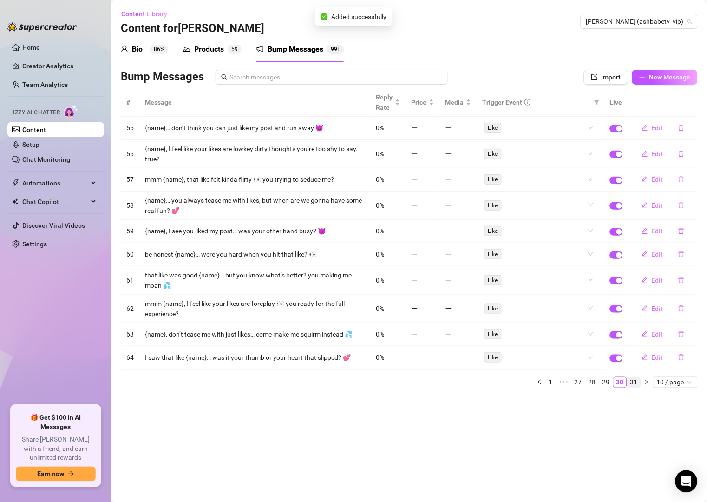
click at [638, 385] on link "31" at bounding box center [634, 382] width 13 height 10
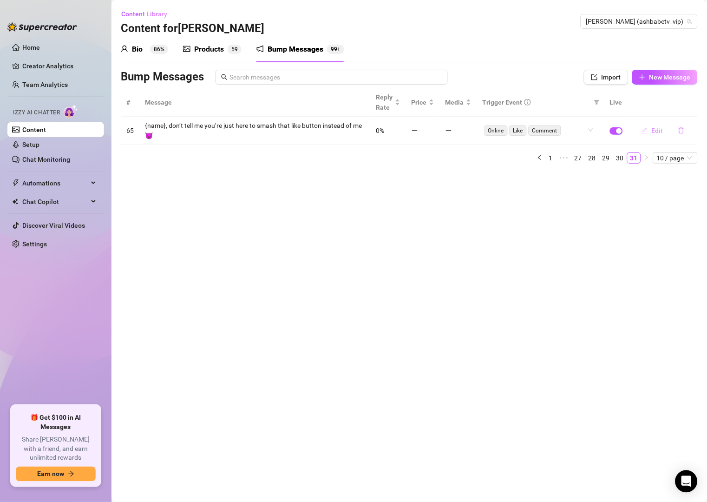
click at [651, 131] on button "Edit" at bounding box center [652, 130] width 37 height 15
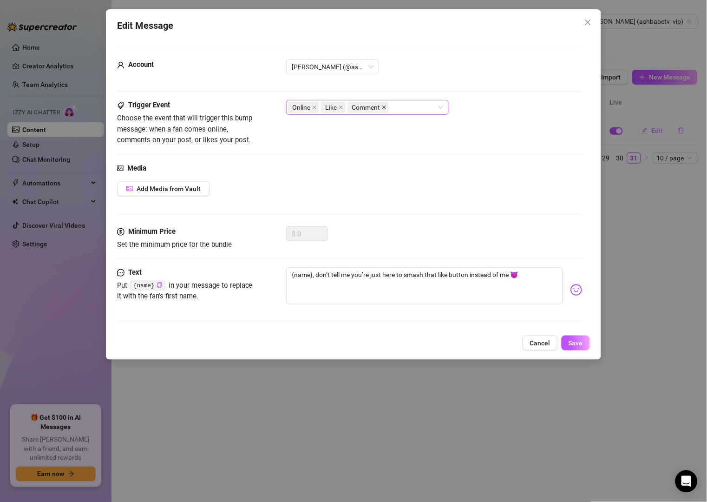
click at [382, 108] on icon "close" at bounding box center [384, 107] width 5 height 5
click at [316, 106] on icon "close" at bounding box center [314, 107] width 5 height 5
click at [585, 342] on button "Save" at bounding box center [576, 342] width 28 height 15
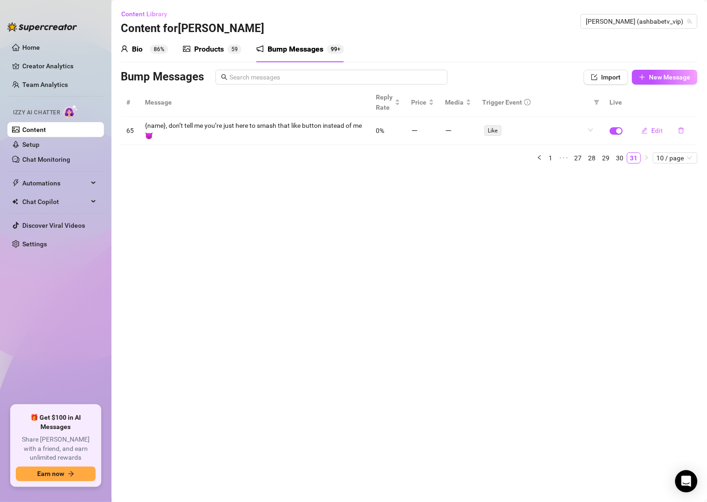
click at [488, 241] on main "Content Library Content for Vip [PERSON_NAME] Vip [PERSON_NAME] (ashbabetv_vip)…" at bounding box center [410, 251] width 596 height 502
click at [644, 79] on icon "plus" at bounding box center [642, 77] width 7 height 7
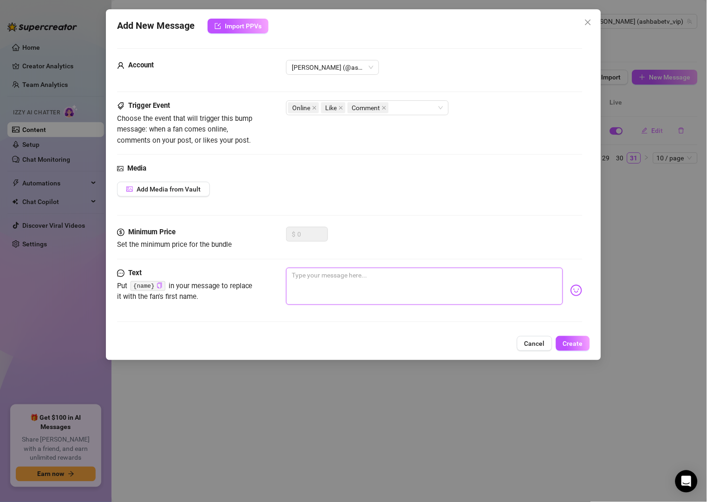
click at [378, 274] on textarea at bounding box center [424, 286] width 276 height 37
paste textarea "mmm {name} I saw your like — are you ready to play a little in my DMs? 🔥"
drag, startPoint x: 491, startPoint y: 274, endPoint x: 462, endPoint y: 274, distance: 28.8
click at [462, 274] on textarea "mmm {name} I saw your like — are you ready to play a little in my DMs? 🔥" at bounding box center [424, 286] width 276 height 37
drag, startPoint x: 492, startPoint y: 276, endPoint x: 463, endPoint y: 281, distance: 29.6
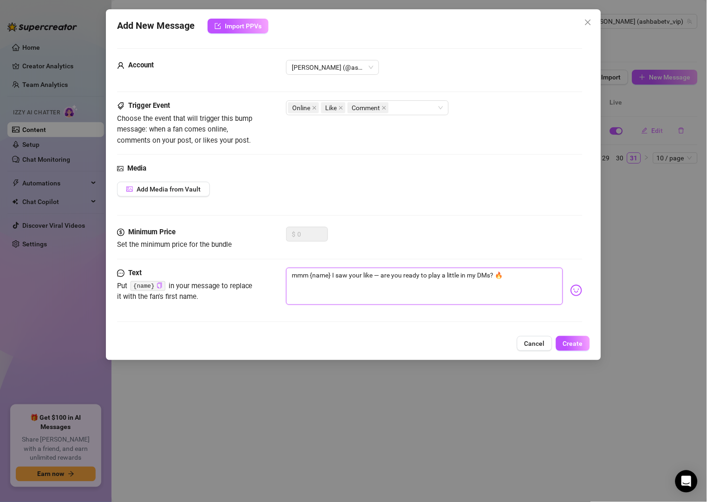
click at [463, 281] on textarea "mmm {name} I saw your like — are you ready to play a little in my DMs? 🔥" at bounding box center [424, 286] width 276 height 37
click at [376, 278] on textarea "mmm {name} I saw your like — are you ready to play a little right now? 🔥" at bounding box center [424, 286] width 276 height 37
click at [519, 278] on textarea "mmm {name} I saw your like, are you ready to play a little right now? 🔥" at bounding box center [424, 286] width 276 height 37
click at [574, 346] on span "Create" at bounding box center [573, 343] width 20 height 7
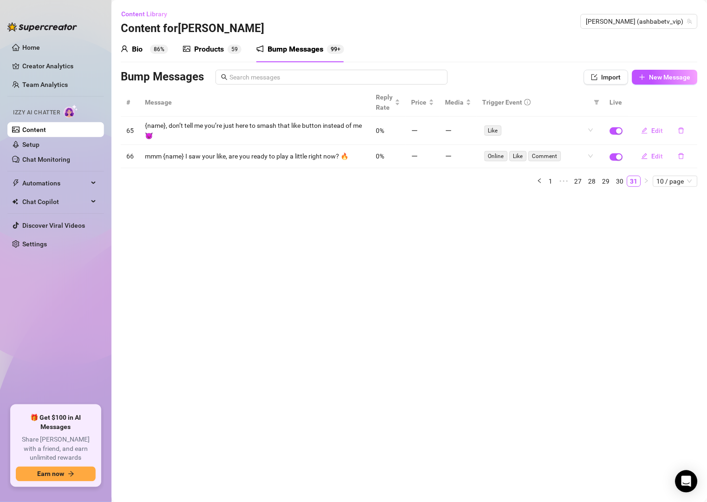
click at [486, 48] on div "Bio 86% Products 5 9 Bump Messages 99+" at bounding box center [409, 49] width 577 height 26
click at [648, 154] on icon "edit" at bounding box center [645, 156] width 7 height 7
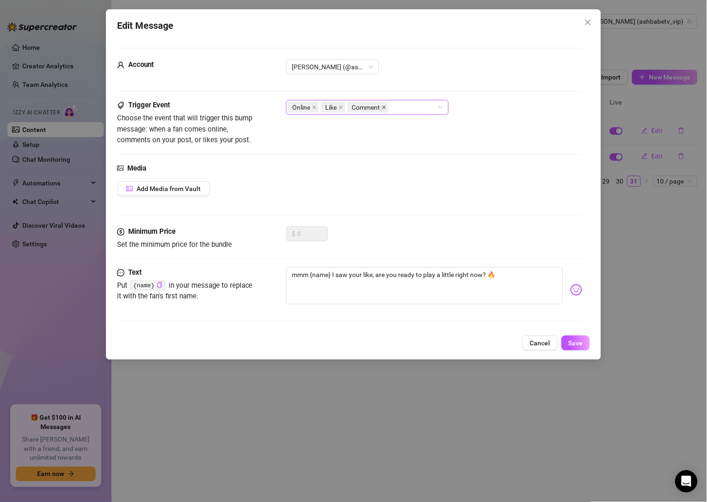
click at [385, 108] on icon "close" at bounding box center [384, 107] width 5 height 5
click at [314, 105] on icon "close" at bounding box center [314, 107] width 5 height 5
click at [574, 342] on span "Save" at bounding box center [576, 342] width 14 height 7
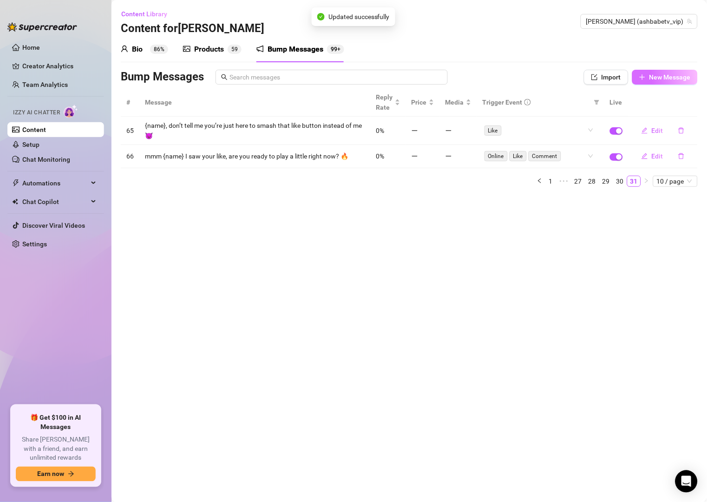
click at [655, 74] on span "New Message" at bounding box center [670, 76] width 41 height 7
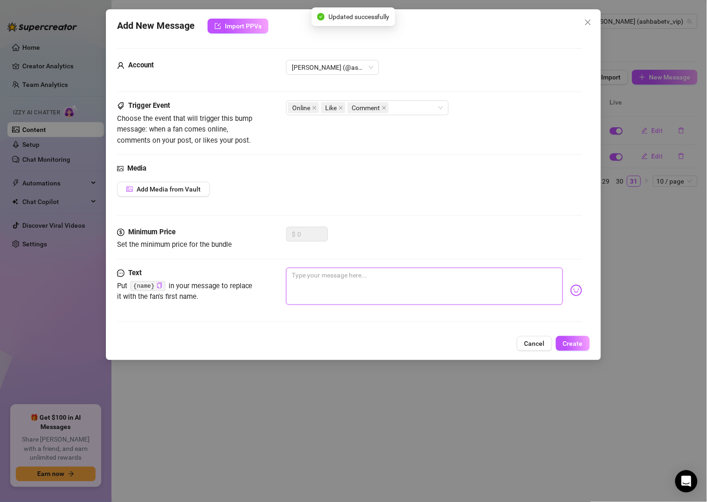
click at [343, 279] on textarea at bounding box center [424, 286] width 276 height 37
paste textarea "saw that like {name}… guess that means you’re in the mood to play with me right…"
click at [385, 107] on icon "close" at bounding box center [384, 107] width 5 height 5
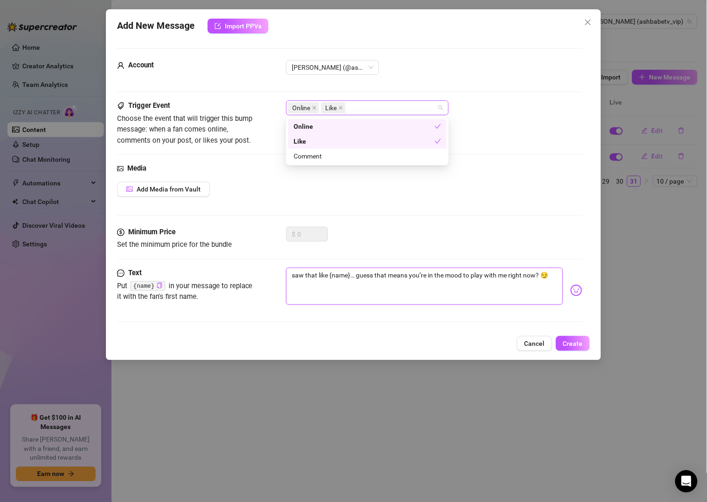
click at [319, 109] on span "Online" at bounding box center [303, 107] width 31 height 11
click at [316, 109] on icon "close" at bounding box center [315, 108] width 4 height 4
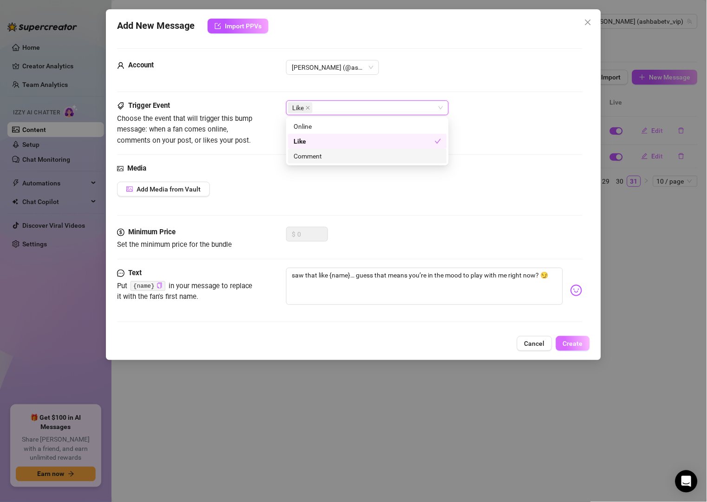
click at [563, 342] on button "Create" at bounding box center [573, 343] width 34 height 15
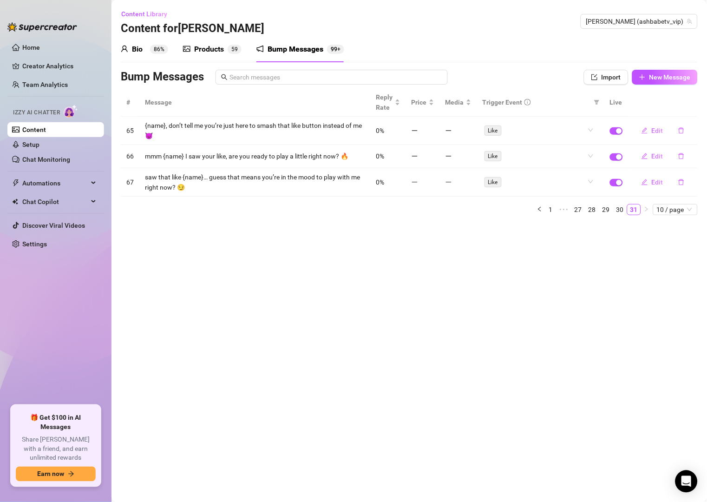
drag, startPoint x: 525, startPoint y: 73, endPoint x: 536, endPoint y: 72, distance: 11.2
click at [525, 73] on div "Bump Messages" at bounding box center [334, 77] width 426 height 15
click at [674, 80] on span "New Message" at bounding box center [670, 76] width 41 height 7
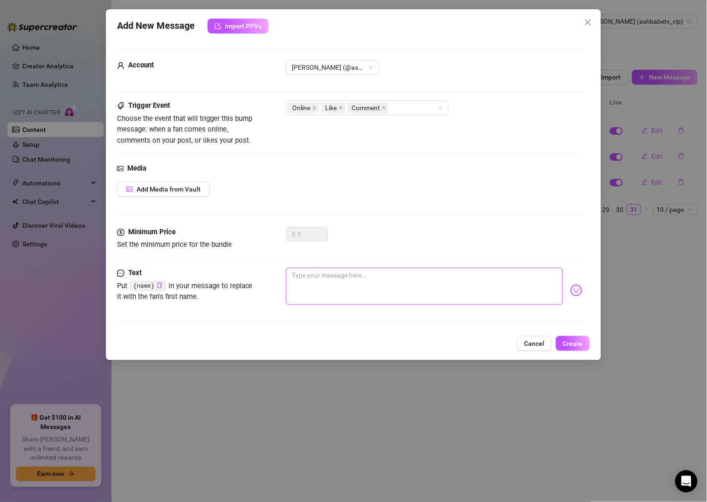
click at [375, 277] on textarea at bounding box center [424, 286] width 276 height 37
paste textarea "not you liking that post {name} 👀 wanna have some real fun with me right now?"
click at [387, 108] on icon "close" at bounding box center [384, 107] width 5 height 5
click at [315, 107] on icon "close" at bounding box center [314, 107] width 5 height 5
click at [570, 340] on span "Create" at bounding box center [573, 343] width 20 height 7
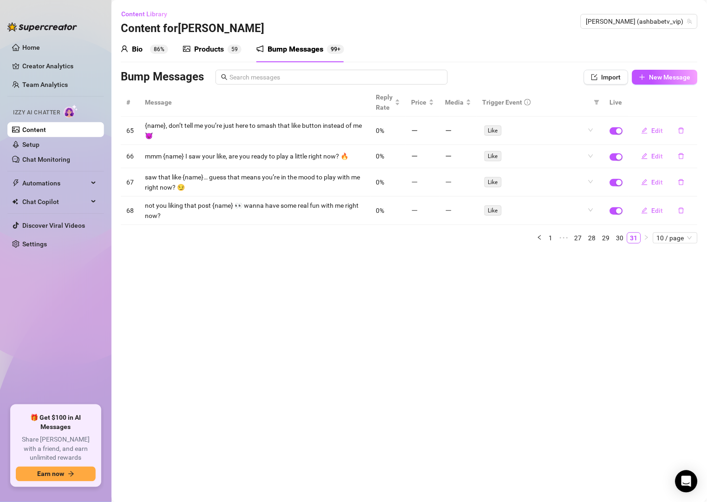
drag, startPoint x: 497, startPoint y: 286, endPoint x: 519, endPoint y: 245, distance: 46.8
click at [497, 285] on main "Content Library Content for Vip [PERSON_NAME] Vip [PERSON_NAME] (ashbabetv_vip)…" at bounding box center [410, 251] width 596 height 502
click at [657, 86] on div "Bump Messages Import New Message" at bounding box center [409, 79] width 577 height 19
click at [660, 79] on span "New Message" at bounding box center [670, 76] width 41 height 7
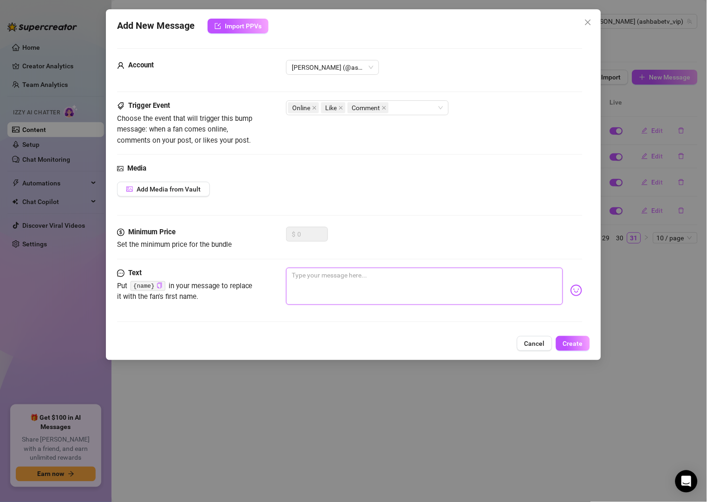
click at [397, 283] on textarea at bounding box center [424, 286] width 276 height 37
paste textarea "your like just gave you away {name}… admit you wanna play with me."
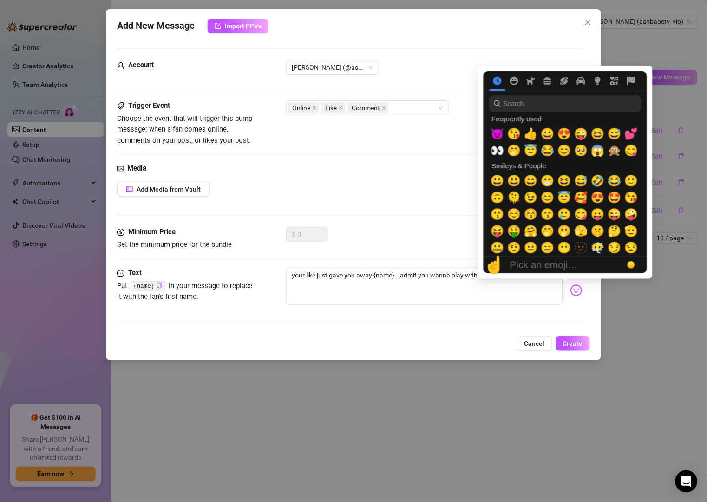
click at [571, 292] on img at bounding box center [577, 290] width 12 height 12
click at [586, 135] on span "😜" at bounding box center [581, 133] width 14 height 13
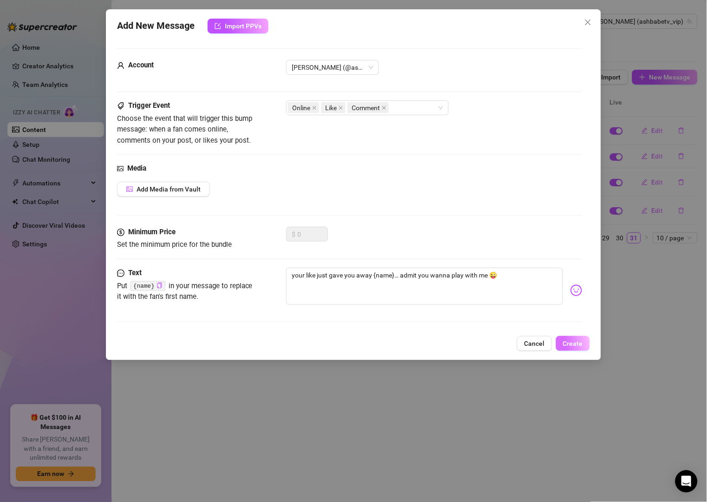
click at [578, 346] on span "Create" at bounding box center [573, 343] width 20 height 7
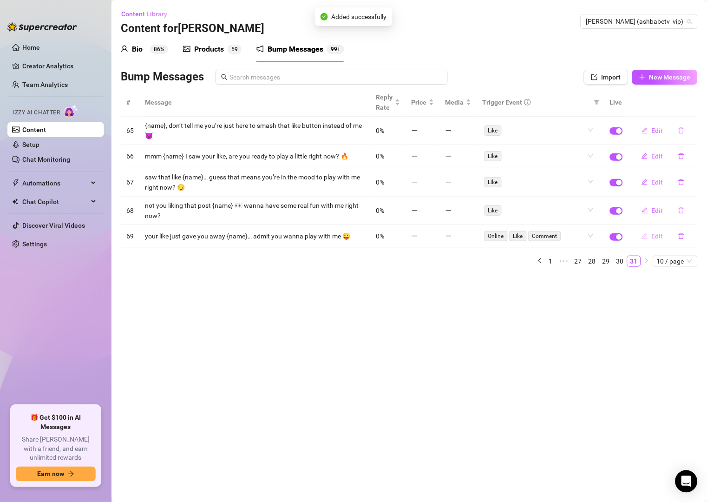
click at [661, 234] on span "Edit" at bounding box center [658, 235] width 12 height 7
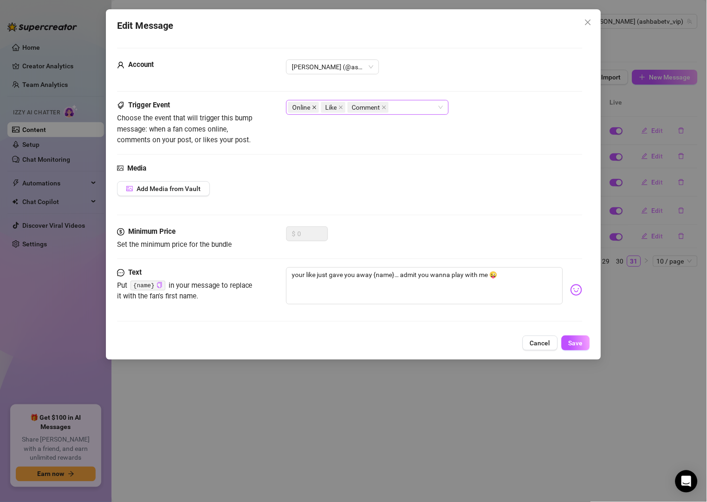
click at [313, 108] on icon "close" at bounding box center [314, 107] width 5 height 5
click at [354, 108] on icon "close" at bounding box center [351, 107] width 5 height 5
click at [566, 343] on button "Save" at bounding box center [576, 342] width 28 height 15
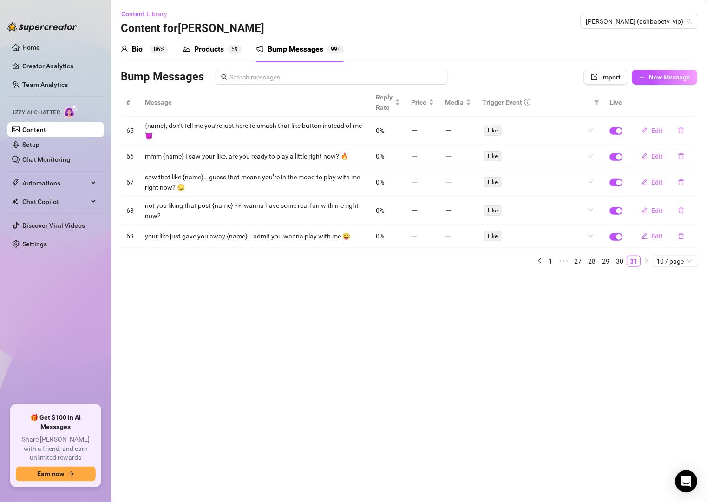
click at [507, 318] on main "Content Library Content for Vip [PERSON_NAME] Vip [PERSON_NAME] (ashbabetv_vip)…" at bounding box center [410, 251] width 596 height 502
click at [647, 83] on button "New Message" at bounding box center [665, 77] width 66 height 15
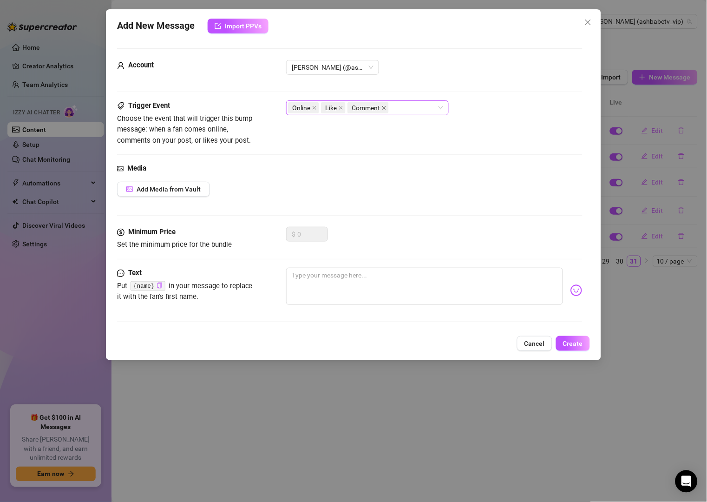
click at [385, 108] on icon "close" at bounding box center [384, 108] width 4 height 4
click at [316, 107] on icon "close" at bounding box center [314, 107] width 5 height 5
click at [337, 283] on textarea at bounding box center [424, 286] width 276 height 37
paste textarea "mmm {name}, liking my post is one thing… but playing with me right now is bette…"
click at [569, 338] on button "Create" at bounding box center [573, 343] width 34 height 15
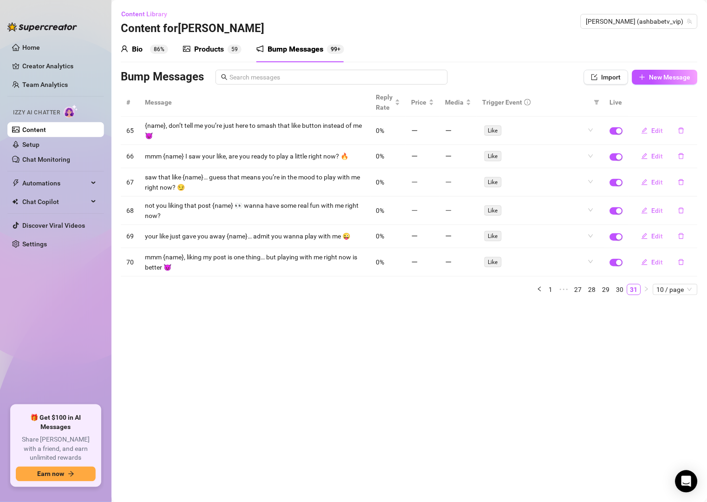
click at [517, 79] on div "Bump Messages" at bounding box center [334, 77] width 426 height 15
click at [664, 73] on span "New Message" at bounding box center [670, 76] width 41 height 7
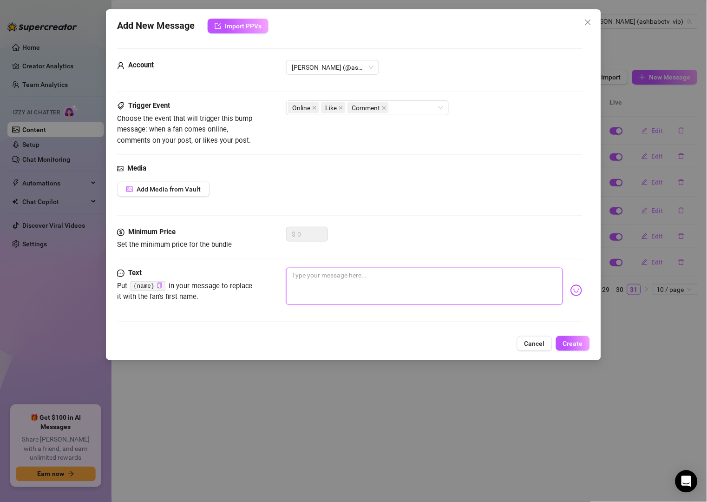
click at [448, 272] on textarea at bounding box center [424, 286] width 276 height 37
paste textarea "{name}, your like was cute, but I want you to spoil me with more than a button 😏"
click at [316, 107] on icon "close" at bounding box center [314, 107] width 5 height 5
click at [354, 108] on icon "close" at bounding box center [351, 107] width 5 height 5
click at [565, 345] on span "Create" at bounding box center [573, 343] width 20 height 7
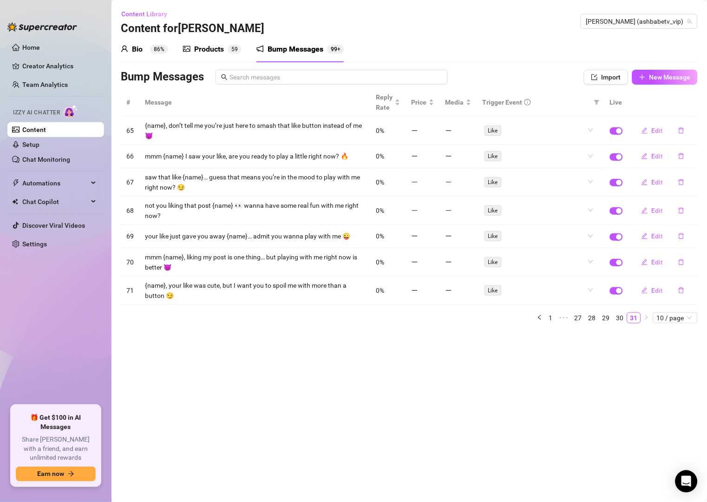
click at [513, 52] on div "Bio 86% Products 5 9 Bump Messages 99+" at bounding box center [409, 49] width 577 height 26
click at [658, 81] on button "New Message" at bounding box center [665, 77] width 66 height 15
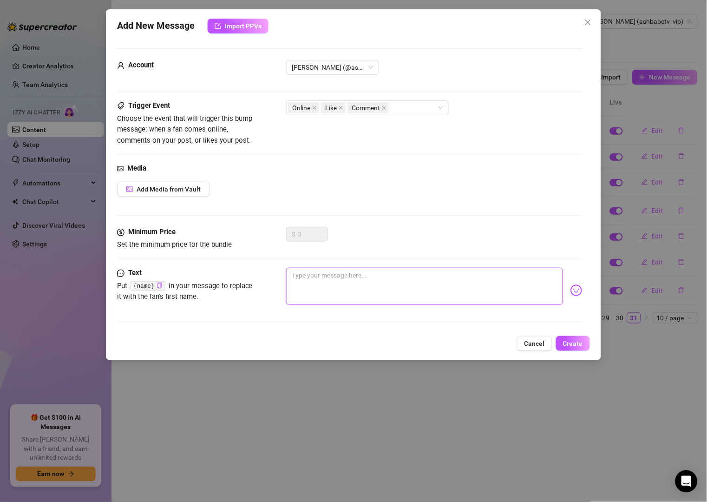
click at [390, 274] on textarea at bounding box center [424, 286] width 276 height 37
paste textarea "I noticed that like {name}… wanna see what else I’ll do if you tease me?"
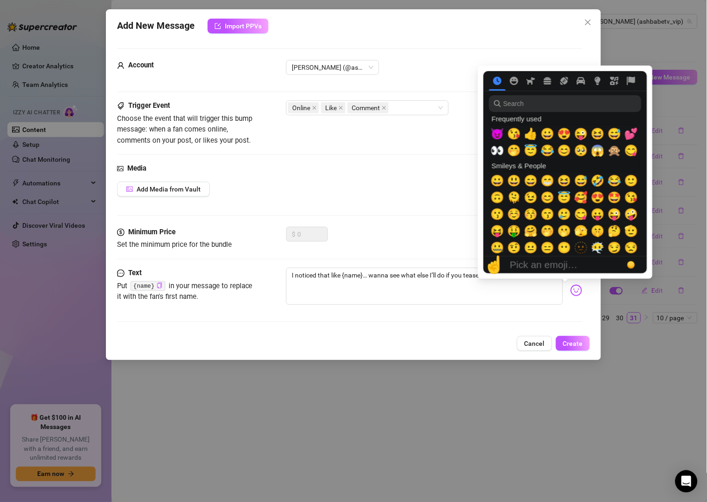
click at [571, 291] on img at bounding box center [577, 290] width 12 height 12
click at [500, 138] on span "😈" at bounding box center [498, 133] width 14 height 13
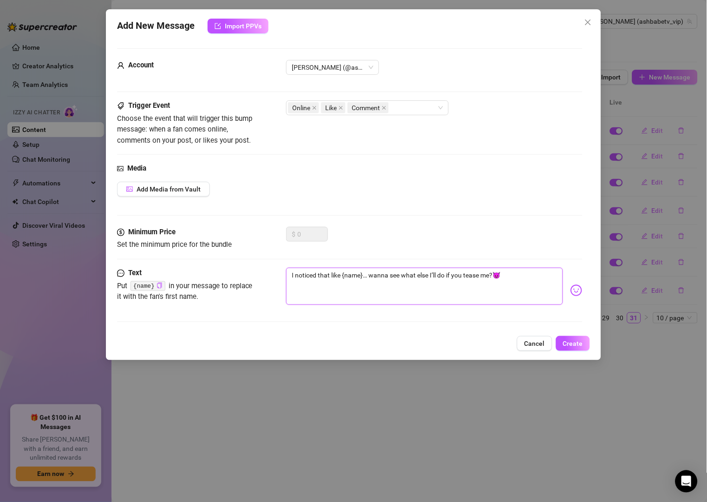
click at [499, 291] on textarea "I noticed that like {name}… wanna see what else I’ll do if you tease me?😈" at bounding box center [424, 286] width 276 height 37
drag, startPoint x: 481, startPoint y: 276, endPoint x: 467, endPoint y: 276, distance: 14.4
click at [467, 276] on textarea "I noticed that like {name}… wanna see what else I’ll do if you tease me?😈" at bounding box center [424, 286] width 276 height 37
click at [577, 341] on span "Create" at bounding box center [573, 343] width 20 height 7
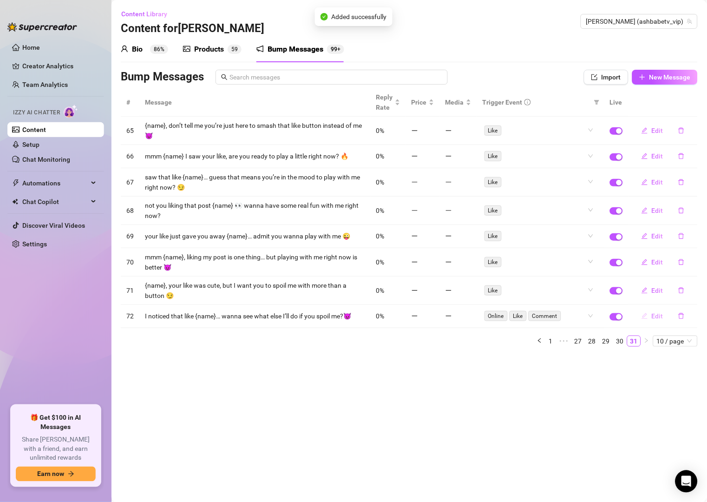
click at [652, 318] on span "Edit" at bounding box center [658, 315] width 12 height 7
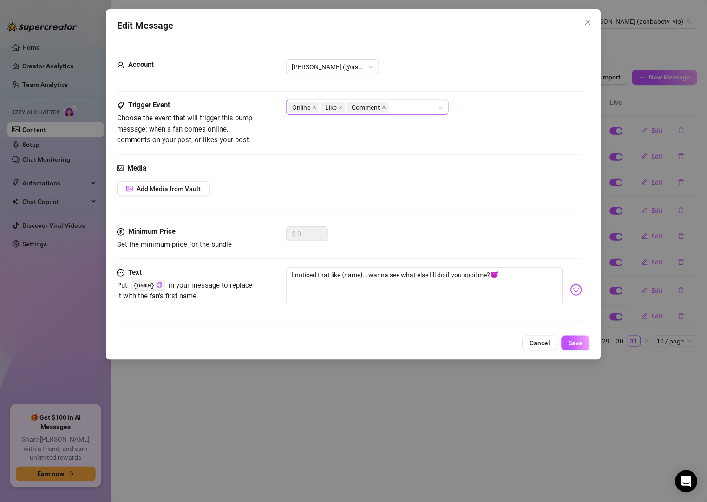
click at [382, 107] on icon "close" at bounding box center [384, 107] width 5 height 5
click at [315, 108] on icon "close" at bounding box center [314, 107] width 5 height 5
click at [580, 343] on span "Save" at bounding box center [576, 342] width 14 height 7
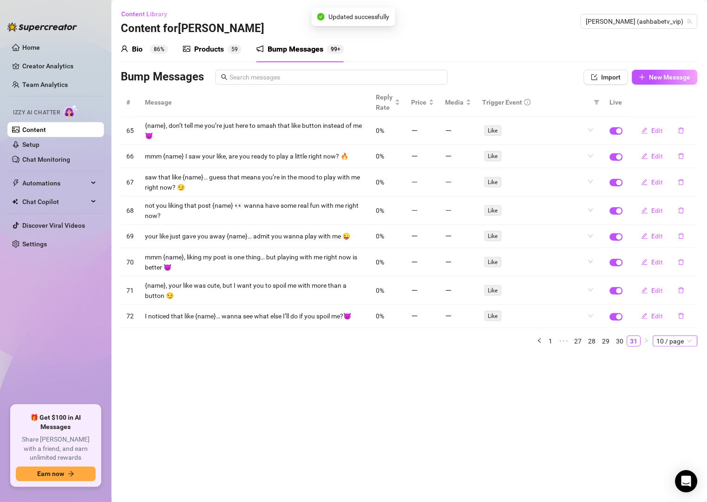
click at [676, 340] on span "10 / page" at bounding box center [675, 341] width 37 height 10
click at [686, 403] on div "100 / page" at bounding box center [676, 402] width 31 height 10
click at [509, 67] on div "Bio 86% Products 5 9 Bump Messages 99+ Bio Import Bio from other creator Person…" at bounding box center [409, 195] width 577 height 318
click at [657, 73] on span "New Message" at bounding box center [670, 76] width 41 height 7
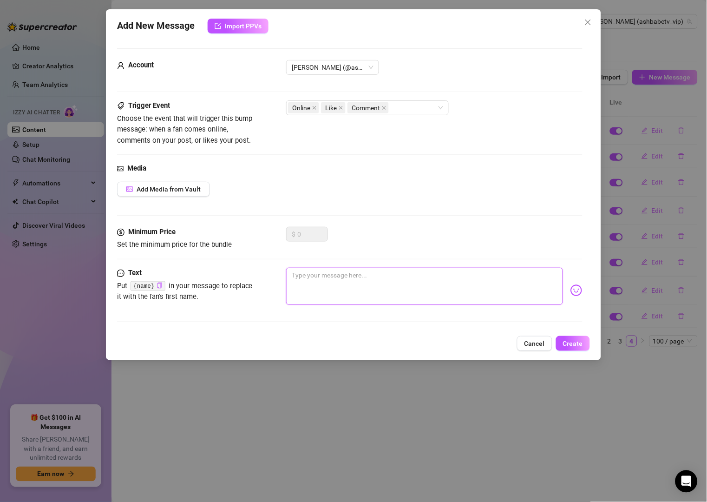
click at [509, 284] on textarea at bounding box center [424, 286] width 276 height 37
paste textarea "you know what that like did to me {name}? made me want to play with you right n…"
drag, startPoint x: 445, startPoint y: 276, endPoint x: 459, endPoint y: 274, distance: 14.1
click at [459, 274] on textarea "you know what that like did to me {name}? made me want to play with you right n…" at bounding box center [424, 286] width 276 height 37
click at [375, 283] on textarea "you know what that like did to me {name}? made me in the mood to play with you …" at bounding box center [424, 286] width 276 height 37
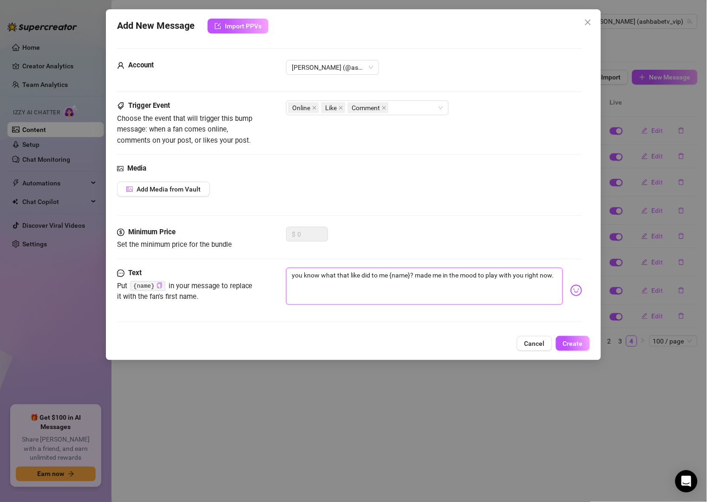
drag, startPoint x: 486, startPoint y: 276, endPoint x: 490, endPoint y: 280, distance: 5.9
click at [490, 280] on textarea "you know what that like did to me {name}? made me in the mood to play with you …" at bounding box center [424, 286] width 276 height 37
click at [388, 111] on span "Comment" at bounding box center [368, 107] width 41 height 11
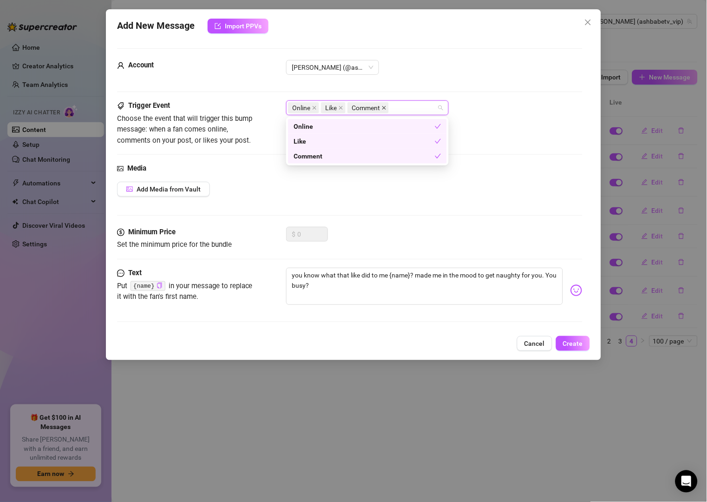
click at [386, 109] on icon "close" at bounding box center [384, 108] width 4 height 4
click at [314, 107] on icon "close" at bounding box center [315, 108] width 4 height 4
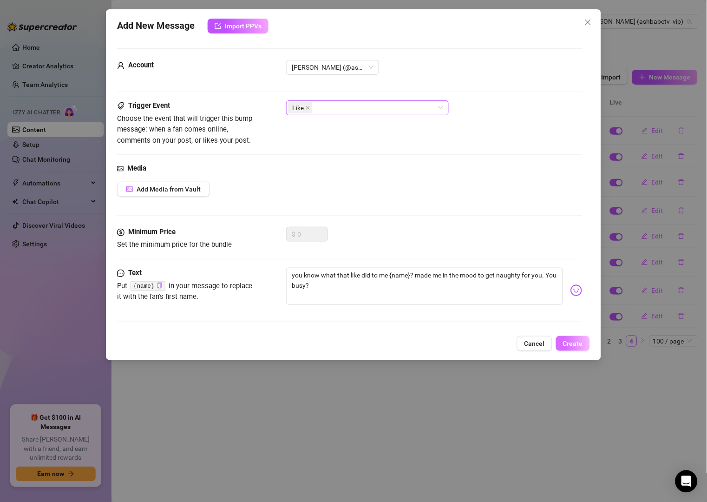
click at [580, 342] on span "Create" at bounding box center [573, 343] width 20 height 7
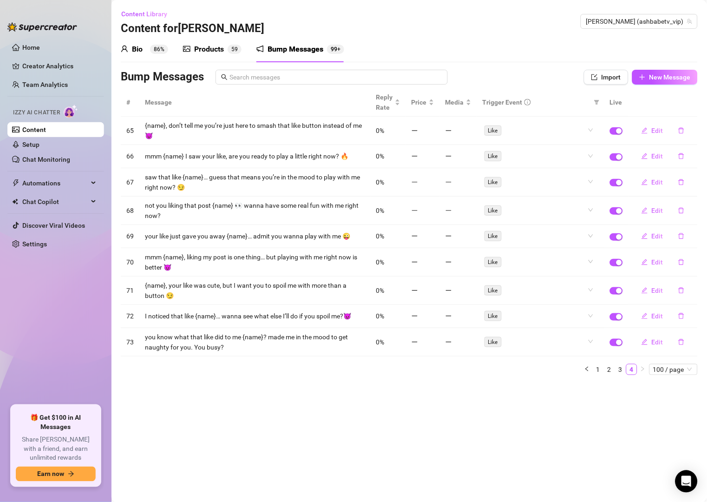
drag, startPoint x: 517, startPoint y: 84, endPoint x: 556, endPoint y: 65, distance: 43.0
click at [517, 85] on div "Bump Messages Import New Message" at bounding box center [409, 79] width 577 height 19
click at [654, 78] on span "New Message" at bounding box center [670, 76] width 41 height 7
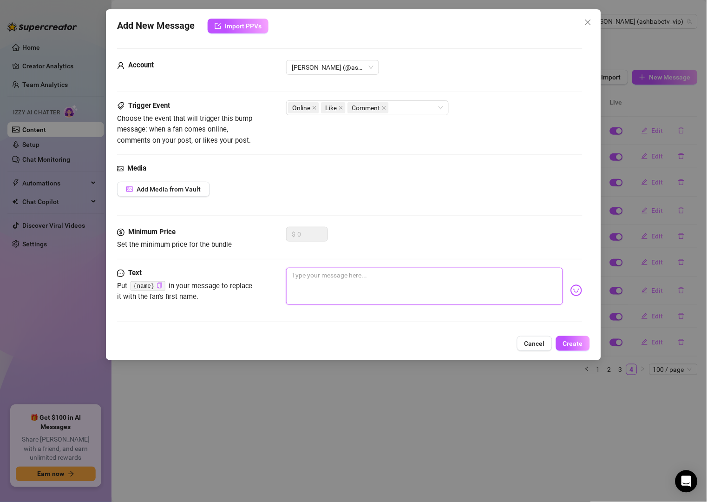
click at [355, 281] on textarea at bounding box center [424, 286] width 276 height 37
paste textarea "{name}, your like made me wet 👀 wanna find out how much?"
click at [387, 107] on icon "close" at bounding box center [384, 107] width 5 height 5
click at [316, 110] on icon "close" at bounding box center [314, 107] width 5 height 5
click at [569, 344] on span "Create" at bounding box center [573, 343] width 20 height 7
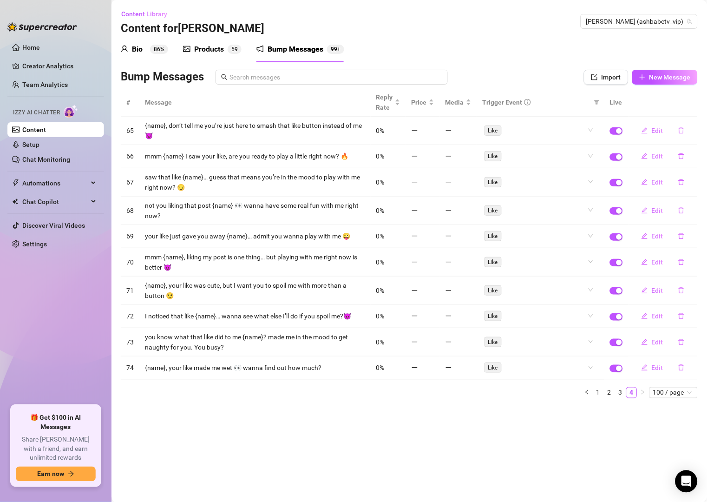
click at [512, 76] on div "Bump Messages" at bounding box center [334, 77] width 426 height 15
click at [685, 76] on span "New Message" at bounding box center [670, 76] width 41 height 7
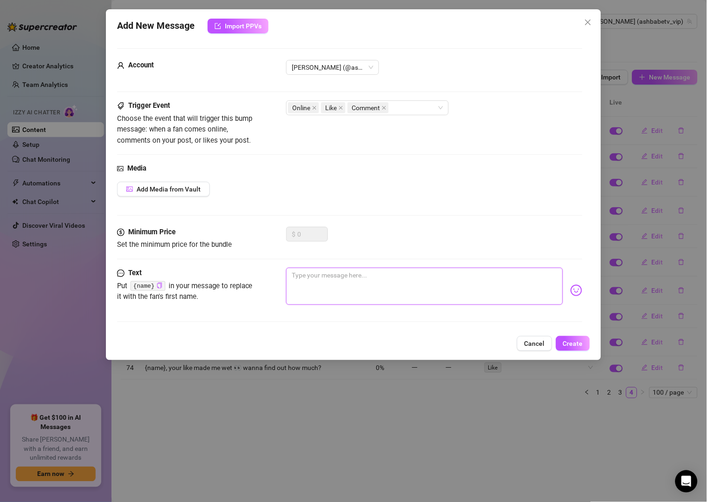
click at [472, 291] on textarea at bounding box center [424, 286] width 276 height 37
paste textarea "{name}, your like felt flirty… wanna take it further right now?"
click at [410, 276] on textarea "{name}, your like felt flirty… wanna take it further right now?" at bounding box center [424, 286] width 276 height 37
click at [482, 277] on textarea "{name}, your like felt flirty… wanna take things further right now?" at bounding box center [424, 286] width 276 height 37
click at [571, 290] on img at bounding box center [577, 290] width 12 height 12
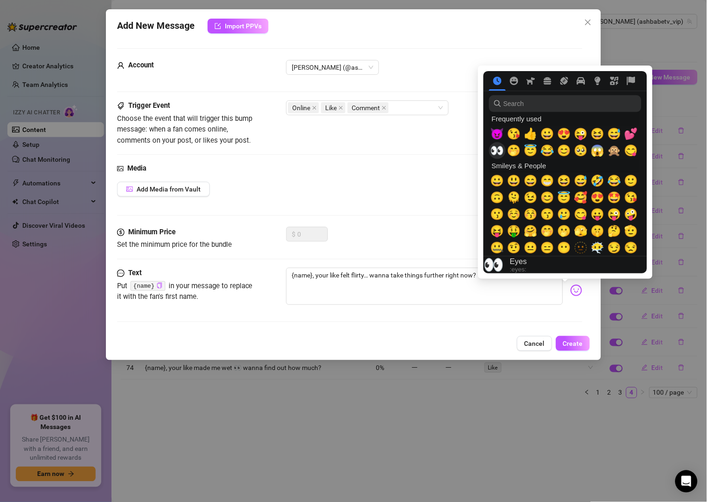
click at [502, 152] on span "👀" at bounding box center [498, 150] width 14 height 13
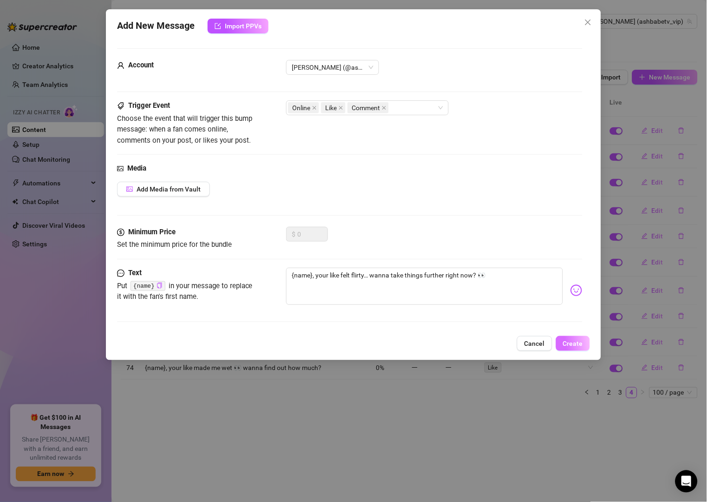
click at [570, 347] on span "Create" at bounding box center [573, 343] width 20 height 7
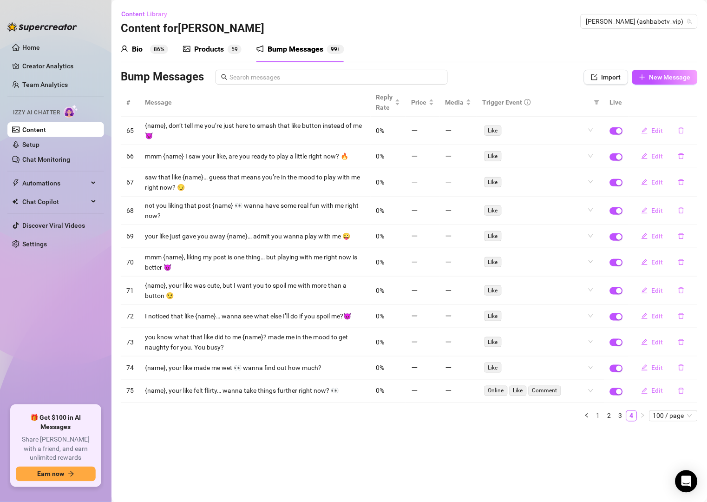
drag, startPoint x: 500, startPoint y: 75, endPoint x: 565, endPoint y: 71, distance: 65.2
click at [502, 75] on div "Bump Messages" at bounding box center [334, 77] width 426 height 15
click at [692, 76] on button "New Message" at bounding box center [665, 77] width 66 height 15
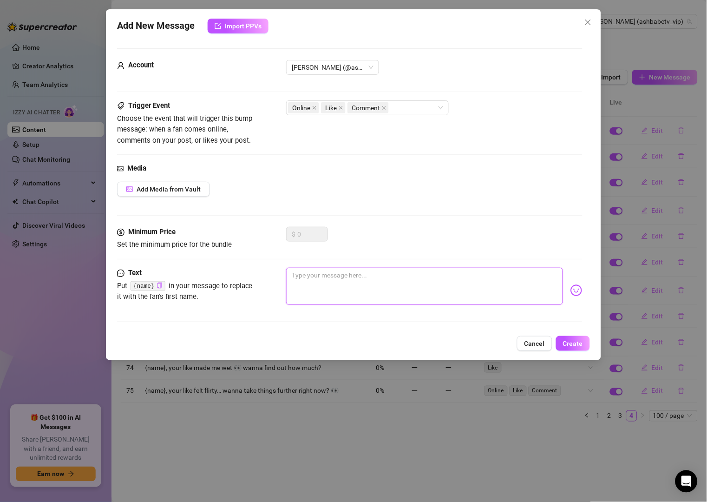
click at [408, 270] on textarea at bounding box center [424, 286] width 276 height 37
paste textarea "your like got me curious {name}… should we play this out for real?"
drag, startPoint x: 477, startPoint y: 276, endPoint x: 390, endPoint y: 285, distance: 87.4
click at [390, 285] on textarea "your like got me curious {name}… should we play this out for real?" at bounding box center [424, 286] width 276 height 37
click at [534, 276] on textarea "your like got me curious {name}… think you could handle my lips around your coc…" at bounding box center [424, 286] width 276 height 37
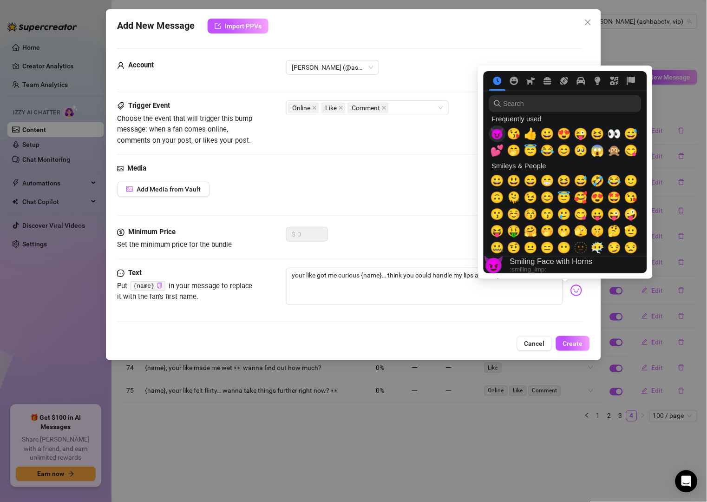
click at [494, 135] on span "😈" at bounding box center [498, 133] width 14 height 13
click at [513, 295] on textarea "your like got me curious {name}… think you could handle my lips around your coc…" at bounding box center [424, 286] width 276 height 37
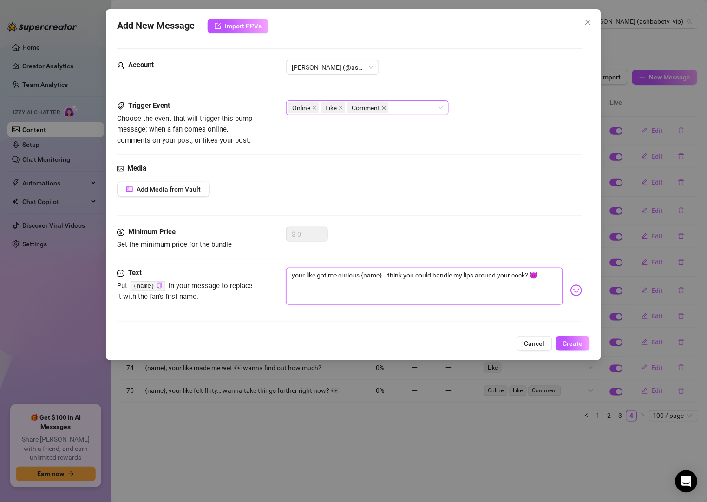
click at [385, 110] on icon "close" at bounding box center [384, 107] width 5 height 5
click at [315, 107] on icon "close" at bounding box center [315, 108] width 4 height 4
click at [573, 342] on span "Create" at bounding box center [573, 343] width 20 height 7
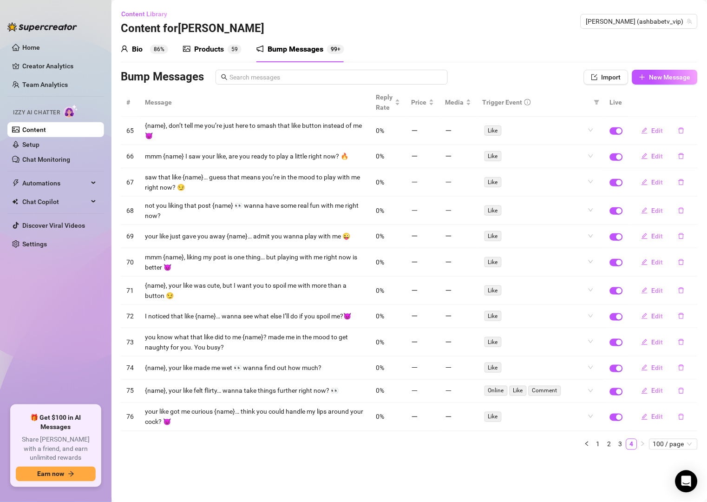
click at [493, 81] on div "Bump Messages" at bounding box center [334, 77] width 426 height 15
click at [648, 79] on button "New Message" at bounding box center [665, 77] width 66 height 15
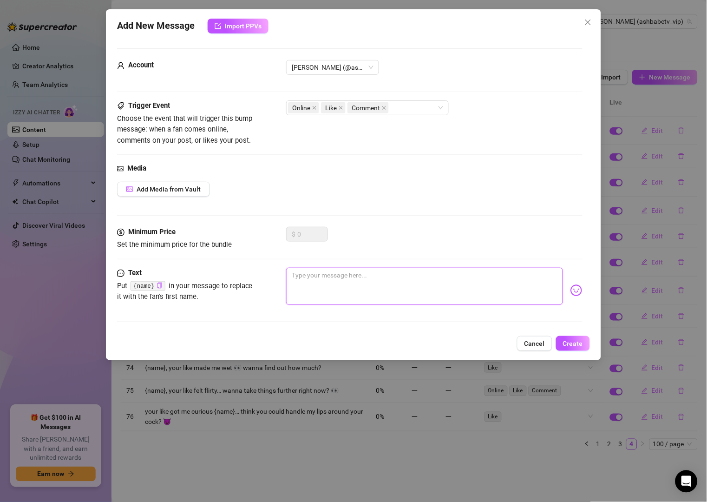
click at [355, 280] on textarea at bounding box center [424, 286] width 276 height 37
paste textarea "I swear your likes turn me on {name}… wanna see what you did to me?"
click at [311, 276] on textarea "I swear your likes turn me on {name}… wanna see what you did to me?" at bounding box center [424, 286] width 276 height 37
click at [425, 276] on textarea "I swear, seeing your likes turn me on {name}… wanna see what you did to me?" at bounding box center [424, 286] width 276 height 37
click at [530, 276] on textarea "I swear, seeing your likes turn me on {name}… I love knowing you like what you …" at bounding box center [424, 286] width 276 height 37
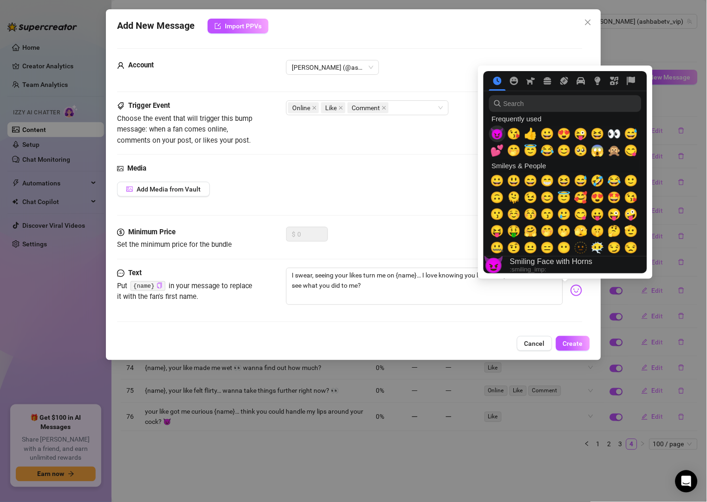
click at [497, 134] on span "😈" at bounding box center [498, 133] width 14 height 13
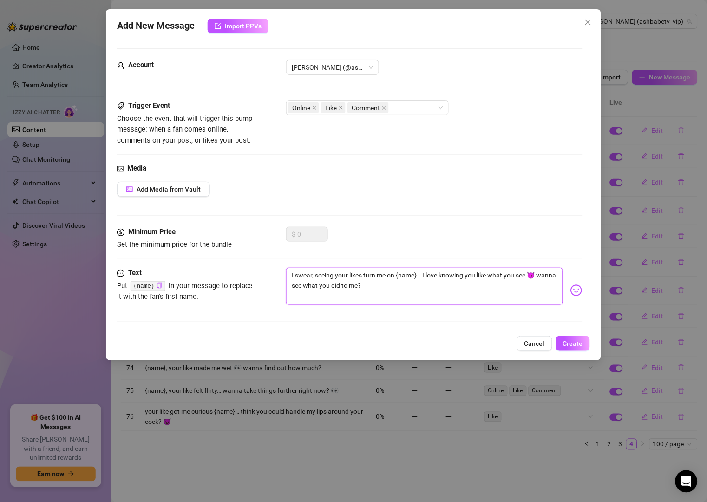
drag, startPoint x: 362, startPoint y: 277, endPoint x: 345, endPoint y: 278, distance: 17.7
click at [345, 278] on textarea "I swear, seeing your likes turn me on {name}… I love knowing you like what you …" at bounding box center [424, 286] width 276 height 37
drag, startPoint x: 366, startPoint y: 274, endPoint x: 345, endPoint y: 278, distance: 21.4
click at [345, 278] on textarea "I swear, seeing you likeing my posts turn me on {name}… I love knowing you like…" at bounding box center [424, 286] width 276 height 37
click at [385, 110] on icon "close" at bounding box center [384, 107] width 5 height 5
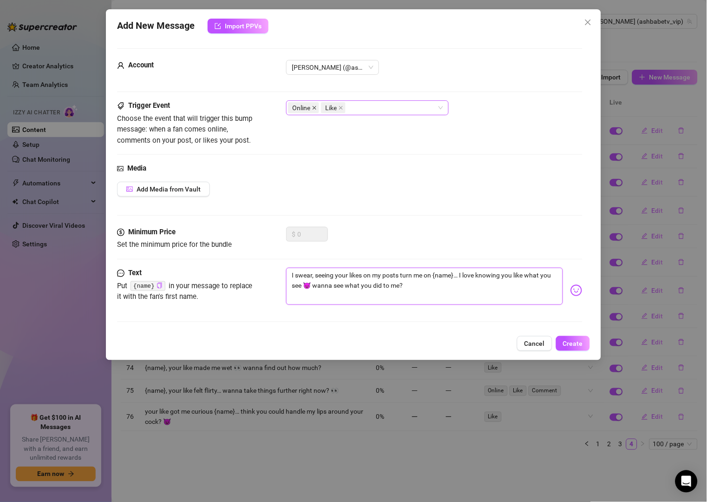
click at [313, 110] on icon "close" at bounding box center [315, 108] width 4 height 4
click at [584, 343] on button "Create" at bounding box center [573, 343] width 34 height 15
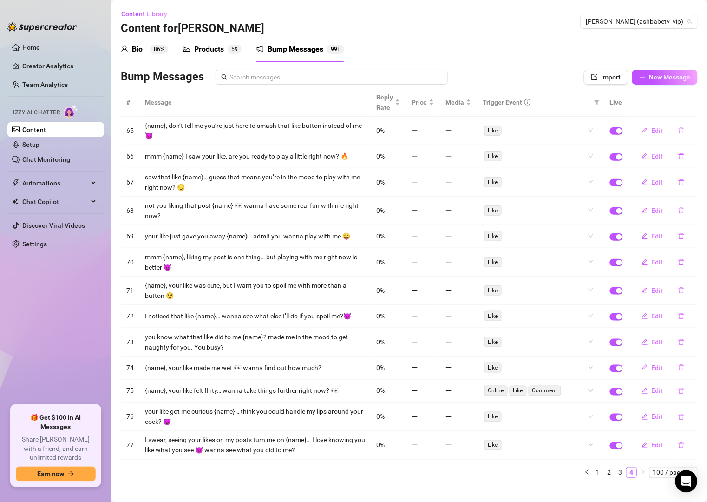
click at [505, 38] on div "Bio 86% Products 5 9 Bump Messages 99+" at bounding box center [409, 49] width 577 height 26
click at [632, 76] on button "New Message" at bounding box center [665, 77] width 66 height 15
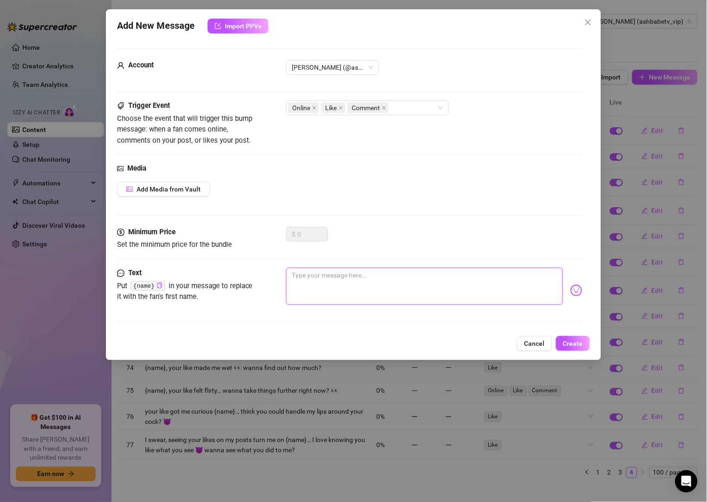
click at [351, 283] on textarea at bounding box center [424, 286] width 276 height 37
paste textarea "your like is hot {name}… but I wanna get hotter with you right now 🔥"
drag, startPoint x: 386, startPoint y: 106, endPoint x: 341, endPoint y: 118, distance: 46.0
click at [385, 106] on icon "close" at bounding box center [384, 107] width 5 height 5
click at [316, 108] on icon "close" at bounding box center [314, 107] width 5 height 5
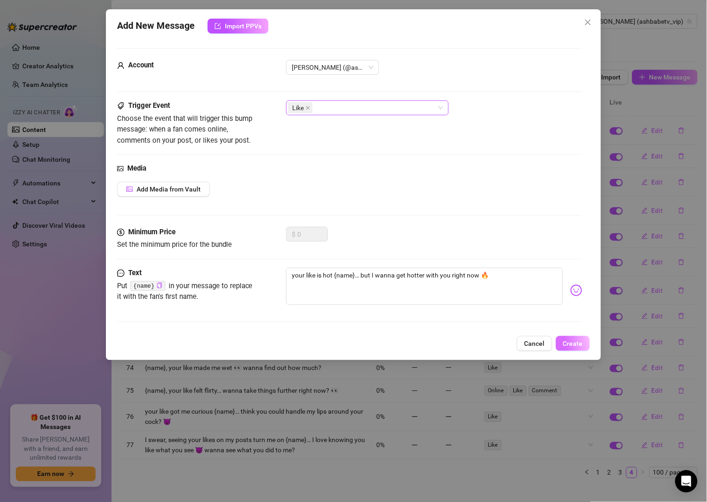
click at [578, 345] on span "Create" at bounding box center [573, 343] width 20 height 7
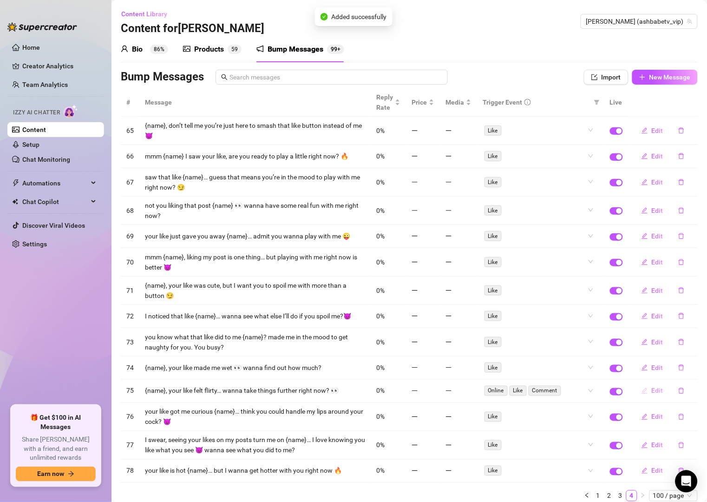
click at [642, 391] on icon "edit" at bounding box center [645, 391] width 6 height 6
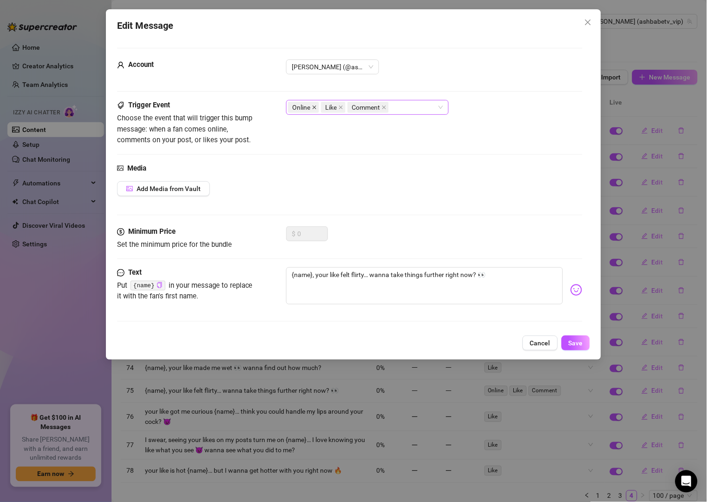
click at [314, 108] on icon "close" at bounding box center [315, 108] width 4 height 4
drag, startPoint x: 354, startPoint y: 110, endPoint x: 383, endPoint y: 135, distance: 38.6
click at [354, 111] on span at bounding box center [351, 107] width 5 height 10
click at [569, 345] on span "Save" at bounding box center [576, 342] width 14 height 7
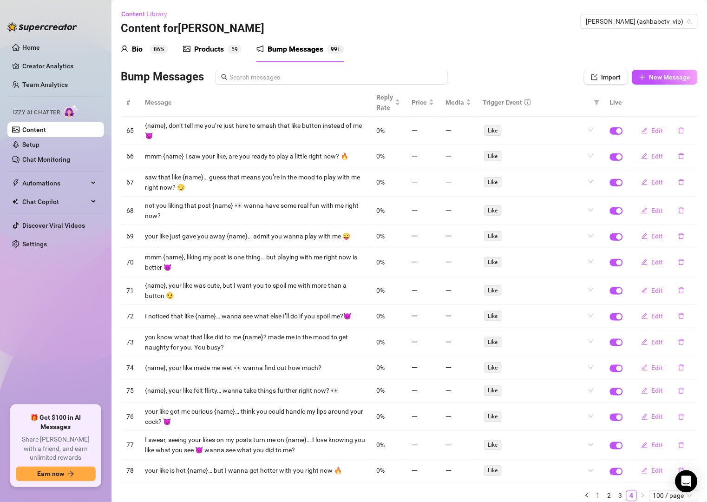
click at [521, 74] on div "Bump Messages" at bounding box center [334, 77] width 426 height 15
click at [632, 72] on button "New Message" at bounding box center [665, 77] width 66 height 15
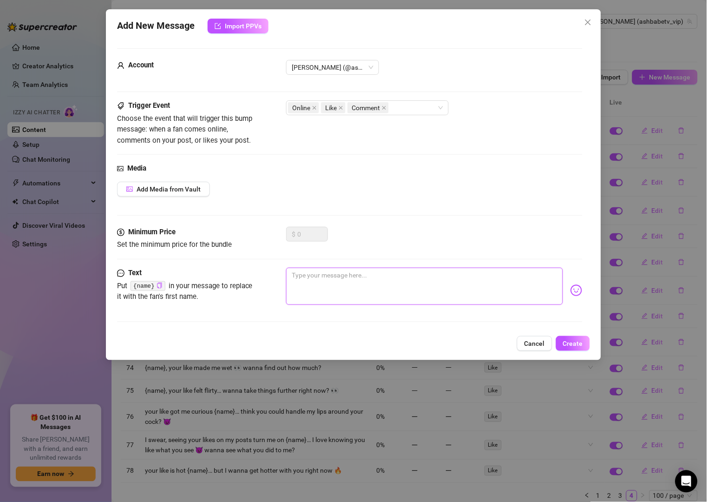
click at [387, 289] on textarea at bounding box center [424, 286] width 276 height 37
paste textarea "{name}, don’t just like my post… make me cum for you"
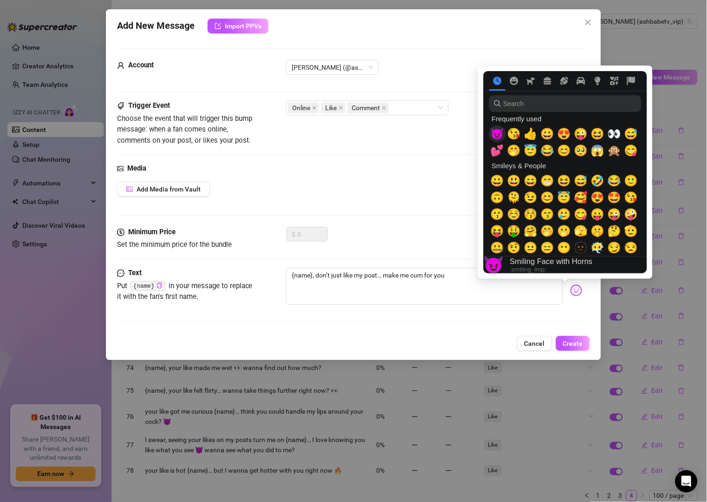
click at [500, 137] on span "😈" at bounding box center [498, 133] width 14 height 13
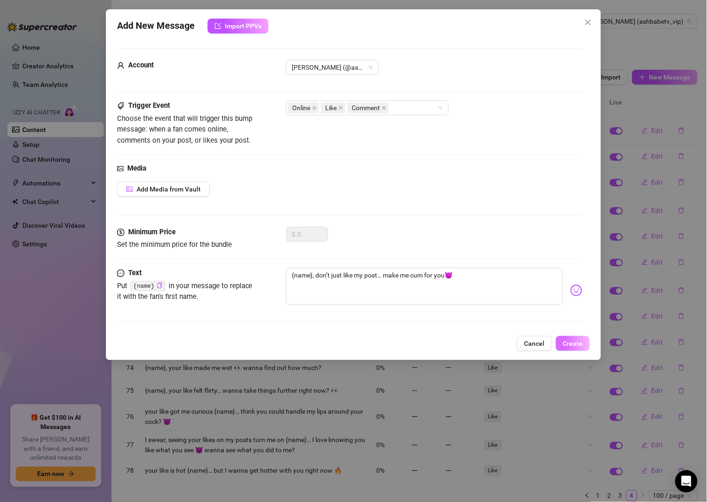
click at [561, 348] on button "Create" at bounding box center [573, 343] width 34 height 15
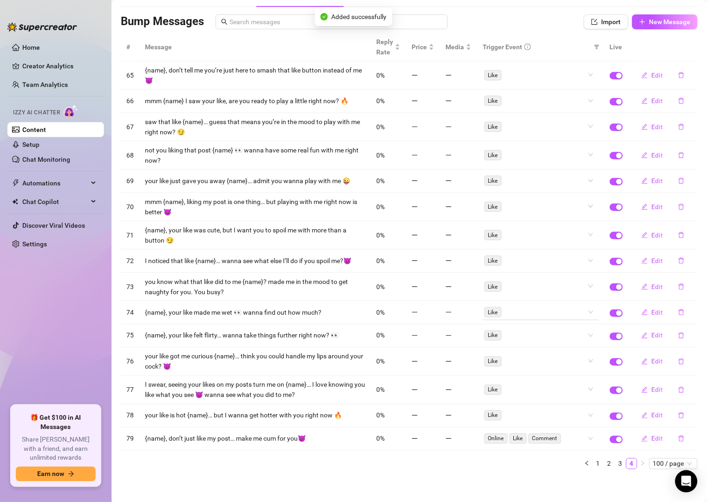
scroll to position [60, 0]
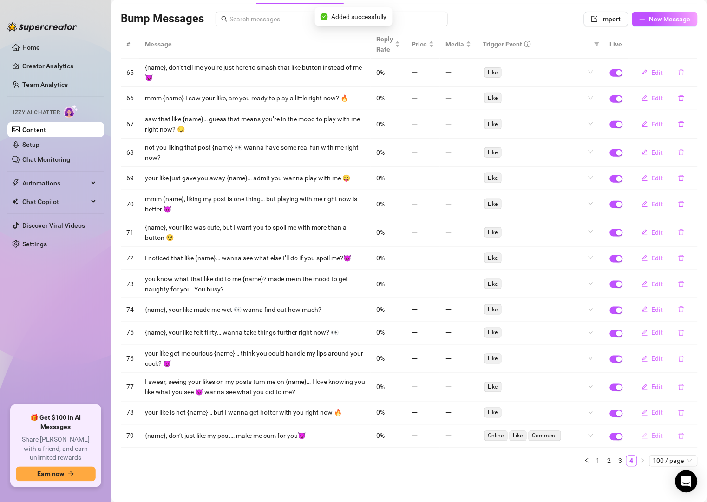
click at [652, 436] on span "Edit" at bounding box center [658, 435] width 12 height 7
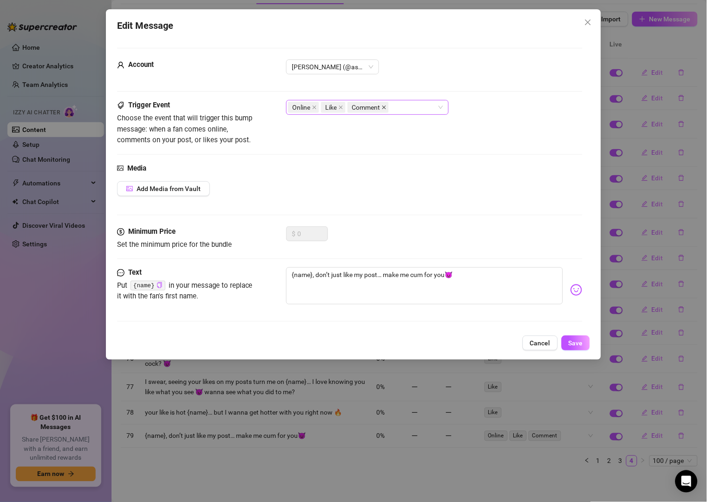
click at [385, 107] on icon "close" at bounding box center [384, 108] width 4 height 4
drag, startPoint x: 315, startPoint y: 109, endPoint x: 323, endPoint y: 120, distance: 13.9
click at [315, 111] on span at bounding box center [314, 107] width 5 height 10
click at [583, 348] on button "Save" at bounding box center [576, 342] width 28 height 15
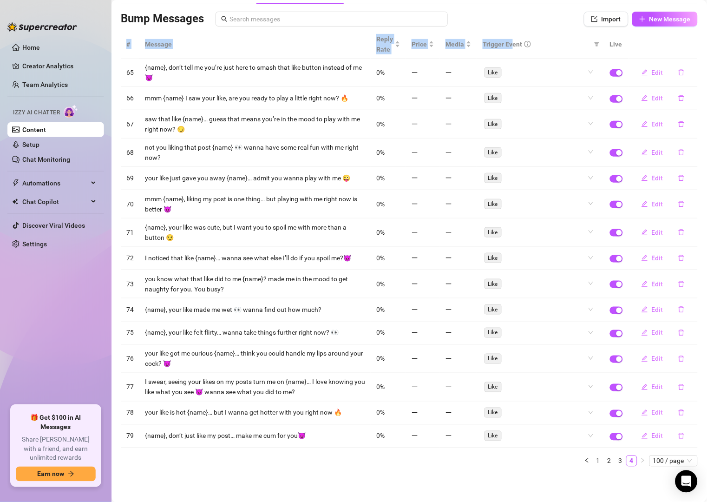
click at [503, 27] on div "Bump Messages Import New Message # Message Reply Rate Price Media Trigger Event…" at bounding box center [409, 243] width 577 height 462
click at [650, 15] on span "New Message" at bounding box center [670, 18] width 41 height 7
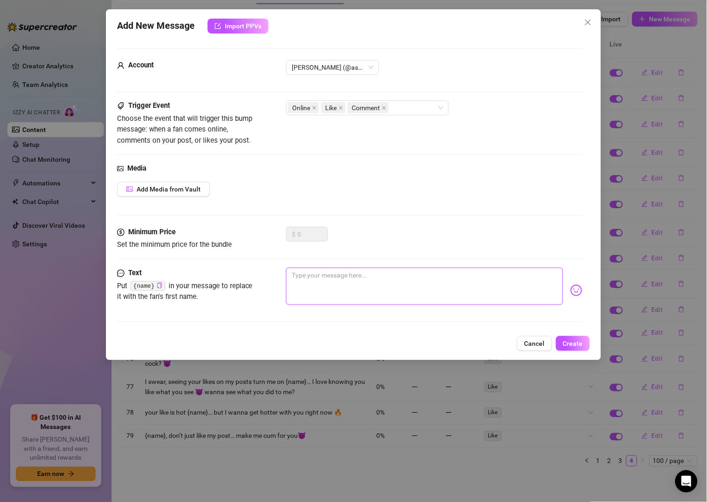
click at [410, 283] on textarea at bounding box center [424, 286] width 276 height 37
paste textarea "I saw you like that {name}… are you ready to make me scream too?"
click at [386, 106] on icon "close" at bounding box center [384, 107] width 5 height 5
click at [316, 105] on icon "close" at bounding box center [314, 107] width 5 height 5
click at [574, 340] on span "Create" at bounding box center [573, 343] width 20 height 7
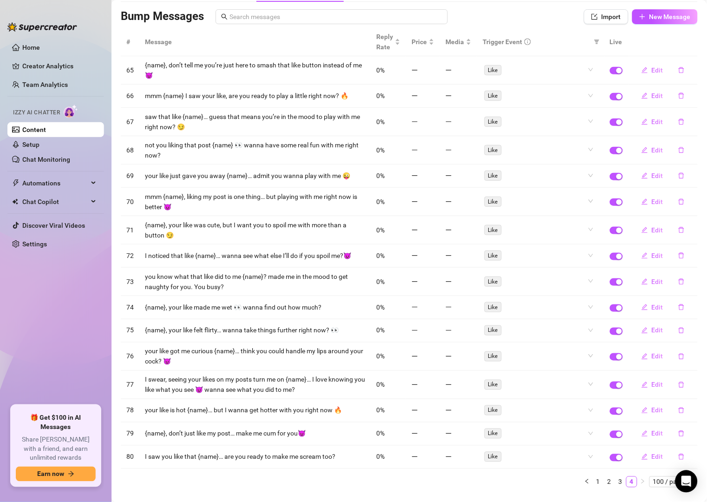
drag, startPoint x: 505, startPoint y: 27, endPoint x: 542, endPoint y: 29, distance: 37.2
click at [505, 27] on div "Bump Messages Import New Message" at bounding box center [409, 18] width 577 height 19
click at [650, 13] on span "New Message" at bounding box center [670, 16] width 41 height 7
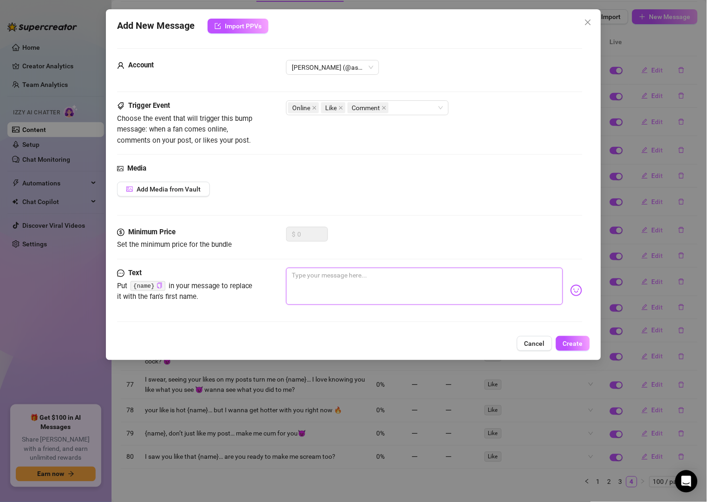
click at [352, 274] on textarea at bounding box center [424, 286] width 276 height 37
paste textarea "{name}, I’m already throbbing from your like… finish what you started."
click at [422, 276] on textarea "{name}, I’m already throbbing from your like… finish what you started." at bounding box center [424, 286] width 276 height 37
click at [522, 278] on textarea "{name}, I’m already throbbing from your like… ready to finish what you started." at bounding box center [424, 286] width 276 height 37
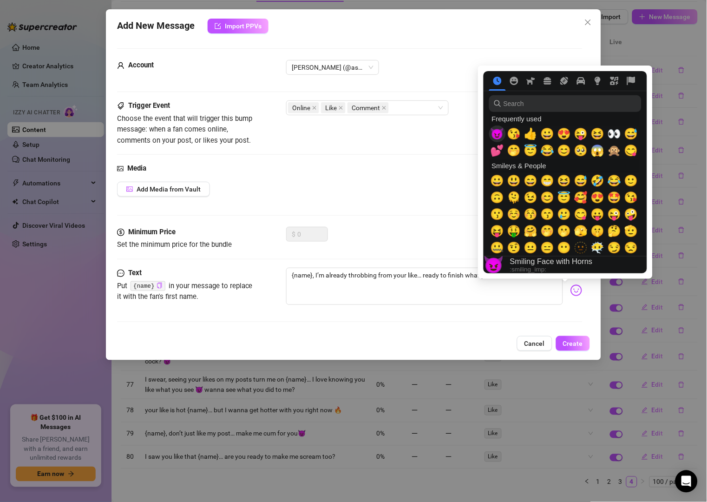
click at [503, 132] on span "😈" at bounding box center [498, 133] width 14 height 13
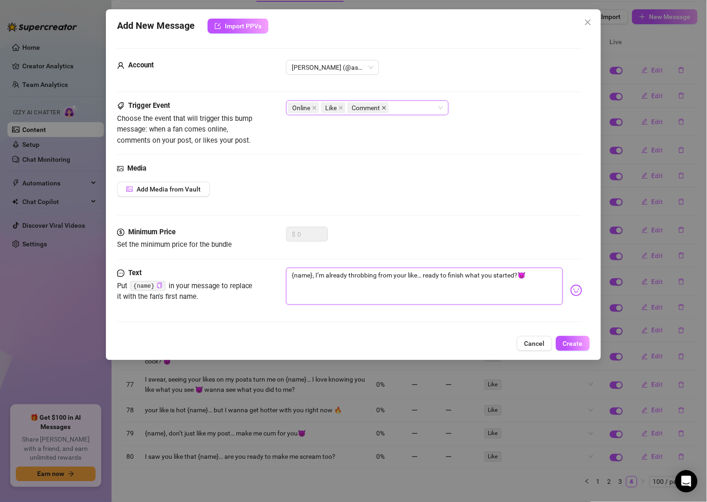
click at [384, 107] on icon "close" at bounding box center [384, 107] width 5 height 5
click at [315, 105] on icon "close" at bounding box center [314, 107] width 5 height 5
click at [578, 338] on button "Create" at bounding box center [573, 343] width 34 height 15
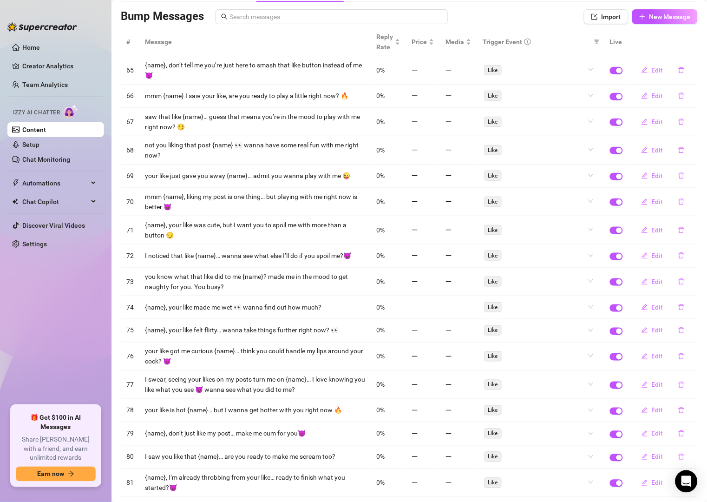
drag, startPoint x: 513, startPoint y: 30, endPoint x: 559, endPoint y: 33, distance: 47.0
click at [513, 30] on th "Trigger Event" at bounding box center [540, 42] width 127 height 28
click at [636, 18] on button "New Message" at bounding box center [665, 16] width 66 height 15
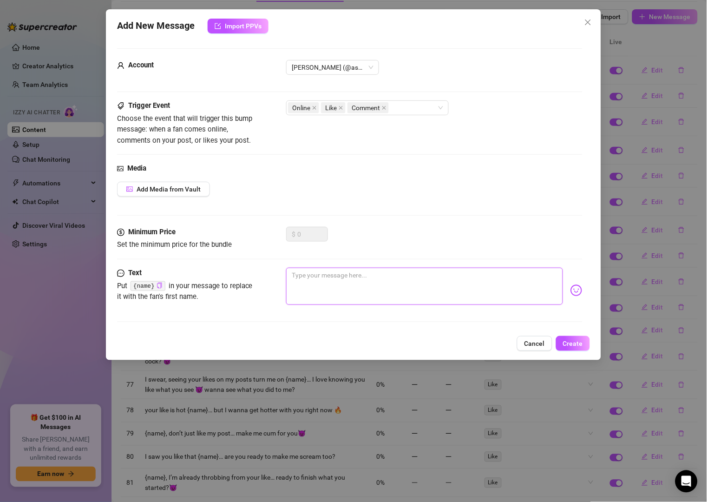
click at [403, 281] on textarea at bounding box center [424, 286] width 276 height 37
paste textarea "{name}, you’re always spoiling me with likes… wanna spoil me more right now?"
click at [385, 108] on icon "close" at bounding box center [384, 108] width 4 height 4
click at [315, 105] on icon "close" at bounding box center [314, 107] width 5 height 5
click at [573, 343] on span "Create" at bounding box center [573, 343] width 20 height 7
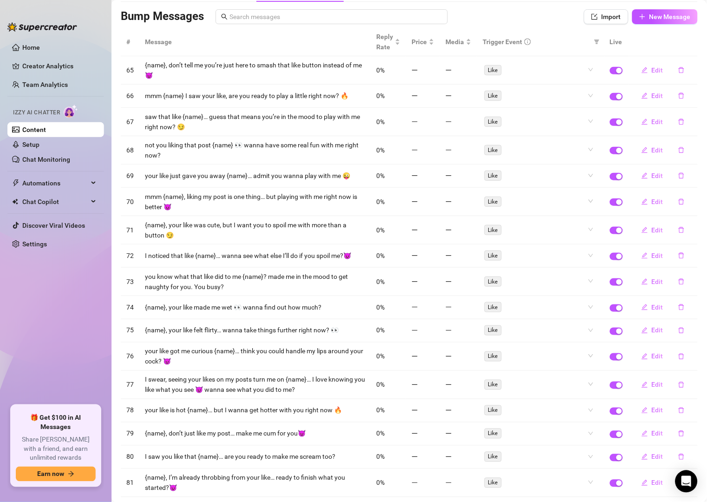
drag, startPoint x: 512, startPoint y: 27, endPoint x: 537, endPoint y: 26, distance: 25.6
click at [512, 26] on div "Bump Messages Import New Message" at bounding box center [409, 18] width 577 height 19
click at [639, 20] on button "New Message" at bounding box center [665, 16] width 66 height 15
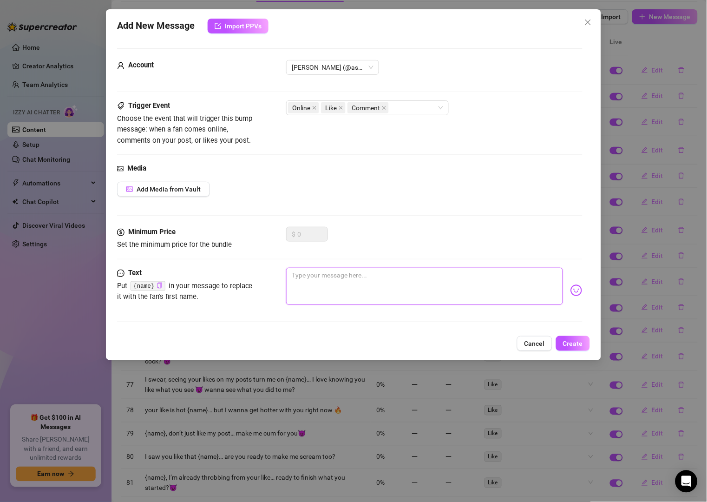
click at [408, 285] on textarea at bounding box center [424, 286] width 276 height 37
paste textarea "{name}, your like gave me butterflies… should we take it up a notch?"
click at [386, 110] on icon "close" at bounding box center [384, 107] width 5 height 5
click at [315, 108] on icon "close" at bounding box center [315, 108] width 4 height 4
click at [575, 344] on span "Create" at bounding box center [573, 343] width 20 height 7
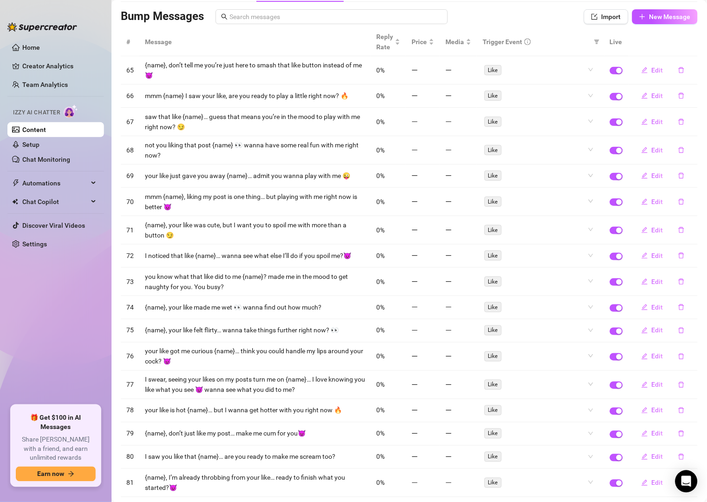
drag, startPoint x: 508, startPoint y: 26, endPoint x: 539, endPoint y: 26, distance: 30.7
click at [508, 26] on div "Bump Messages Import New Message" at bounding box center [409, 18] width 577 height 19
click at [637, 18] on button "New Message" at bounding box center [665, 16] width 66 height 15
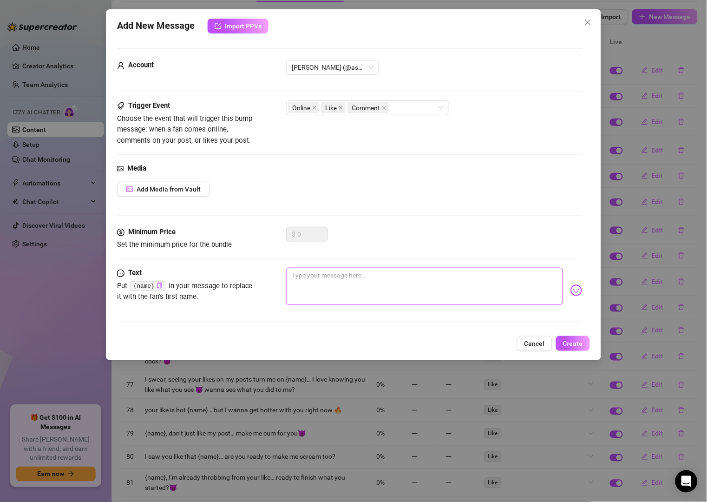
click at [362, 285] on textarea at bounding box center [424, 286] width 276 height 37
paste textarea "I love when it’s you liking me {name}… wanna make tonight just about us?"
drag, startPoint x: 372, startPoint y: 276, endPoint x: 328, endPoint y: 277, distance: 44.2
click at [328, 277] on textarea "I love when it’s you liking me {name}… wanna make tonight just about us?" at bounding box center [424, 286] width 276 height 37
click at [330, 273] on textarea "I love when iI see {name}… wanna make tonight just about us?" at bounding box center [424, 286] width 276 height 37
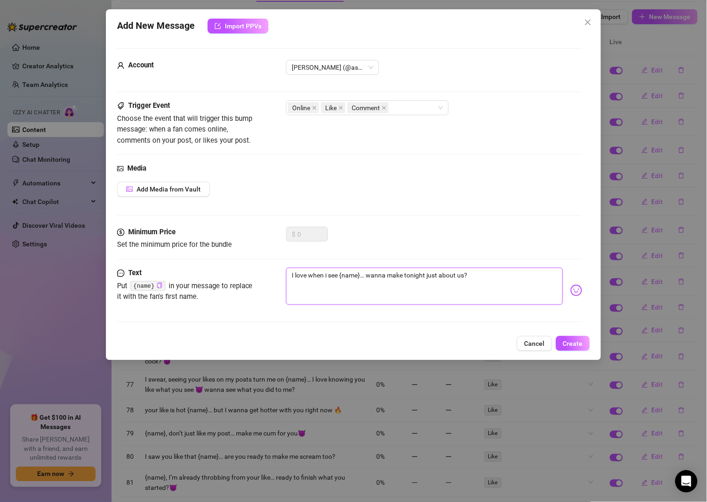
click at [339, 277] on textarea "I love when i see {name}… wanna make tonight just about us?" at bounding box center [424, 286] width 276 height 37
click at [386, 106] on icon "close" at bounding box center [384, 108] width 4 height 4
click at [315, 108] on icon "close" at bounding box center [314, 107] width 5 height 5
click at [572, 344] on span "Create" at bounding box center [573, 343] width 20 height 7
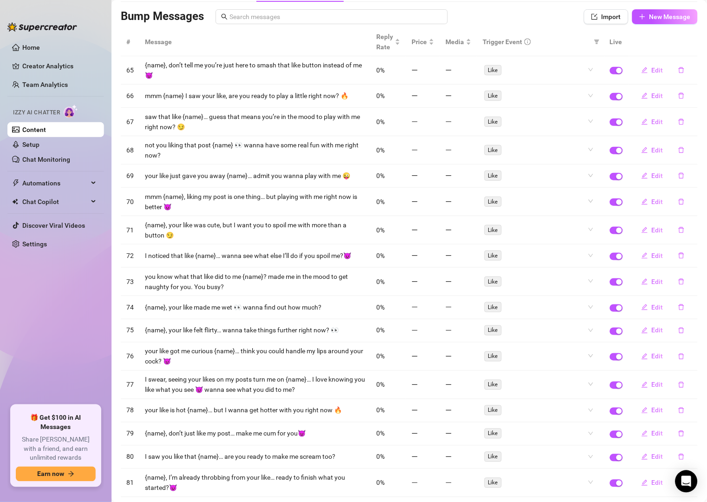
drag, startPoint x: 489, startPoint y: 14, endPoint x: 500, endPoint y: 19, distance: 11.7
click at [489, 15] on div "Bump Messages" at bounding box center [334, 16] width 426 height 15
click at [650, 19] on span "New Message" at bounding box center [670, 16] width 41 height 7
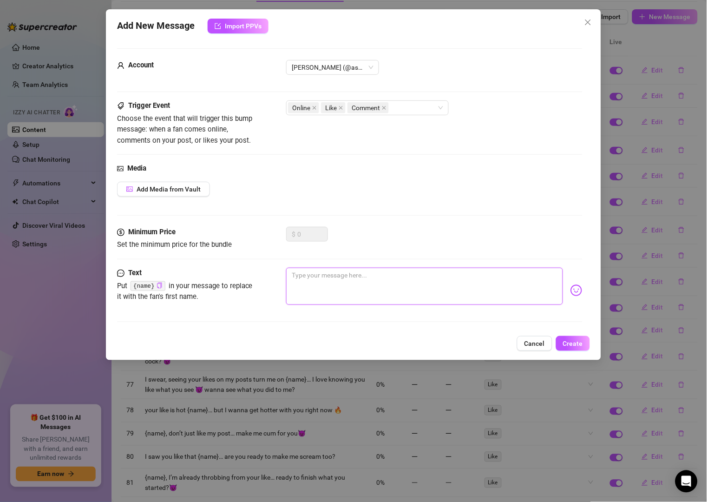
click at [422, 289] on textarea at bounding box center [424, 286] width 276 height 37
paste textarea "{name}, I can tell you’re in the mood by that like… should we?"
drag, startPoint x: 394, startPoint y: 276, endPoint x: 361, endPoint y: 276, distance: 33.0
click at [361, 276] on textarea "{name}, I can tell you’re in the mood by that like… should we?" at bounding box center [424, 286] width 276 height 37
click at [447, 276] on textarea "{name}, I can tell you’re horny by that like… should we?" at bounding box center [424, 286] width 276 height 37
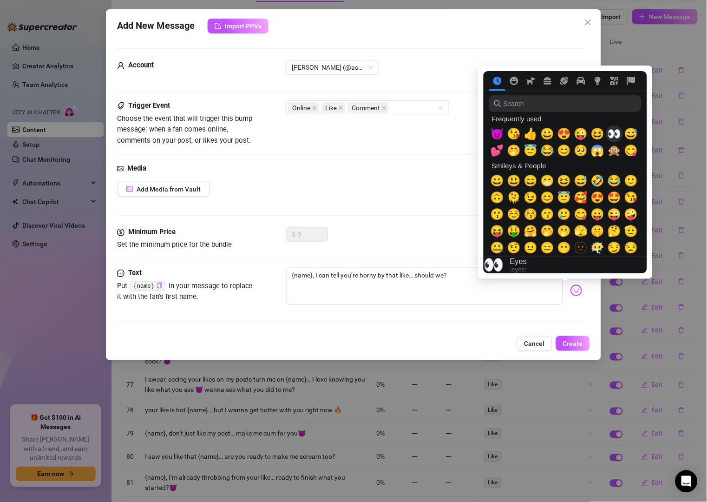
click at [611, 134] on span "👀" at bounding box center [615, 133] width 14 height 13
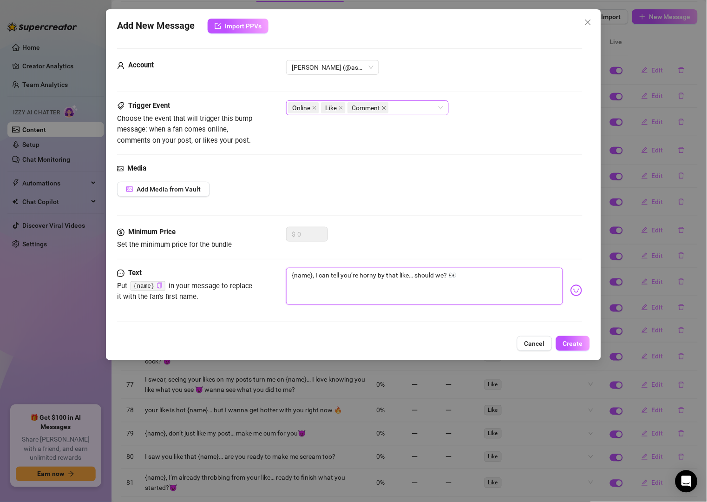
click at [385, 108] on icon "close" at bounding box center [384, 107] width 5 height 5
click at [315, 110] on icon "close" at bounding box center [314, 107] width 5 height 5
click at [579, 341] on span "Create" at bounding box center [573, 343] width 20 height 7
